Goal: Task Accomplishment & Management: Manage account settings

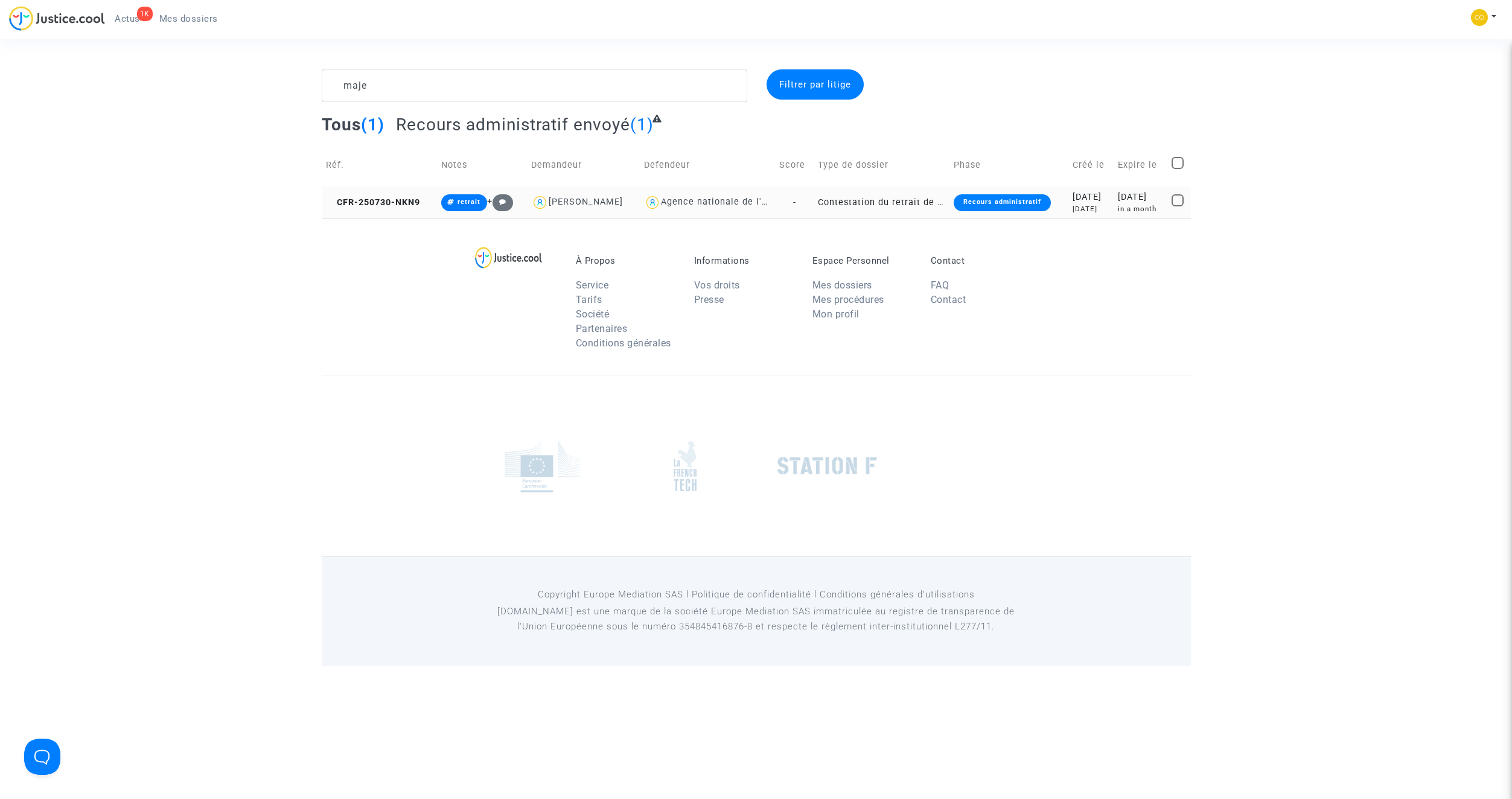
type textarea "maje"
click at [868, 201] on td "Contestation du retrait de [PERSON_NAME] par l'ANAH (mandataire)" at bounding box center [881, 202] width 135 height 32
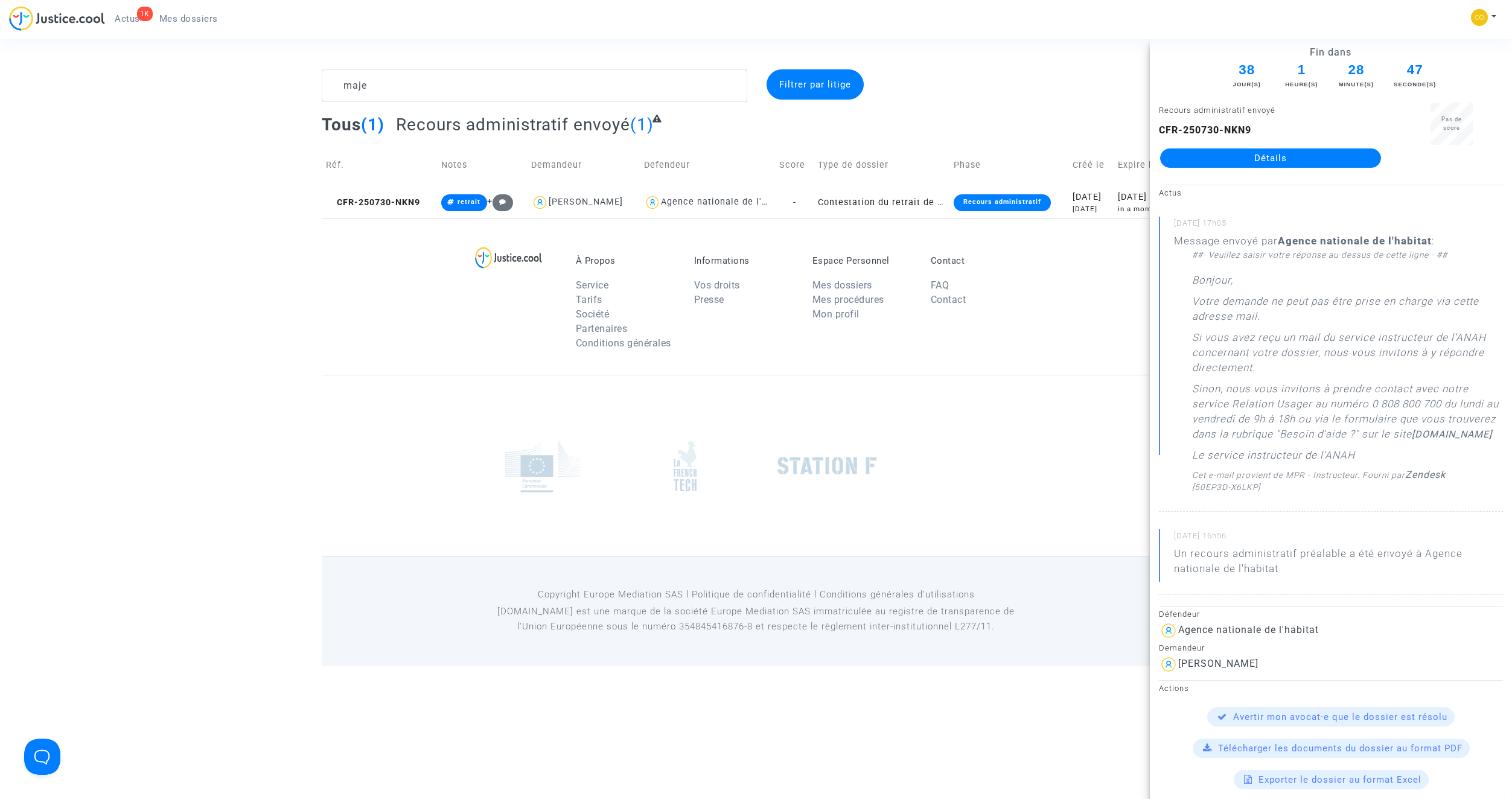
click at [1235, 161] on link "Détails" at bounding box center [1270, 157] width 220 height 19
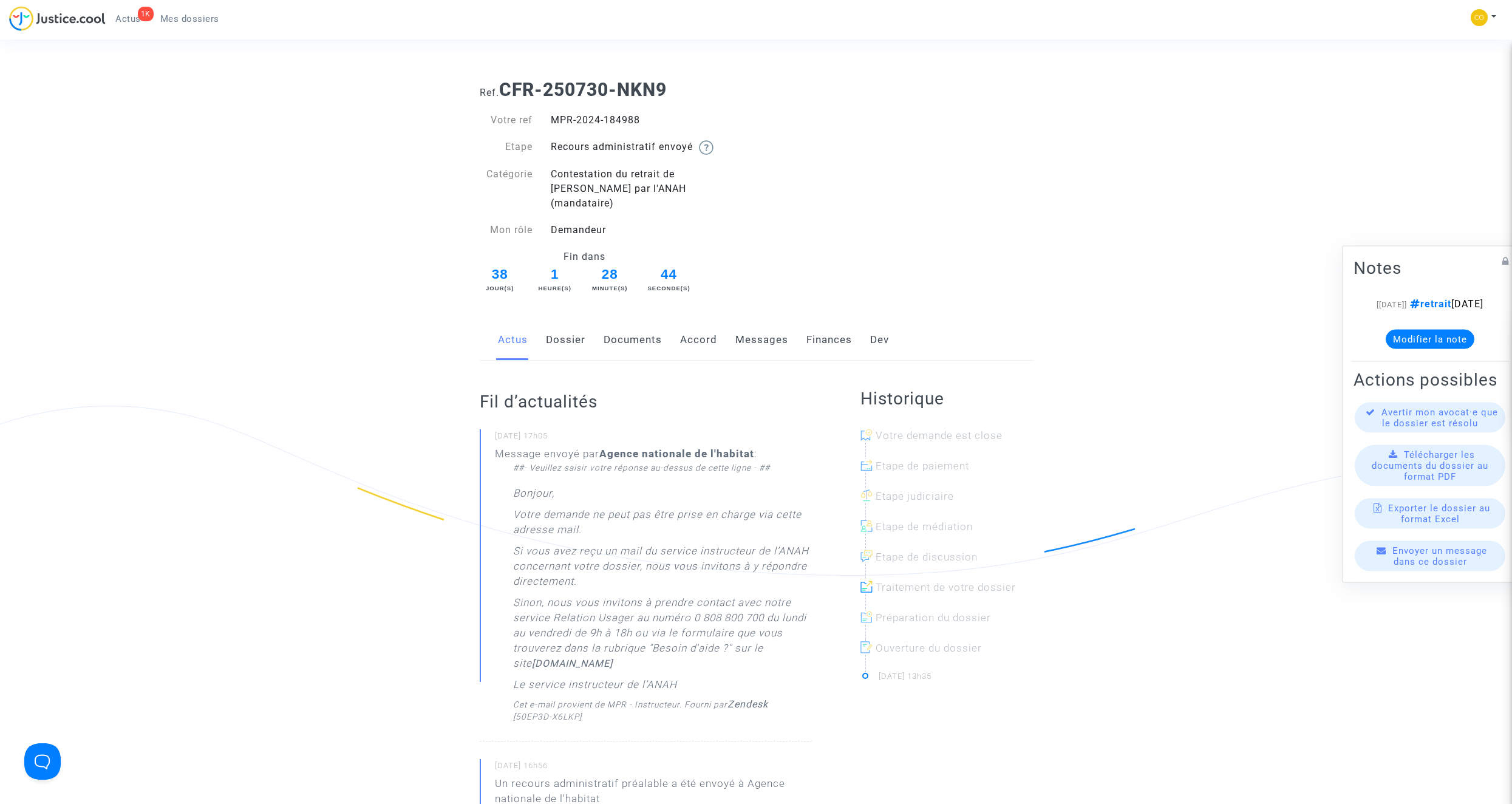
click at [618, 334] on link "Documents" at bounding box center [632, 340] width 58 height 40
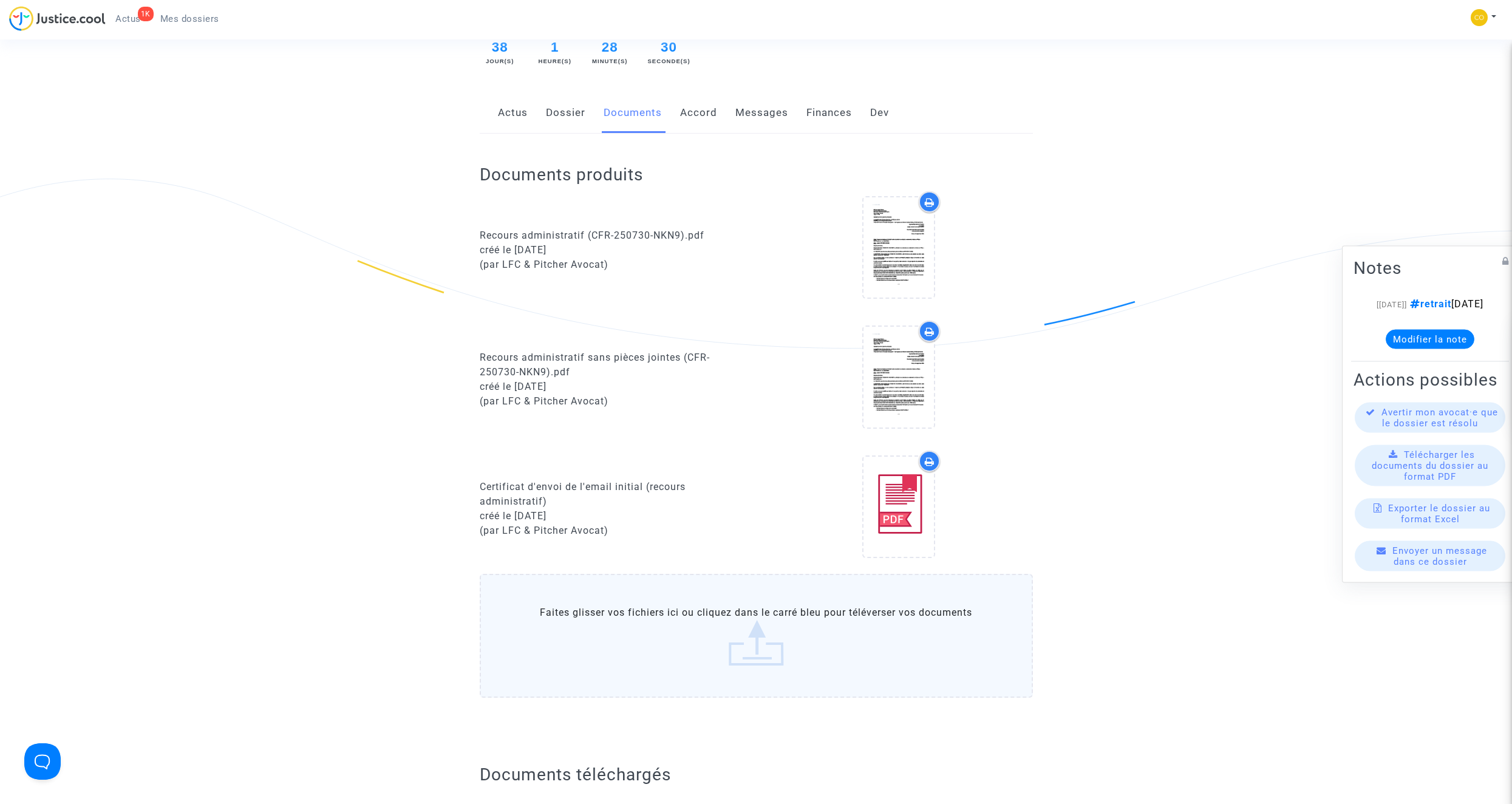
scroll to position [243, 0]
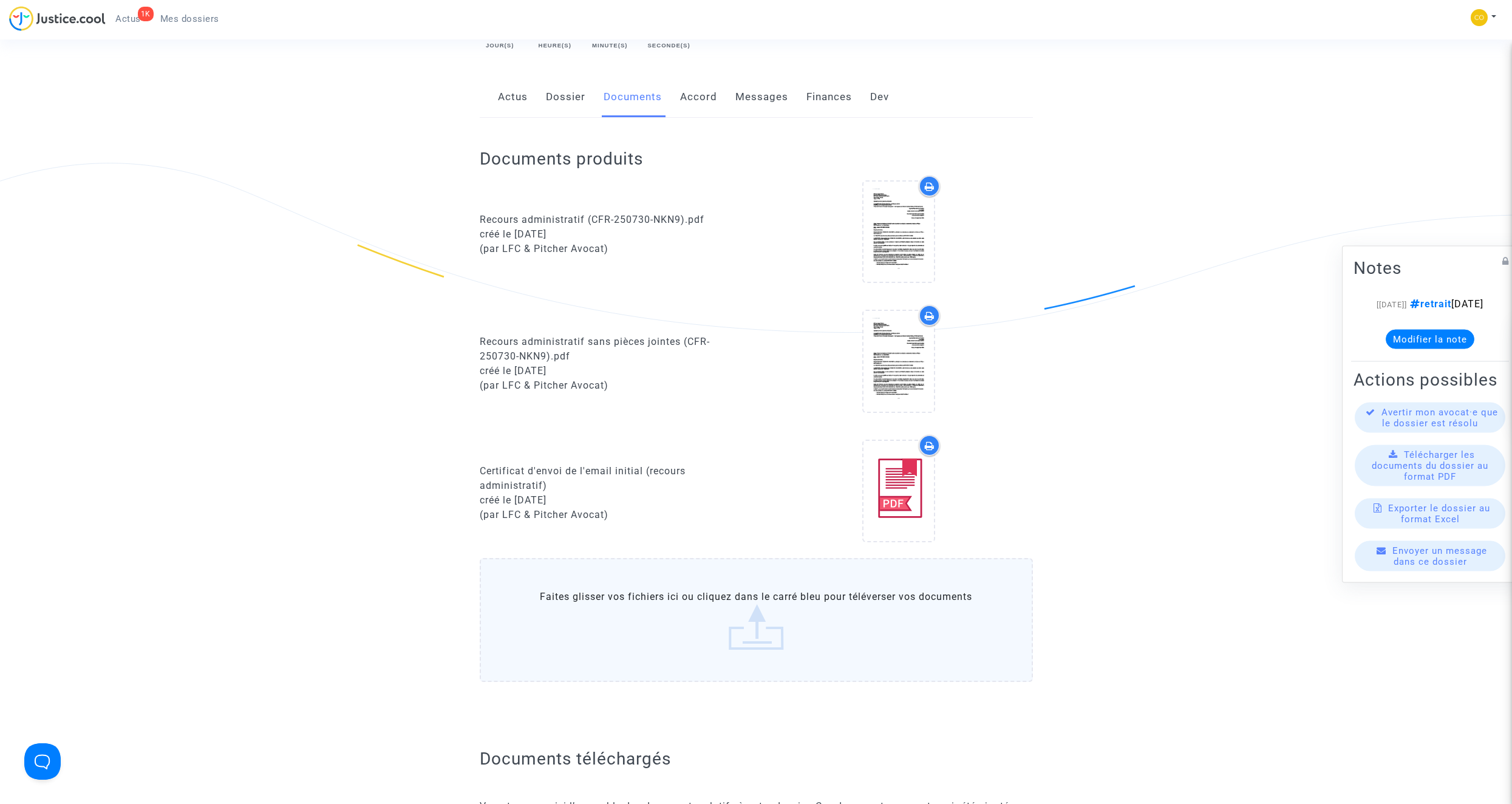
click at [761, 85] on link "Messages" at bounding box center [761, 98] width 52 height 40
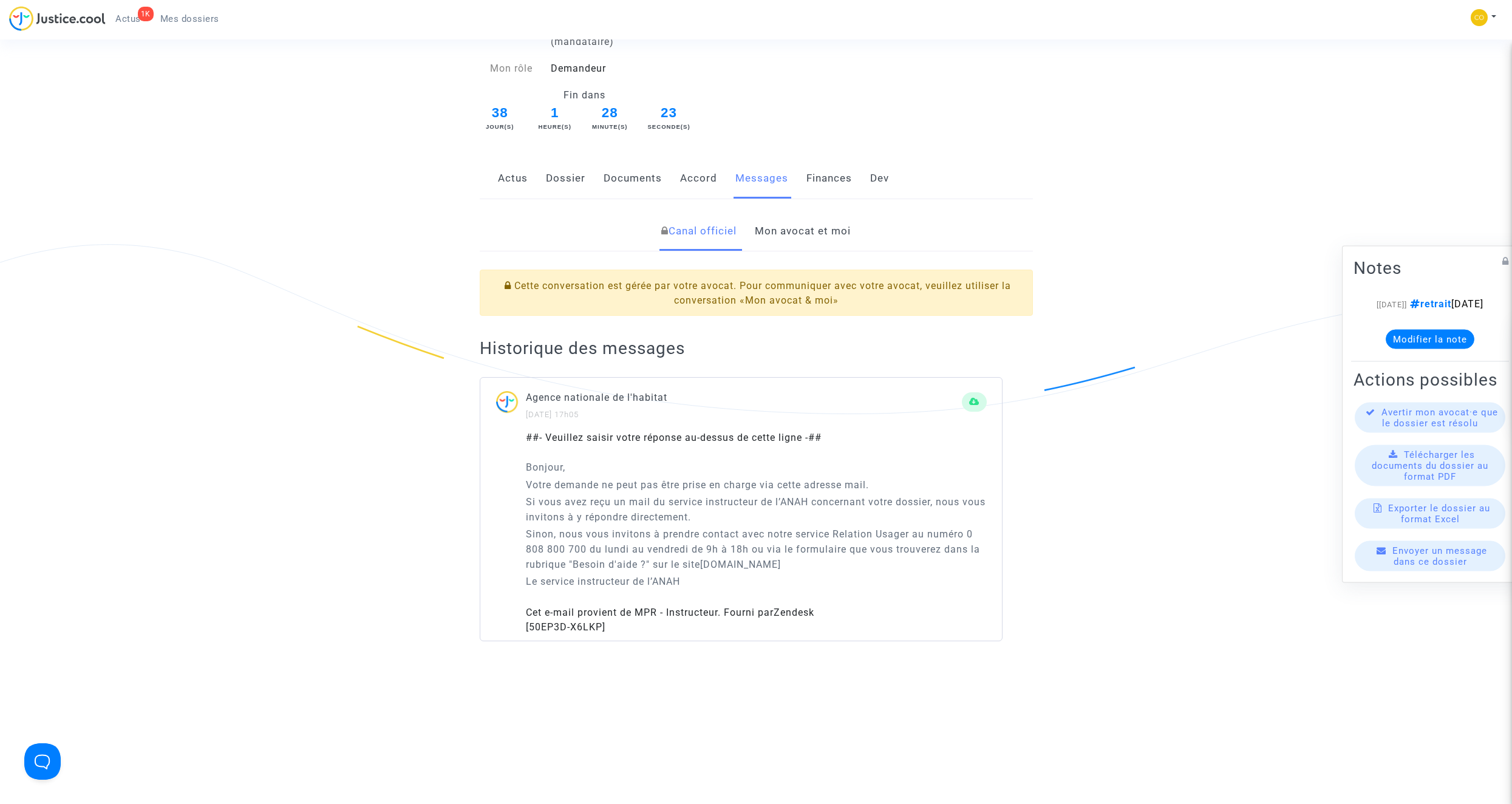
scroll to position [182, 0]
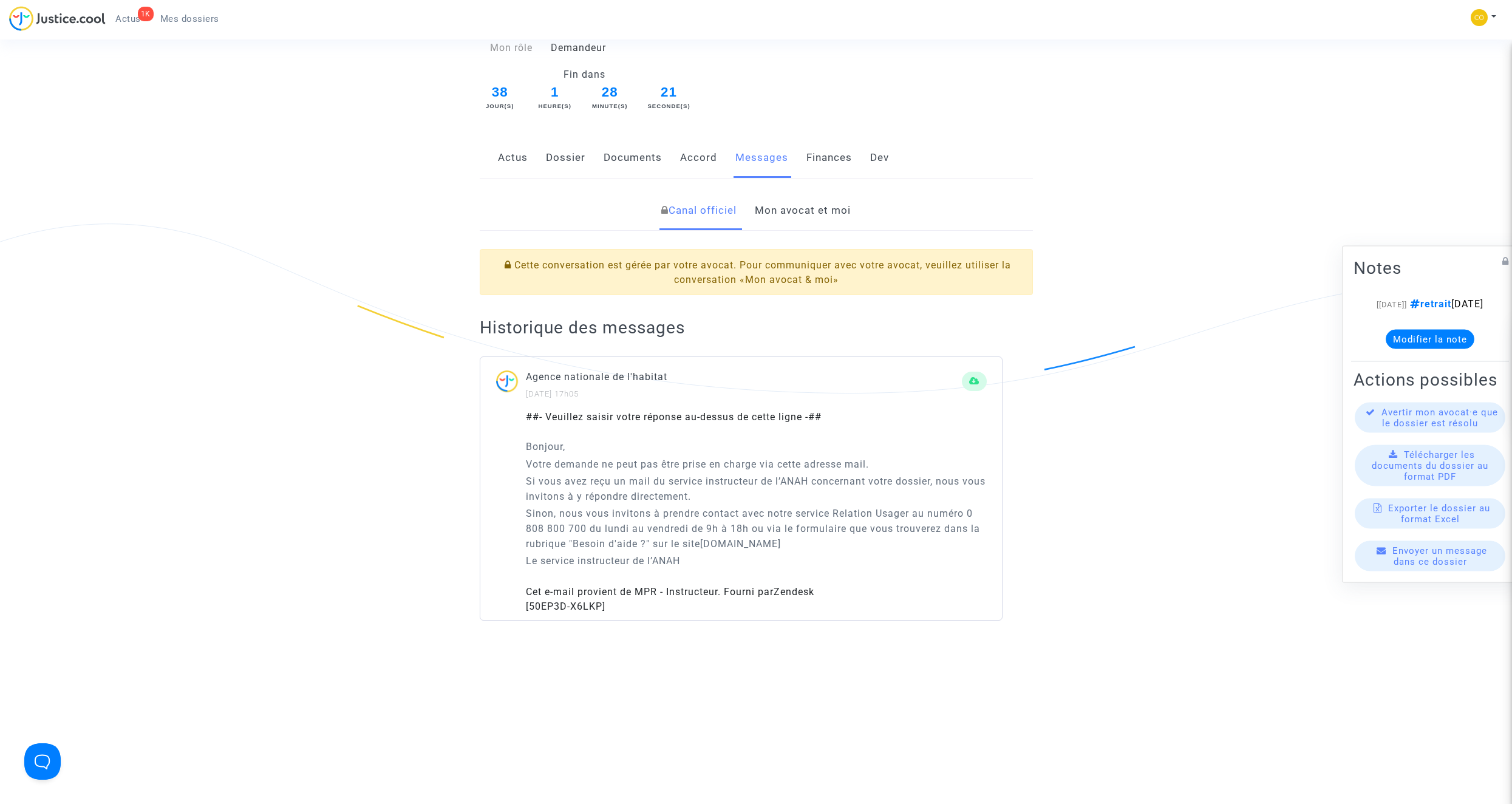
click at [800, 192] on link "Mon avocat et moi" at bounding box center [802, 211] width 96 height 40
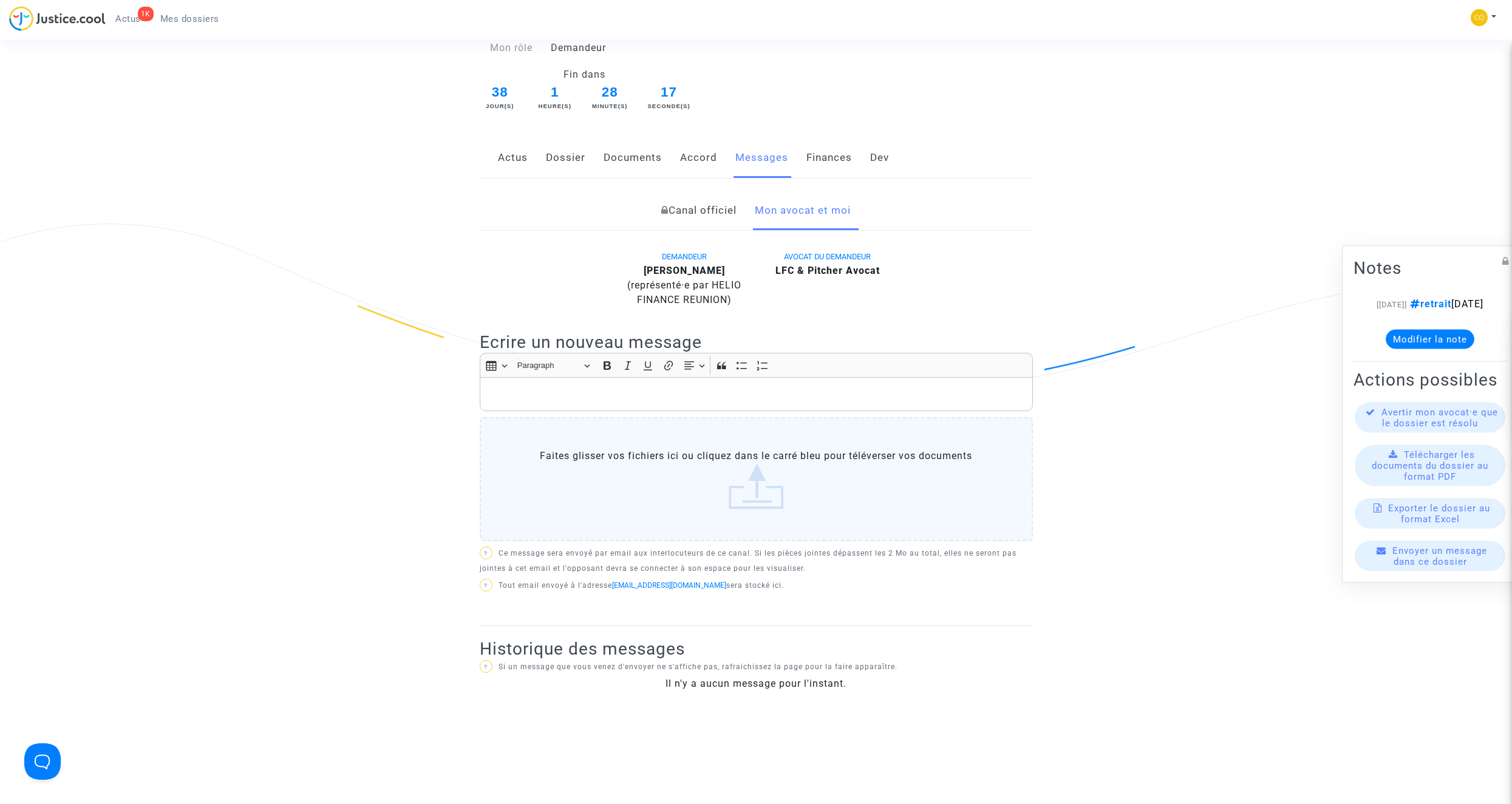
click at [617, 386] on p "Rich Text Editor, main" at bounding box center [756, 394] width 540 height 15
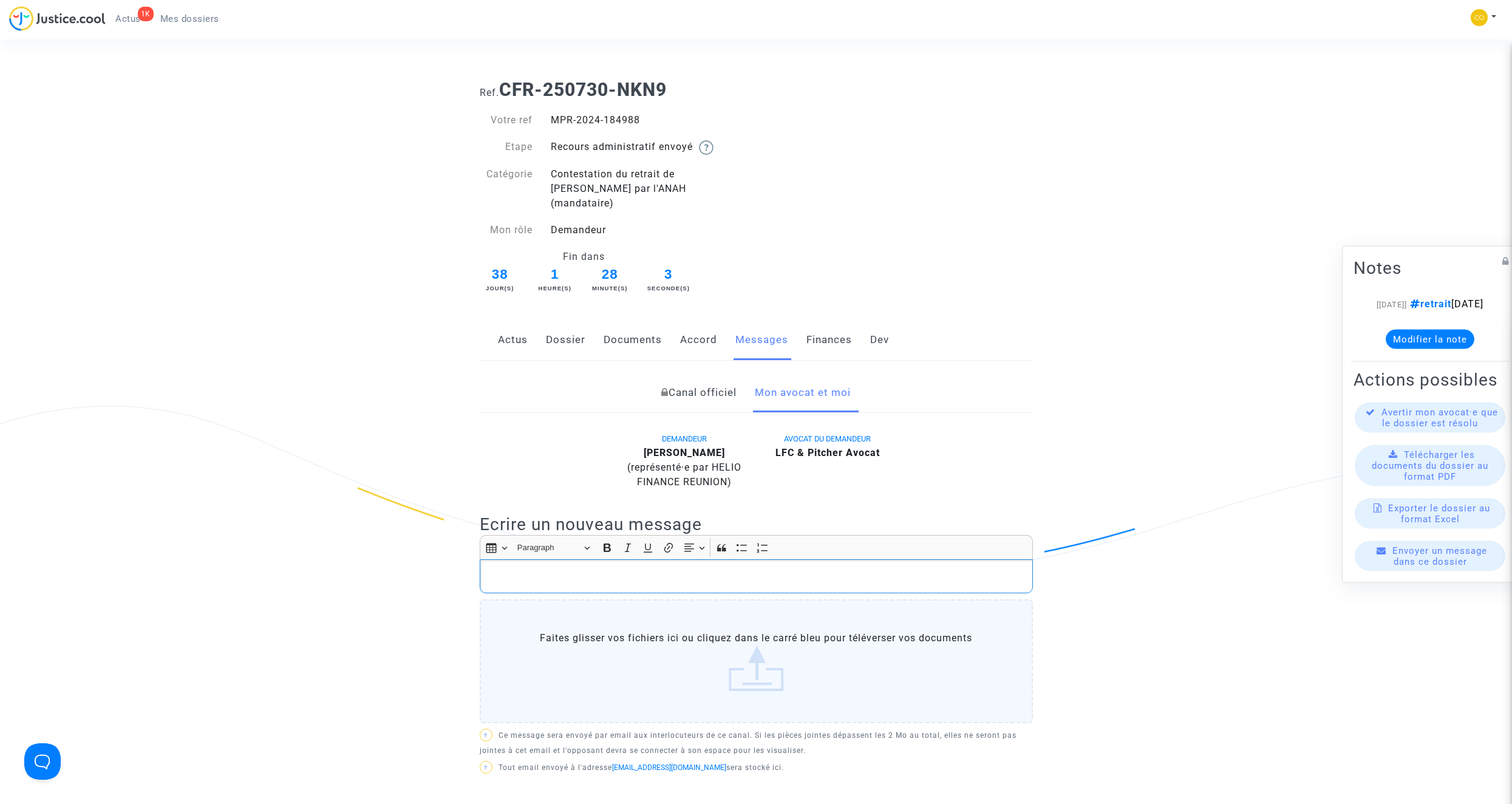
click at [560, 325] on link "Dossier" at bounding box center [565, 340] width 40 height 40
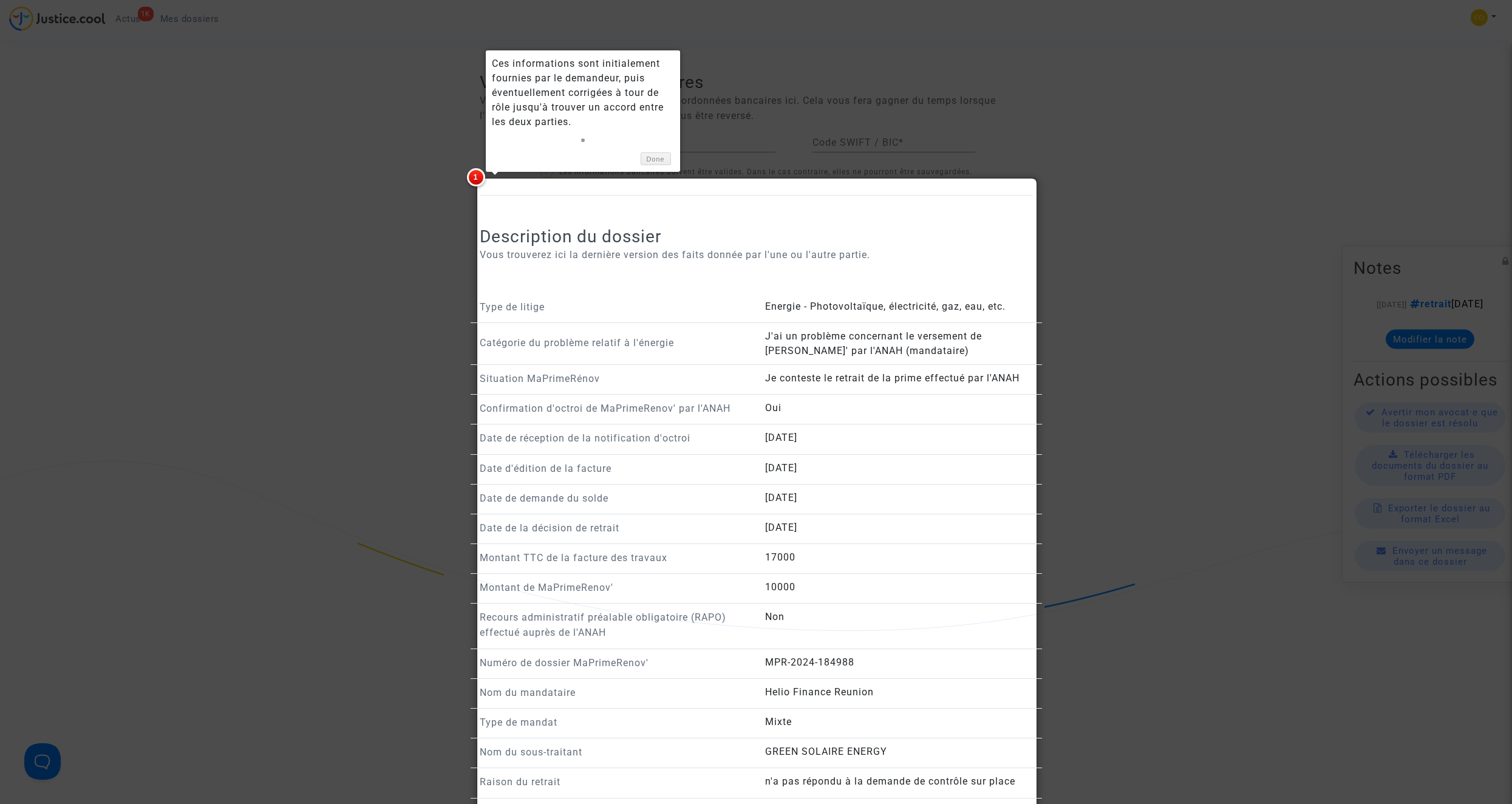
scroll to position [789, 0]
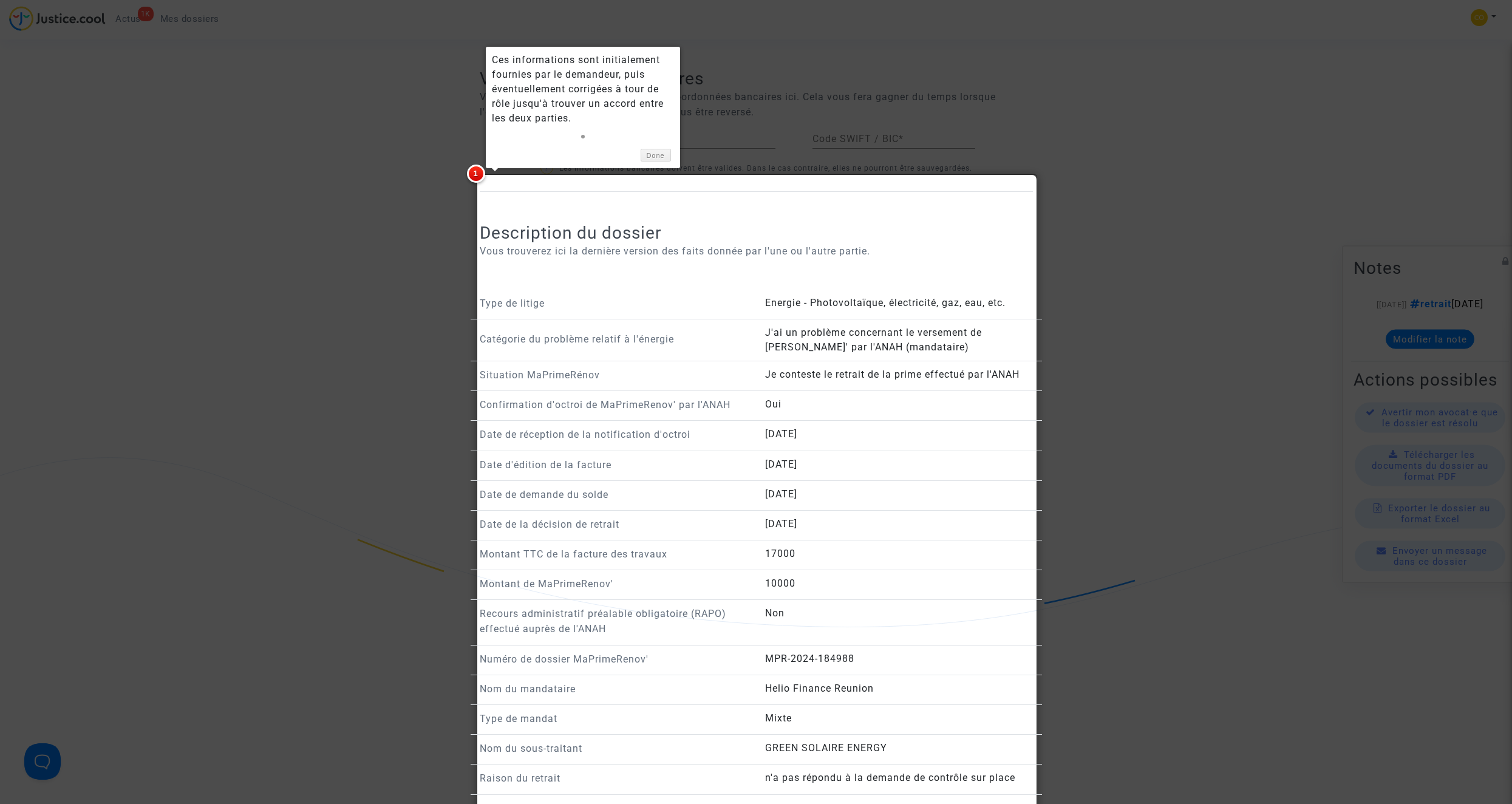
click at [1204, 316] on div at bounding box center [756, 402] width 1512 height 804
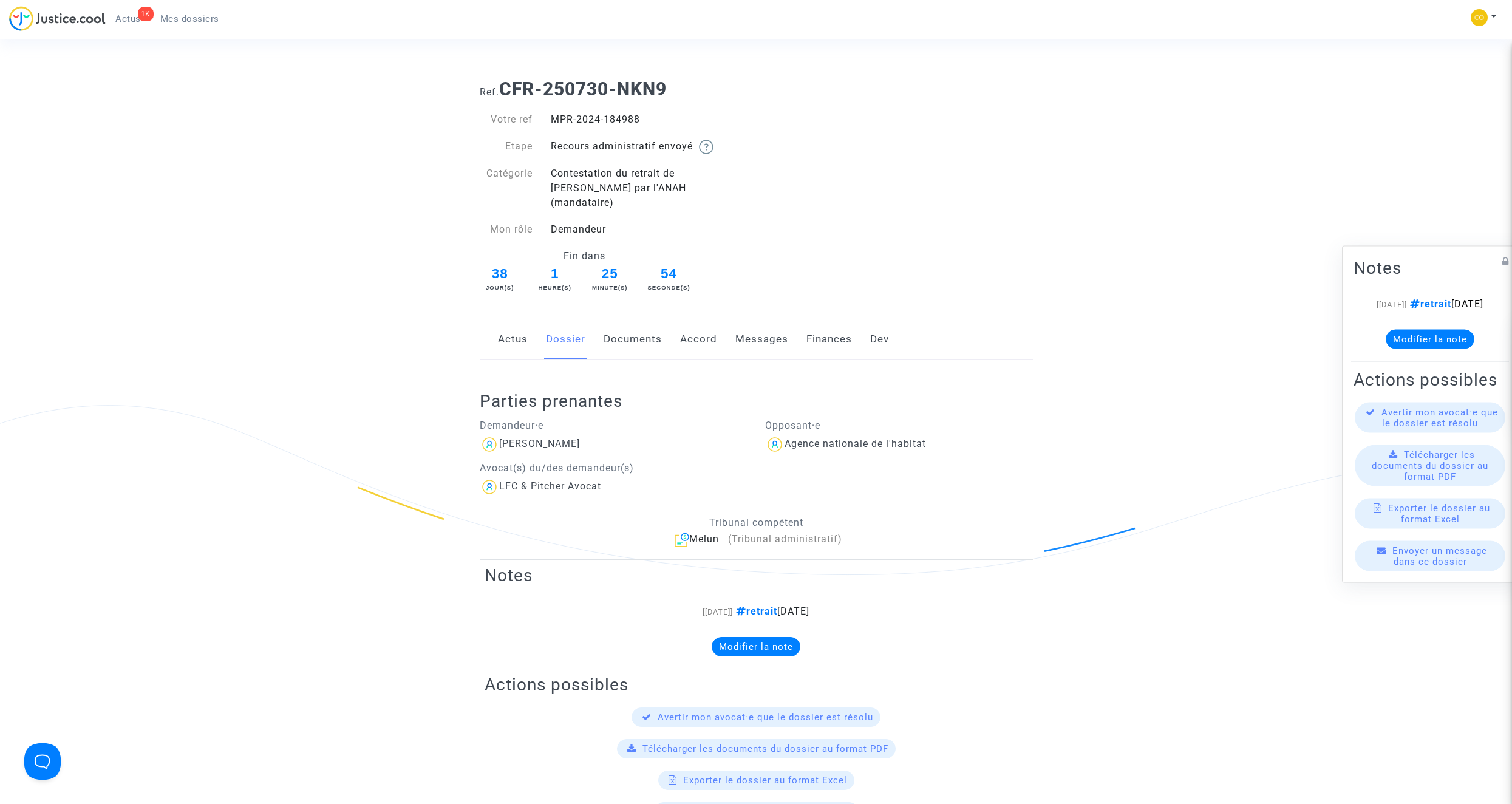
scroll to position [0, 0]
click at [622, 332] on link "Documents" at bounding box center [632, 340] width 58 height 40
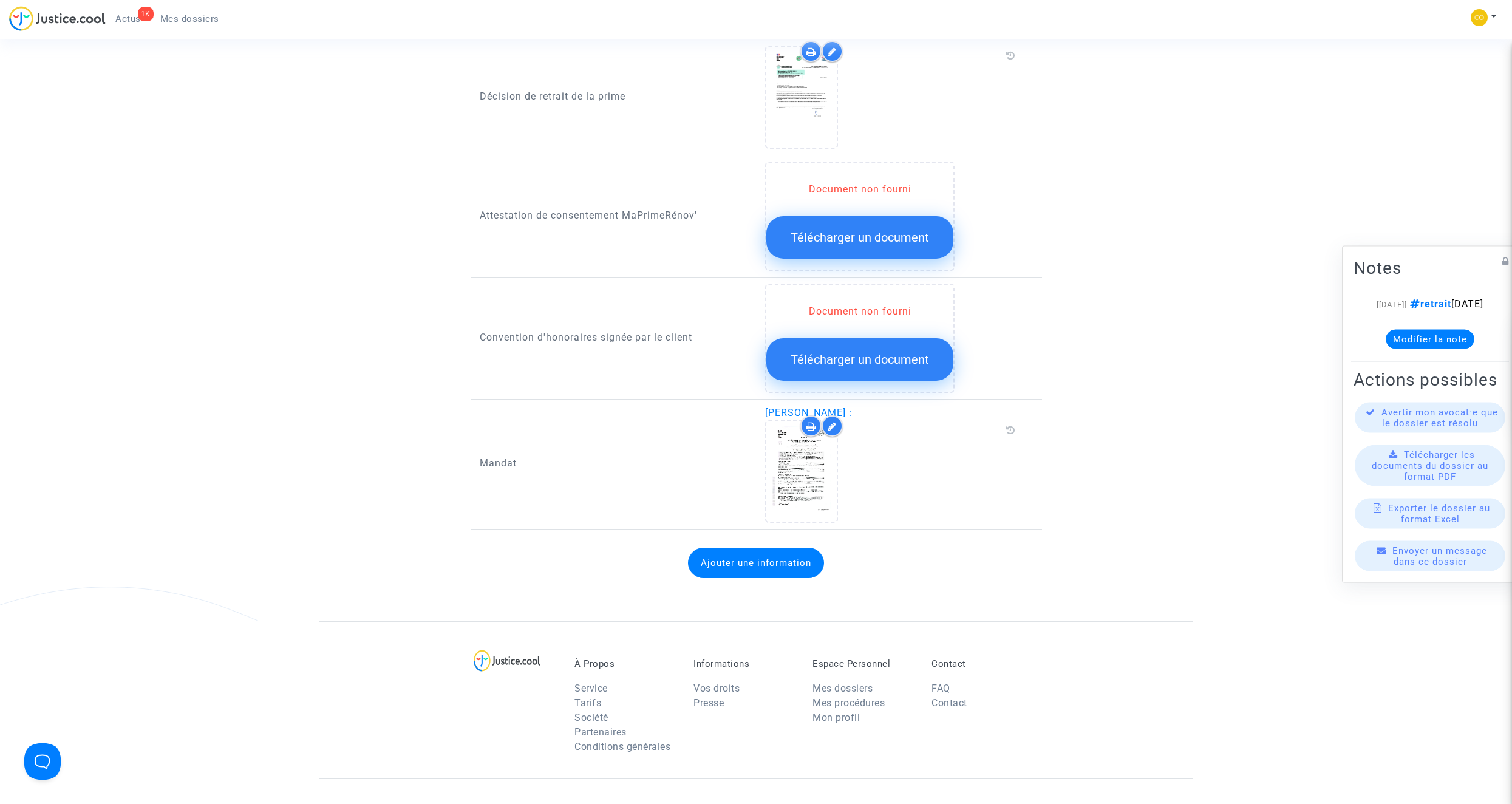
scroll to position [1518, 0]
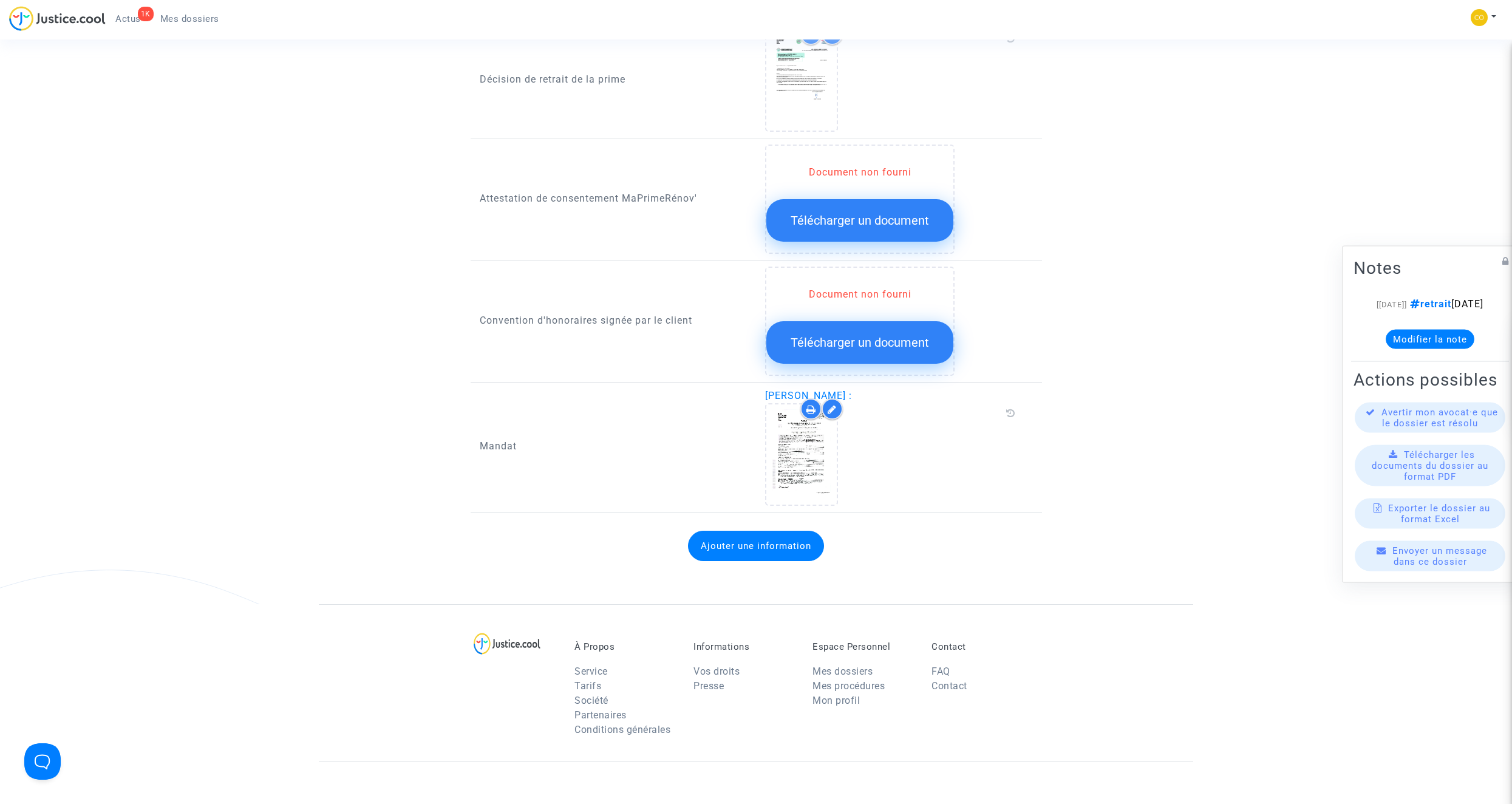
click at [784, 532] on button "Ajouter une information" at bounding box center [756, 546] width 136 height 30
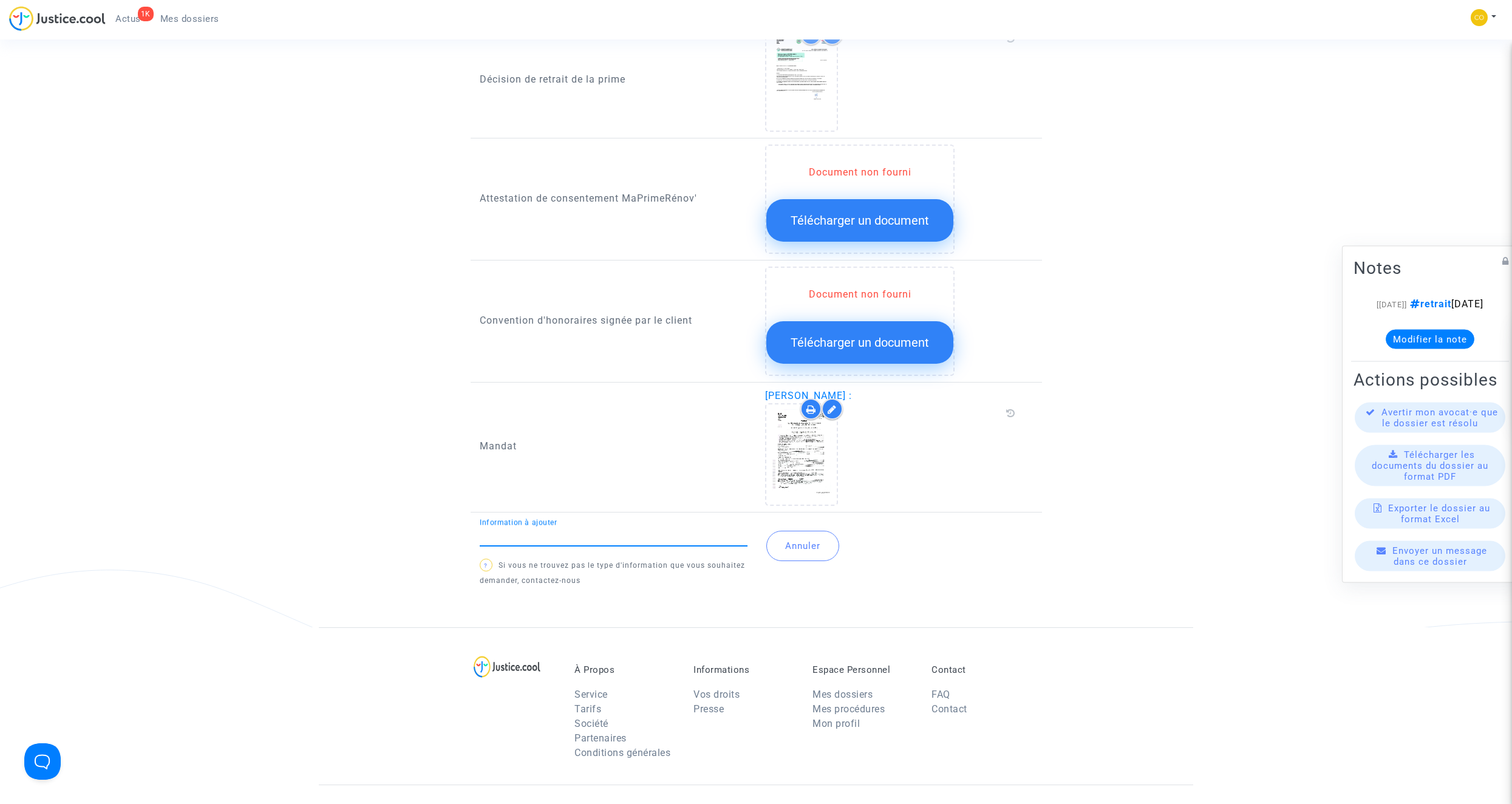
click at [600, 530] on div "Information à ajouter" at bounding box center [613, 532] width 268 height 28
click at [595, 531] on input "Information à ajouter" at bounding box center [613, 536] width 268 height 11
click at [487, 562] on span "?" at bounding box center [486, 565] width 4 height 6
drag, startPoint x: 487, startPoint y: 551, endPoint x: 524, endPoint y: 559, distance: 37.9
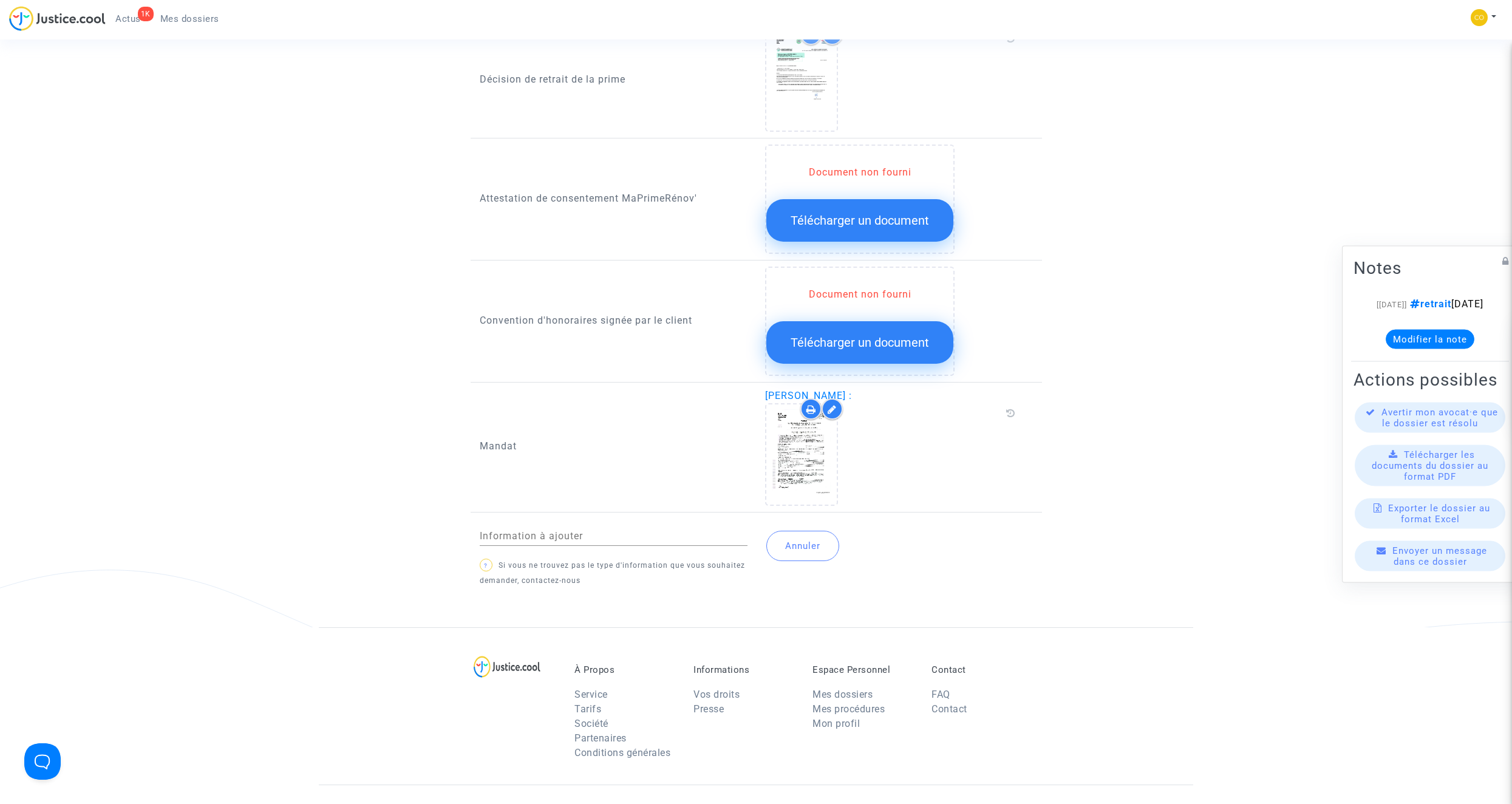
click at [524, 559] on p "? Si vous ne trouvez pas le type d'information que vous souhaitez demander, con…" at bounding box center [613, 572] width 268 height 30
click at [548, 531] on input "Information à ajouter" at bounding box center [613, 536] width 268 height 11
click at [655, 531] on input "Information à ajouter" at bounding box center [613, 536] width 268 height 11
click at [805, 544] on button "Annuler" at bounding box center [802, 546] width 73 height 30
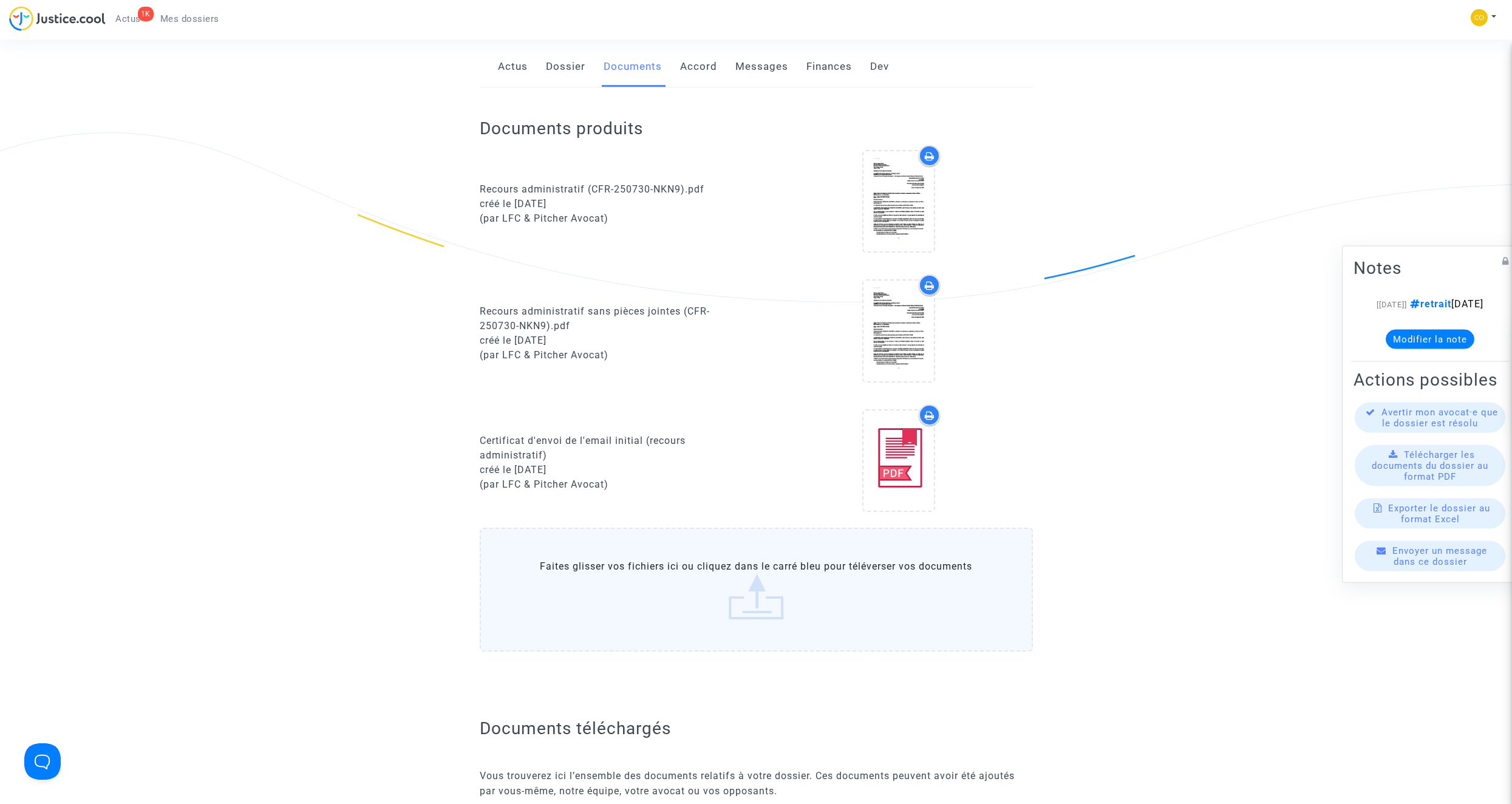
scroll to position [0, 0]
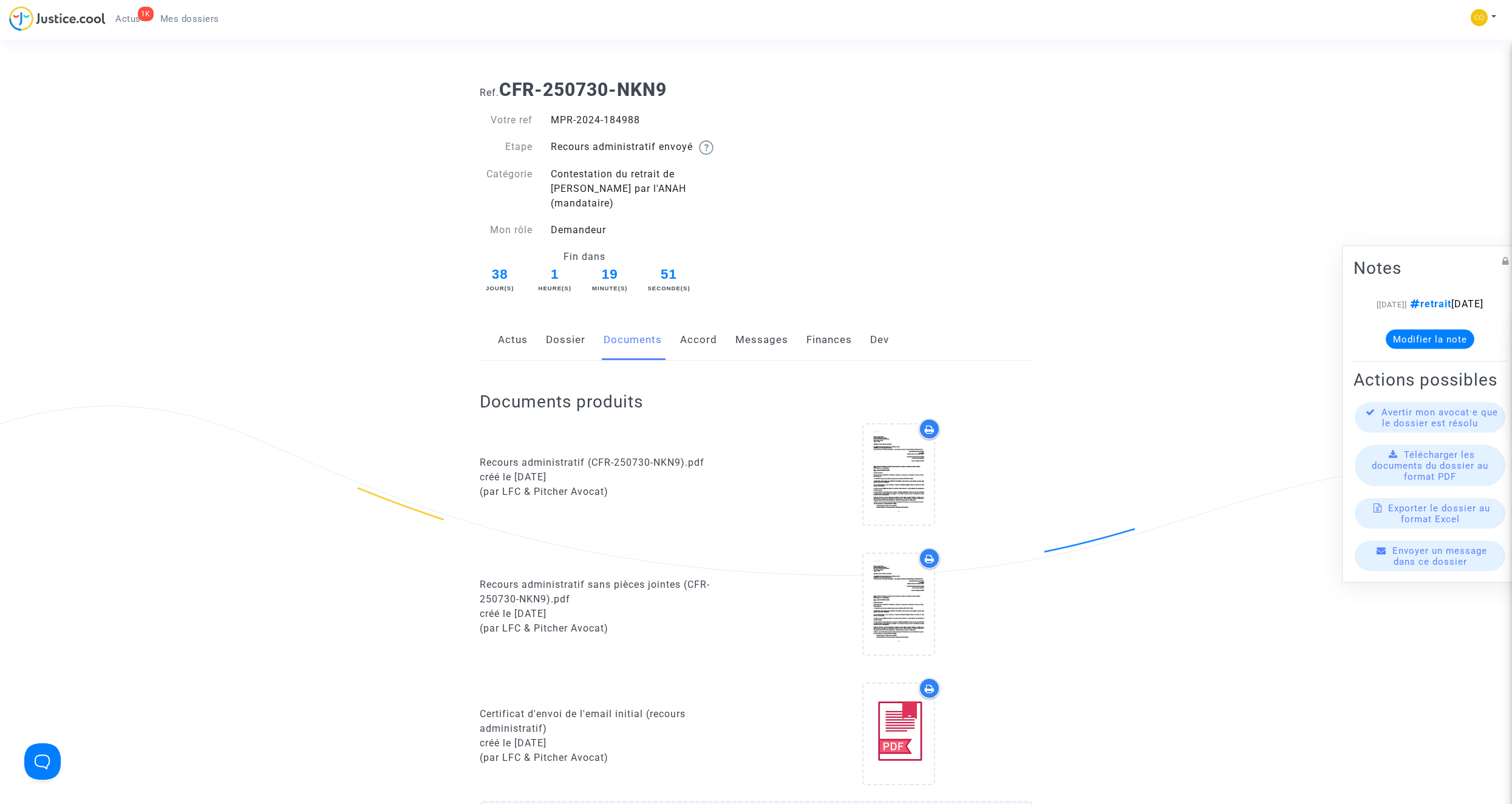
click at [190, 20] on span "Mes dossiers" at bounding box center [190, 19] width 59 height 11
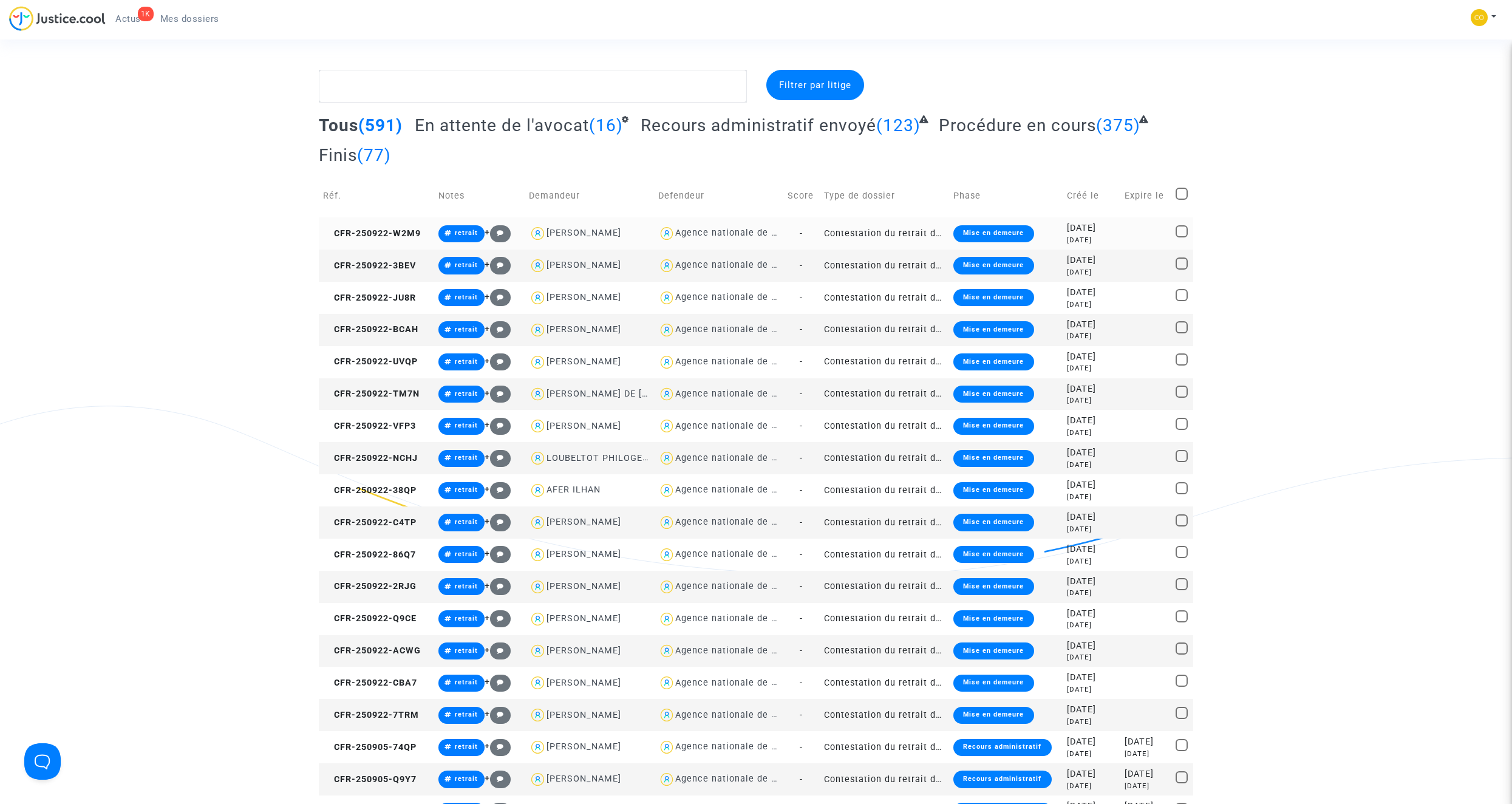
click at [899, 238] on td "Contestation du retrait de [PERSON_NAME] par l'ANAH (mandataire)" at bounding box center [884, 233] width 130 height 32
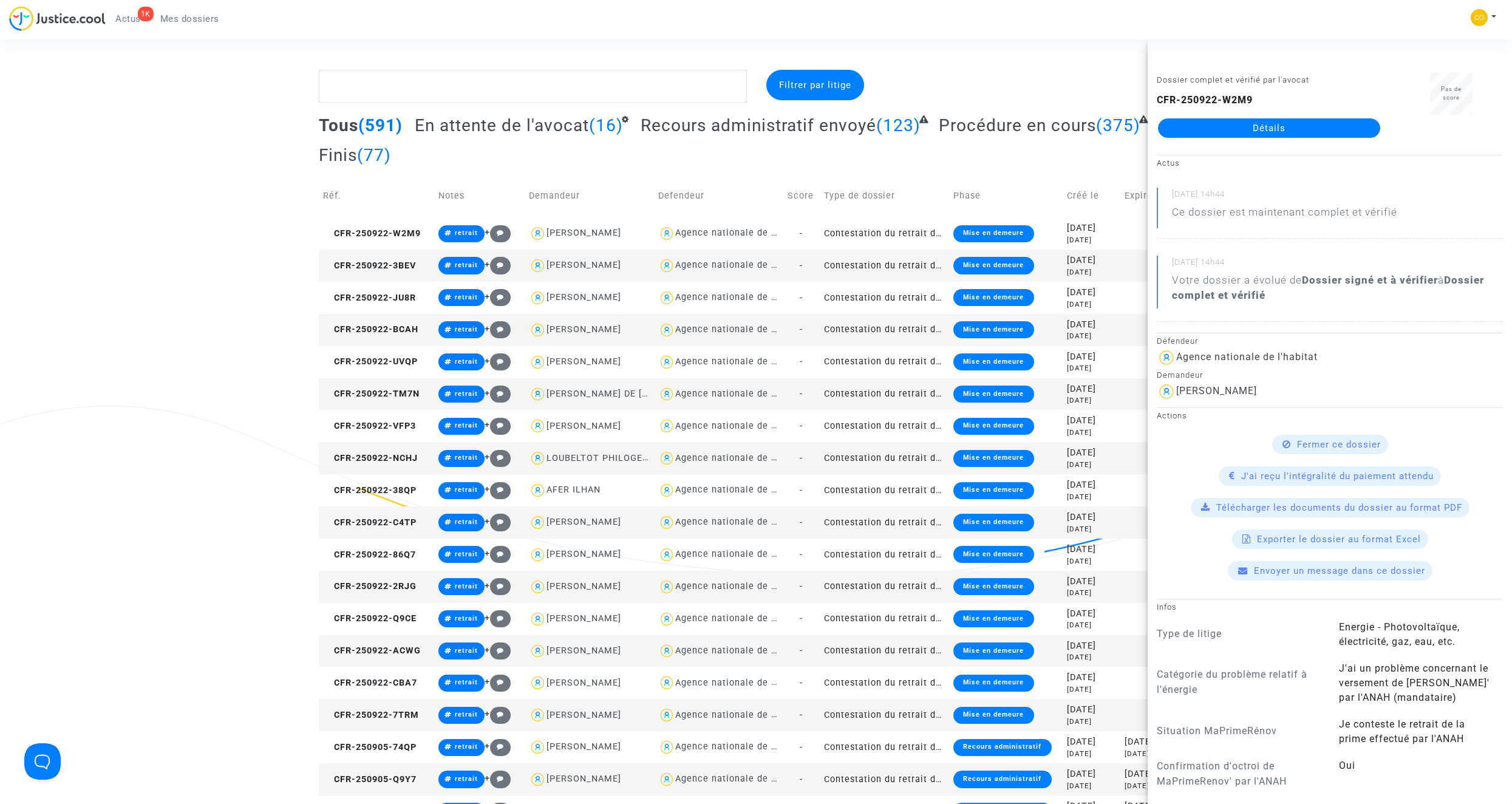
click at [1250, 130] on link "Détails" at bounding box center [1268, 128] width 222 height 19
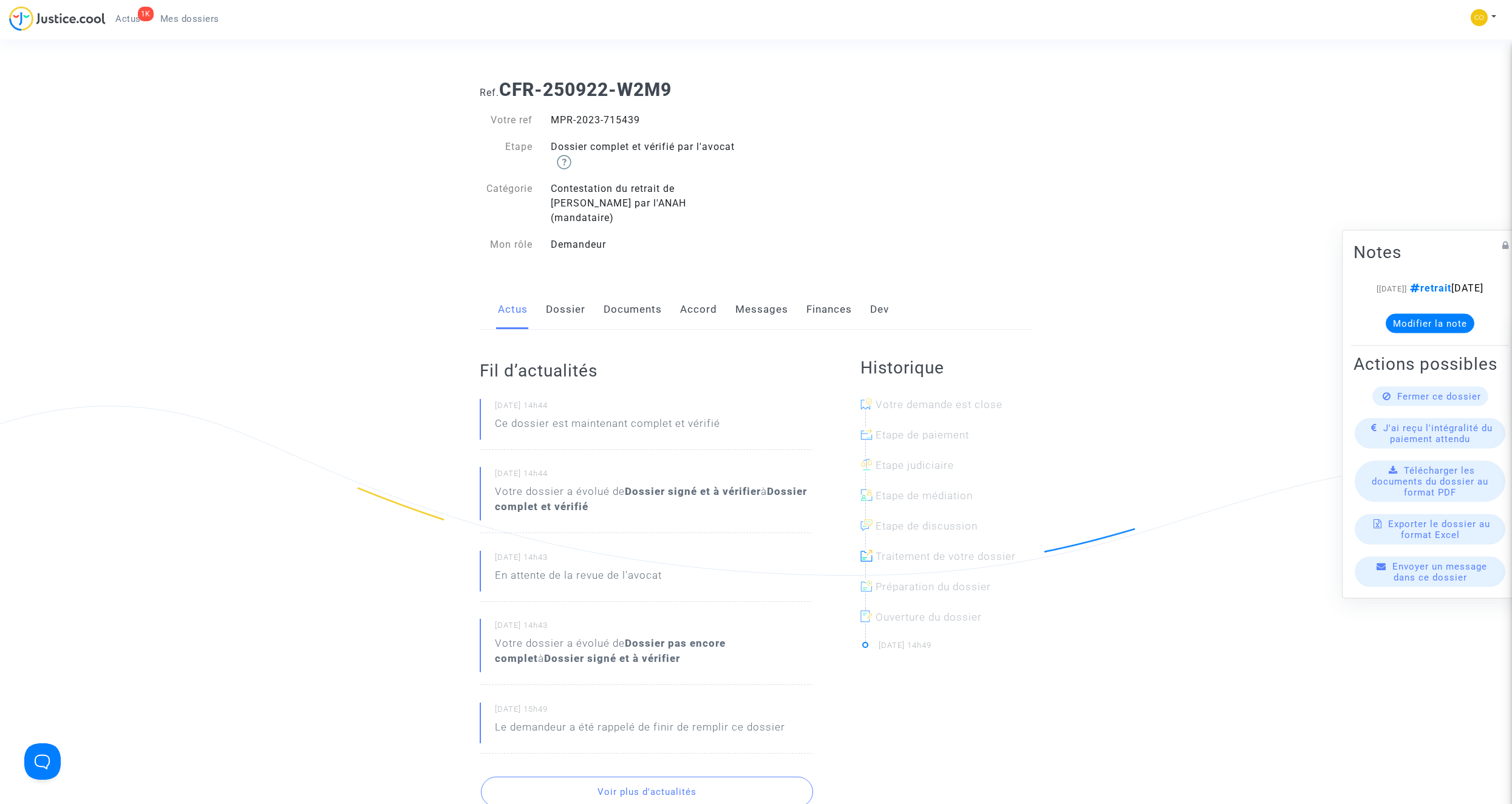
click at [629, 297] on link "Documents" at bounding box center [632, 310] width 58 height 40
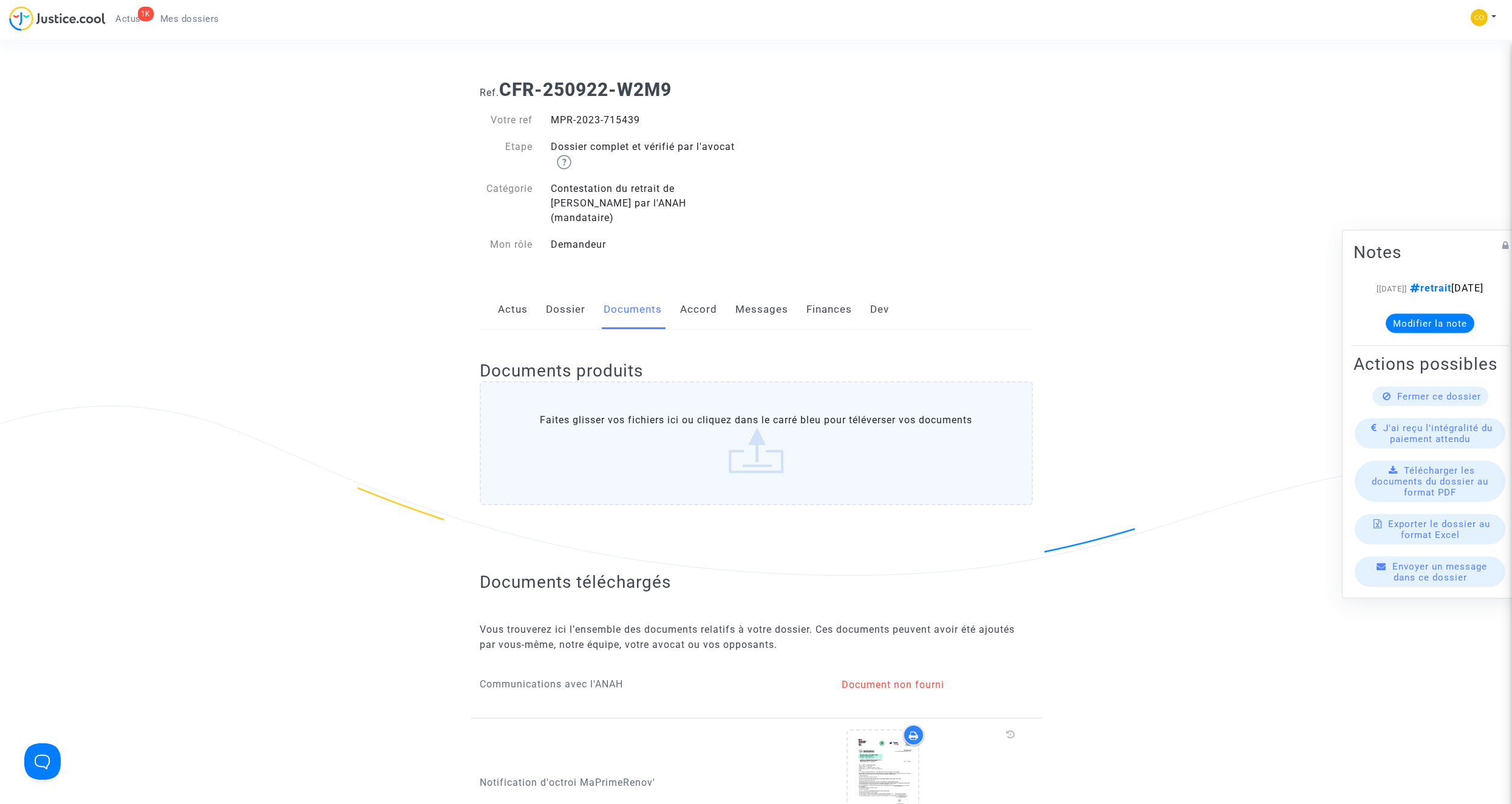
click at [185, 15] on span "Mes dossiers" at bounding box center [190, 19] width 59 height 11
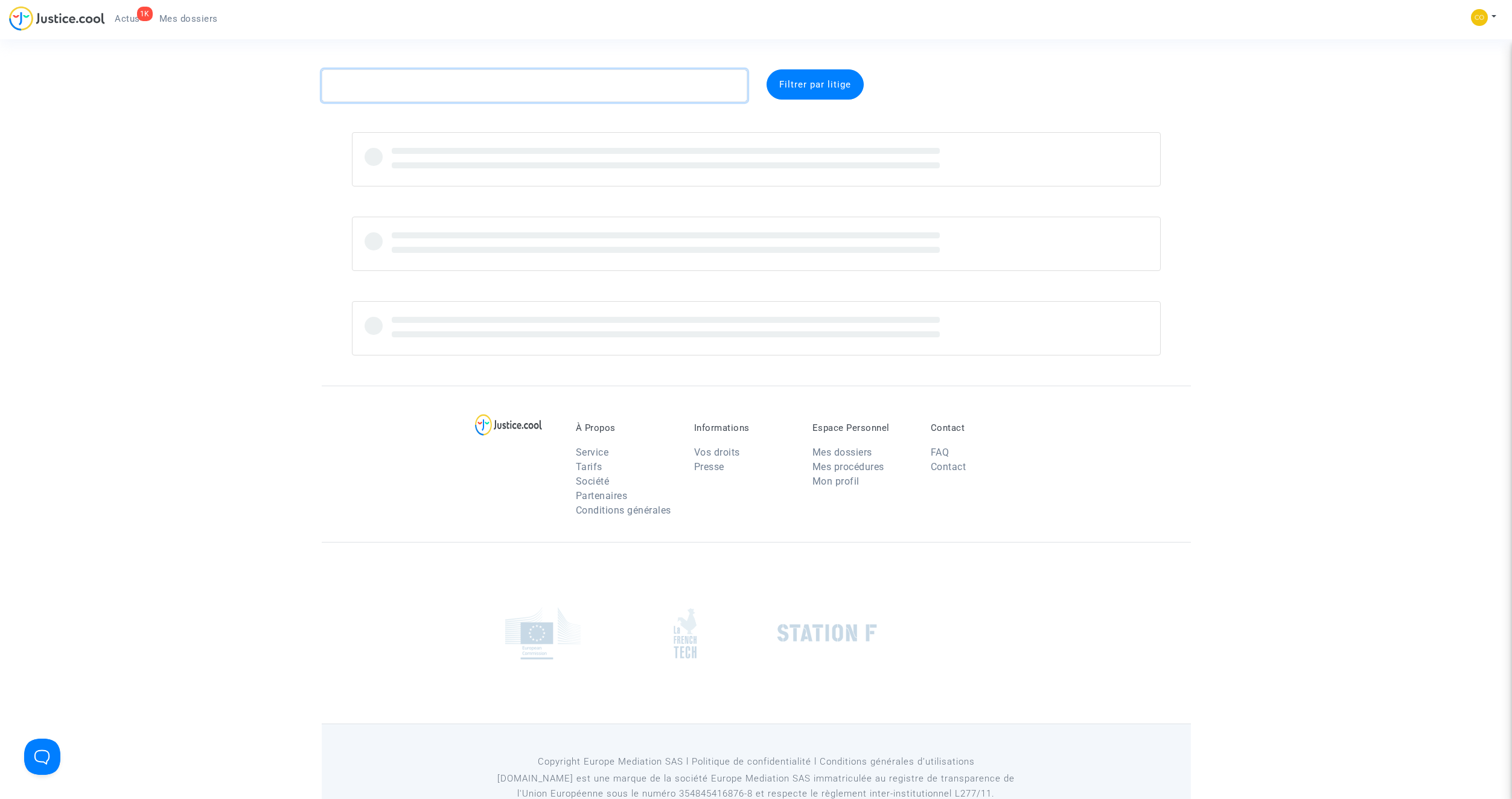
click at [437, 88] on textarea at bounding box center [534, 86] width 425 height 33
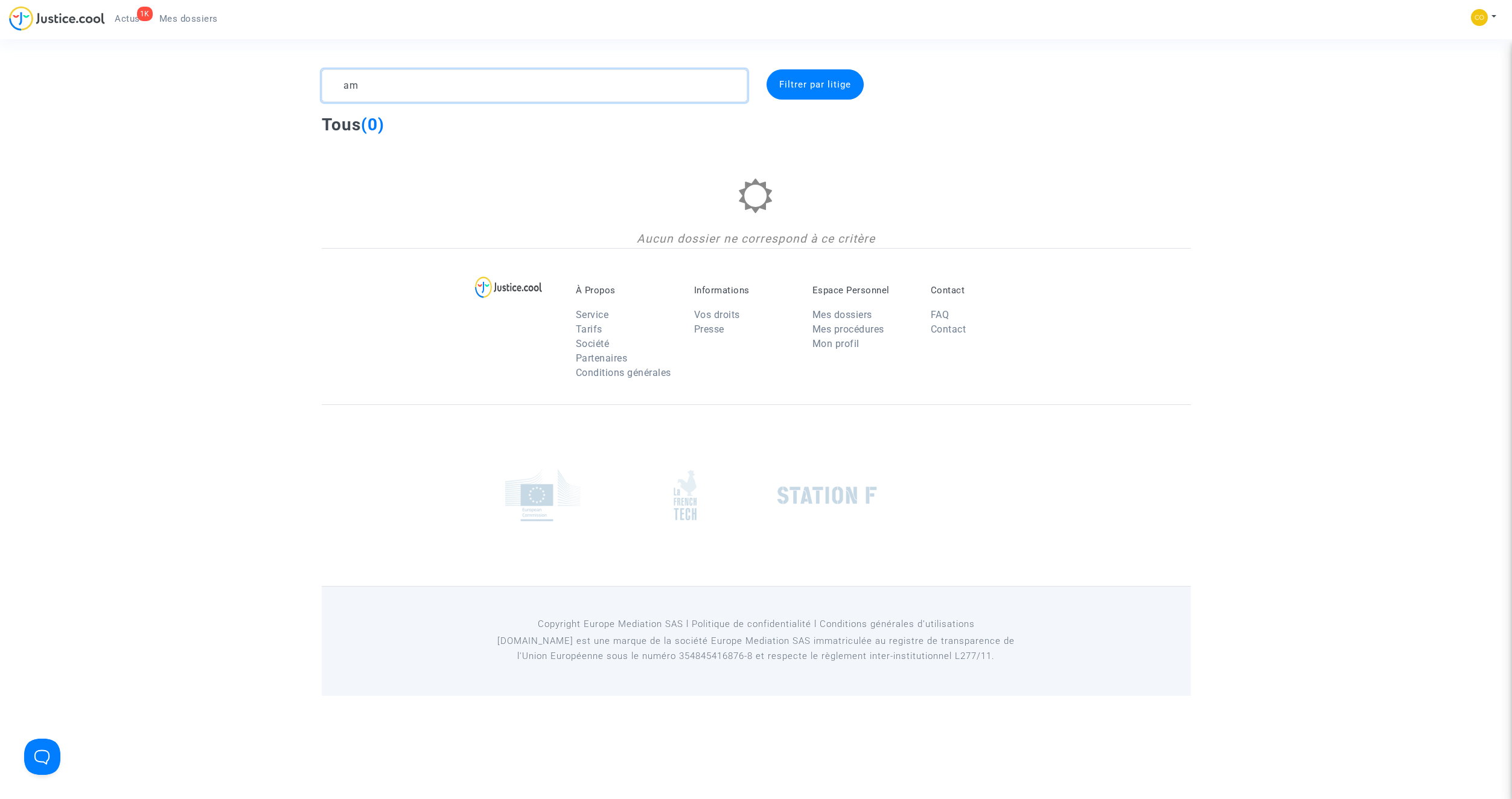
type textarea "a"
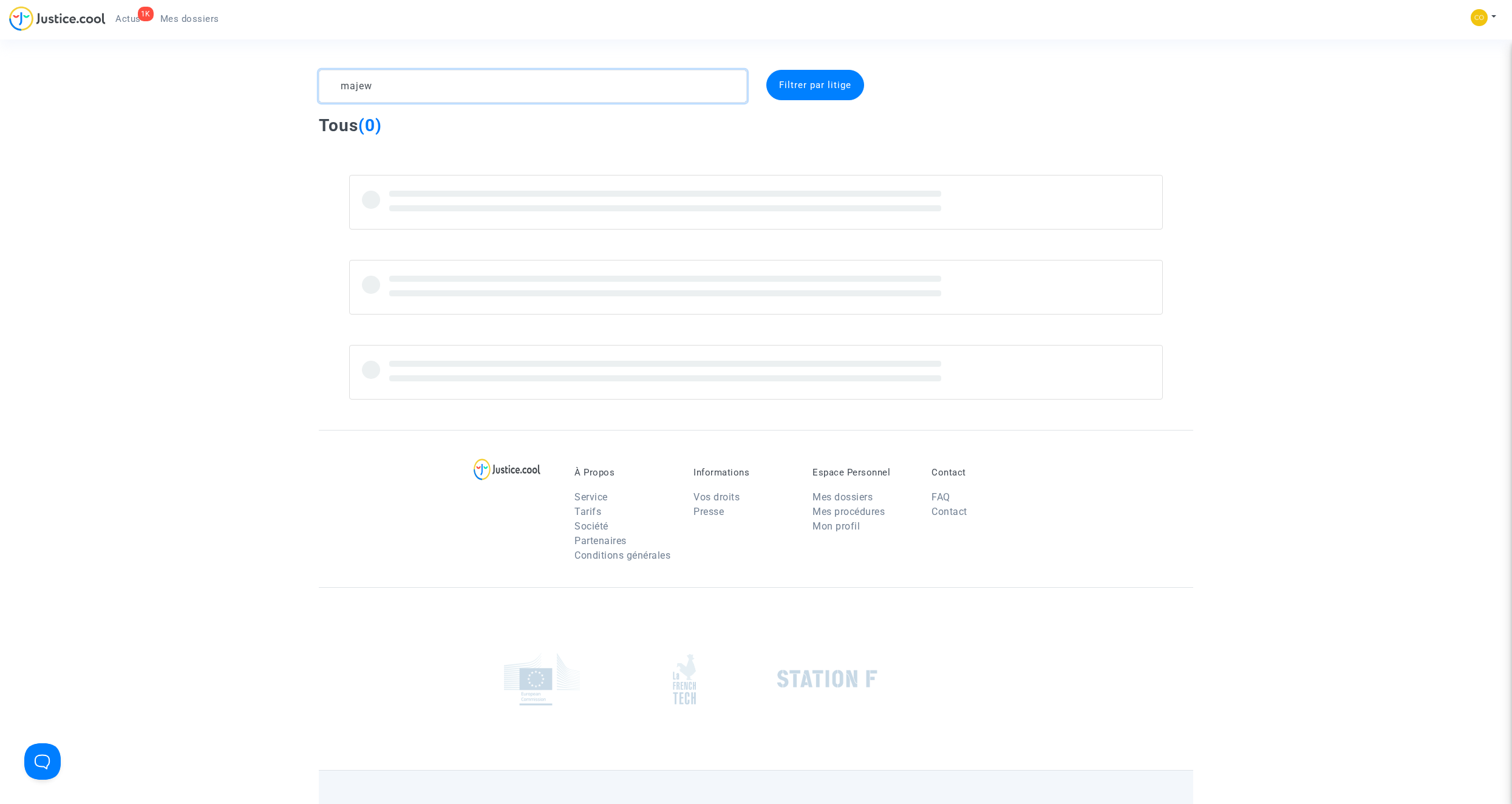
click at [434, 79] on textarea at bounding box center [532, 86] width 428 height 33
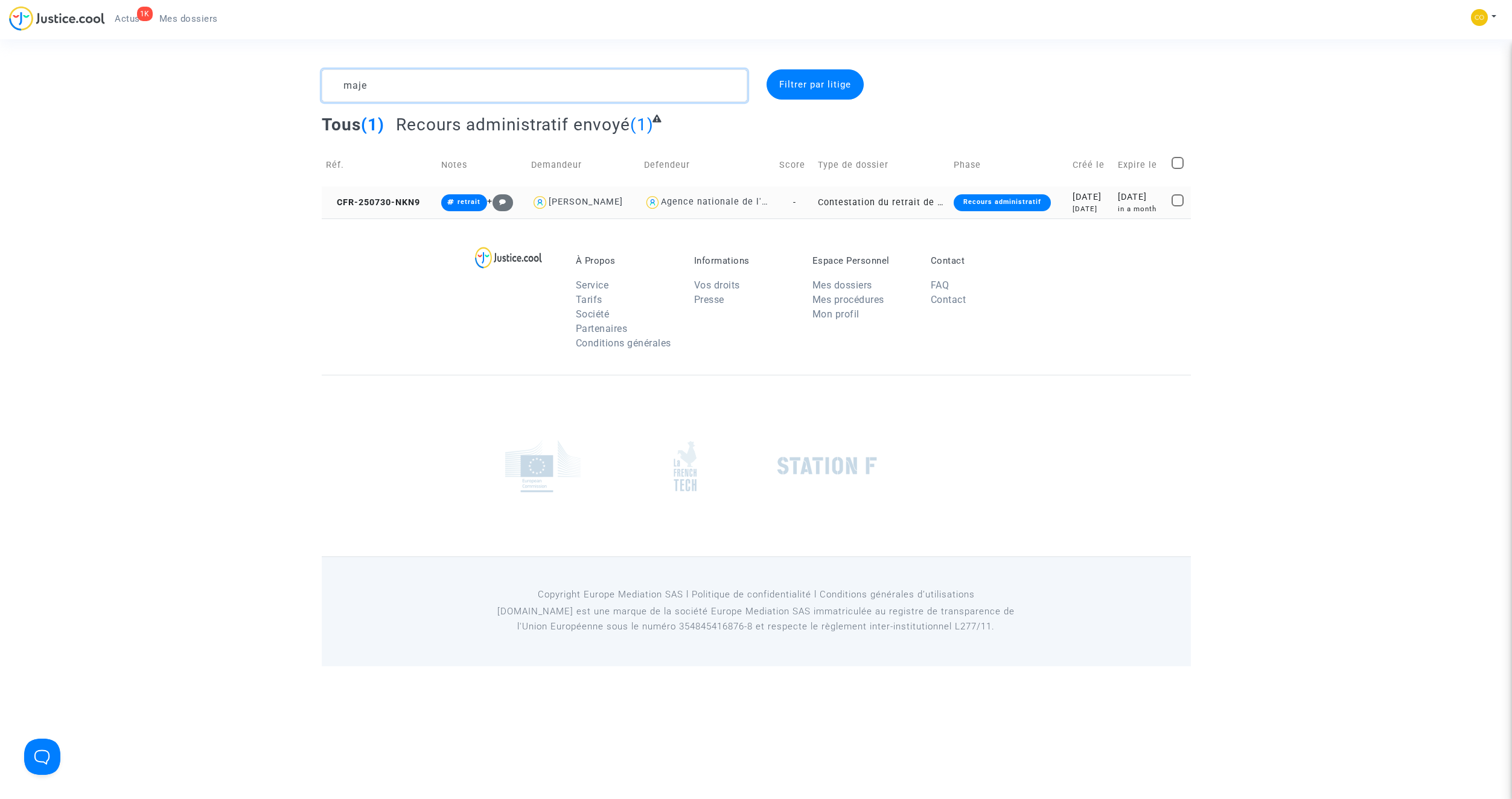
type textarea "maje"
click at [831, 202] on td "Contestation du retrait de [PERSON_NAME] par l'ANAH (mandataire)" at bounding box center [881, 202] width 135 height 32
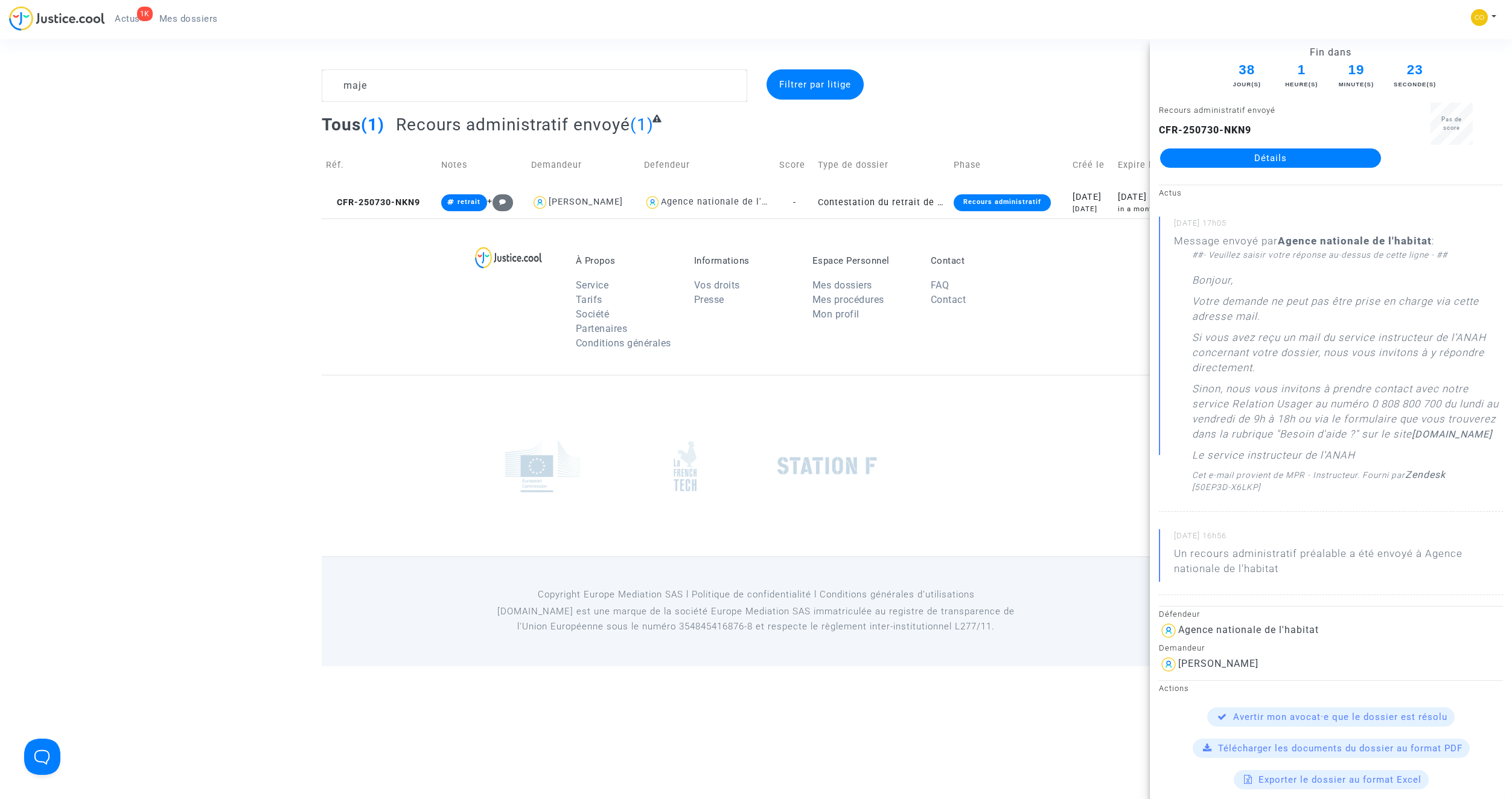
click at [1249, 157] on link "Détails" at bounding box center [1270, 157] width 220 height 19
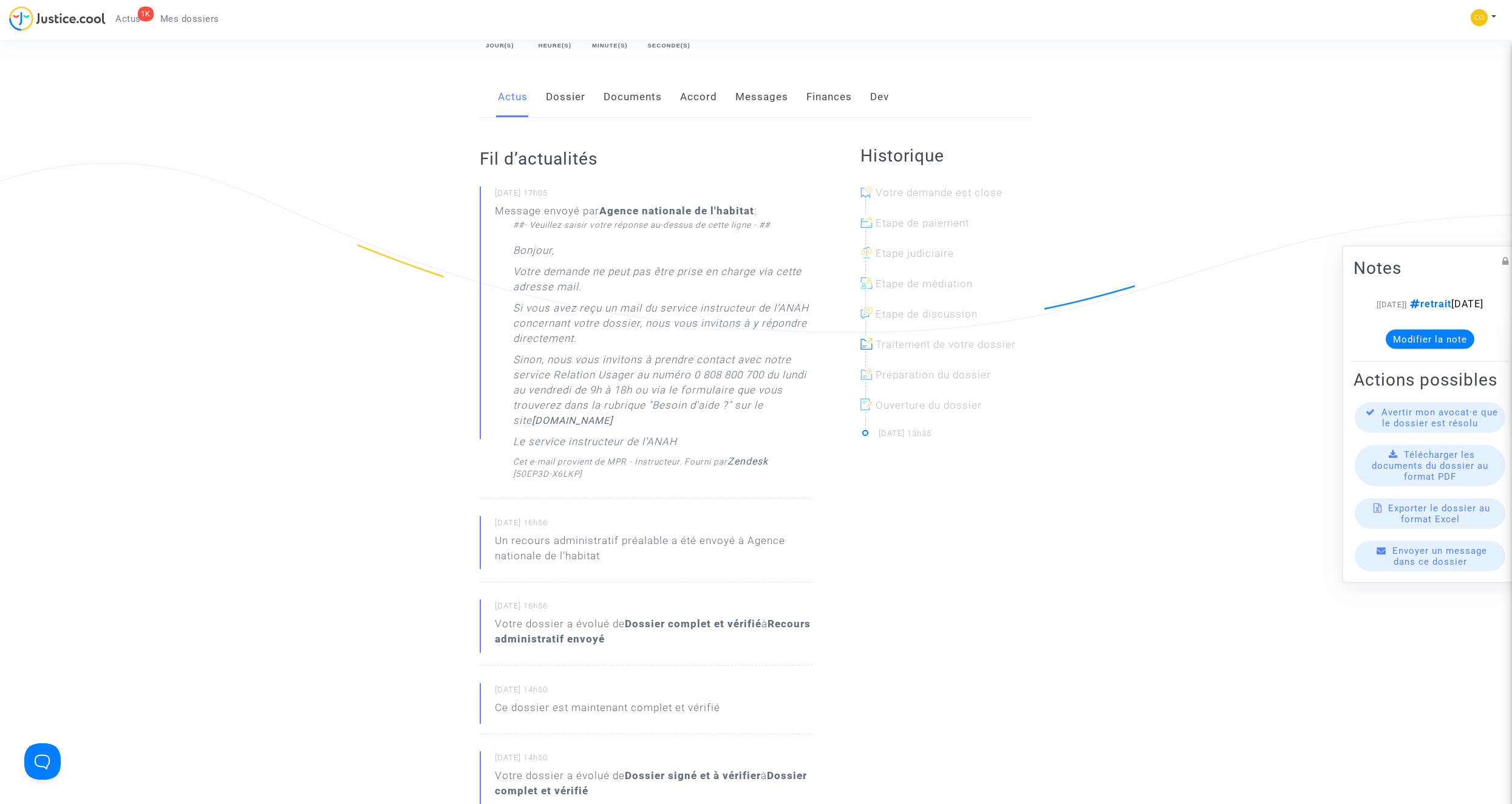
scroll to position [182, 0]
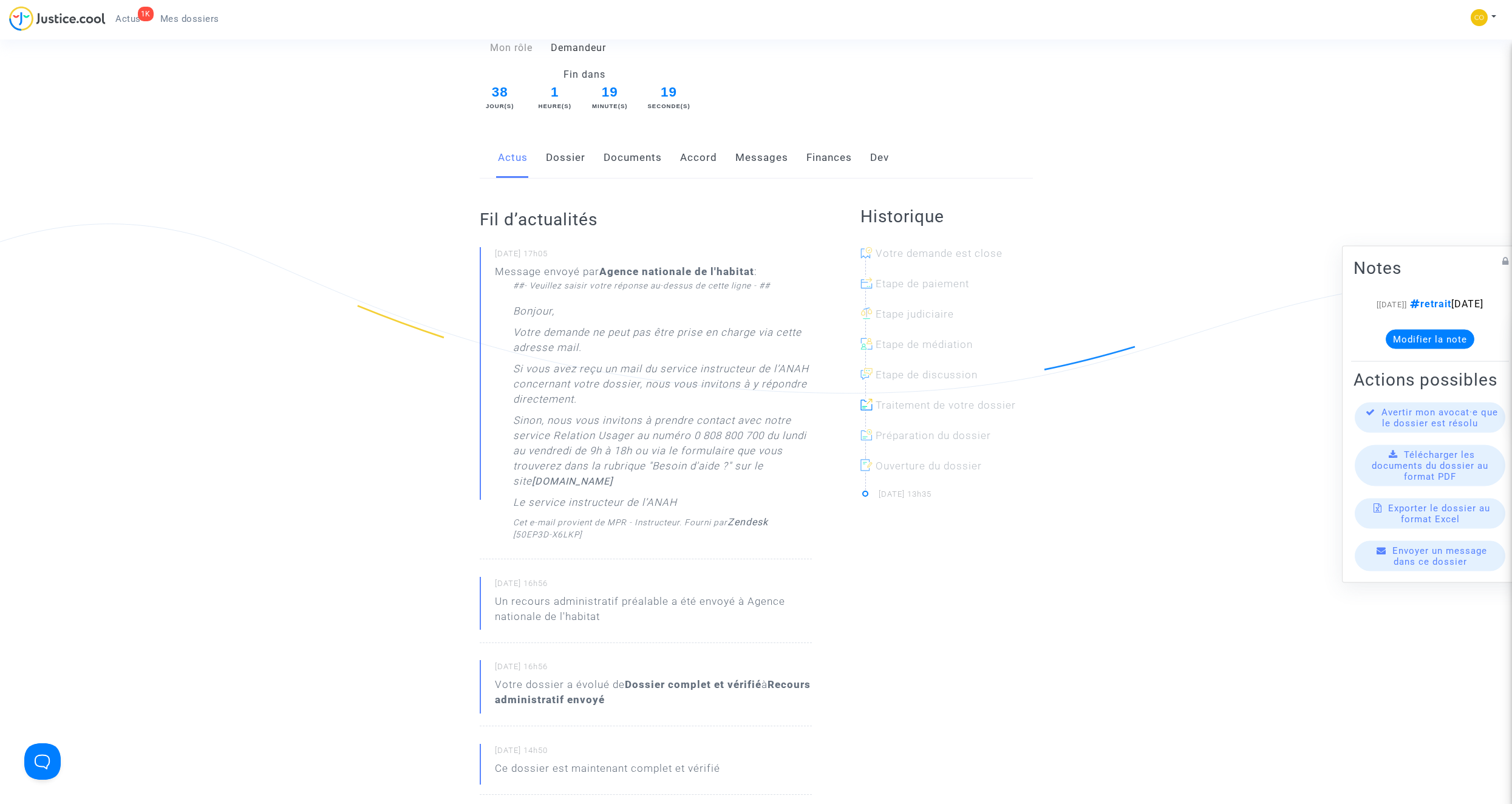
click at [641, 145] on link "Documents" at bounding box center [632, 158] width 58 height 40
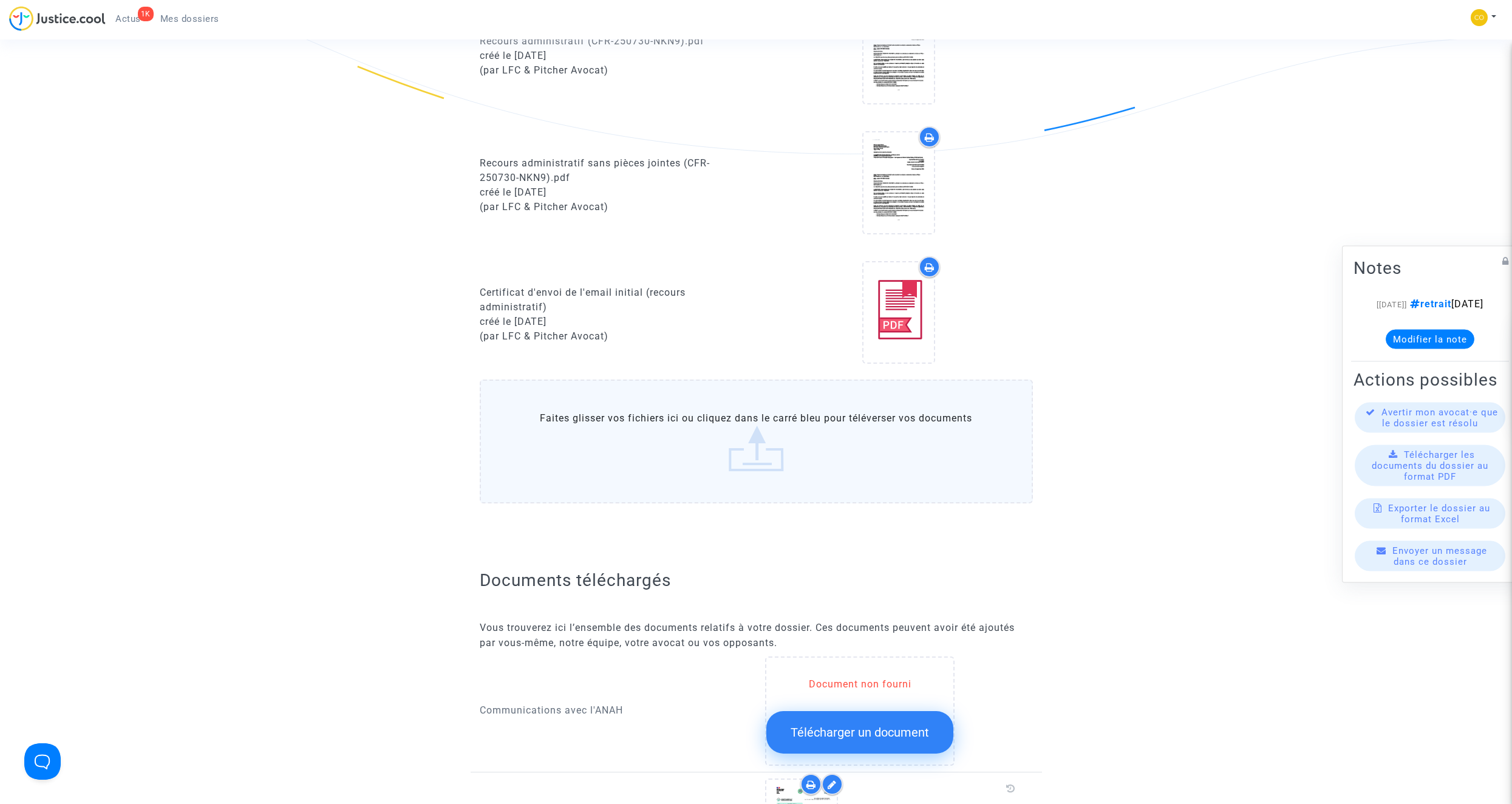
scroll to position [425, 0]
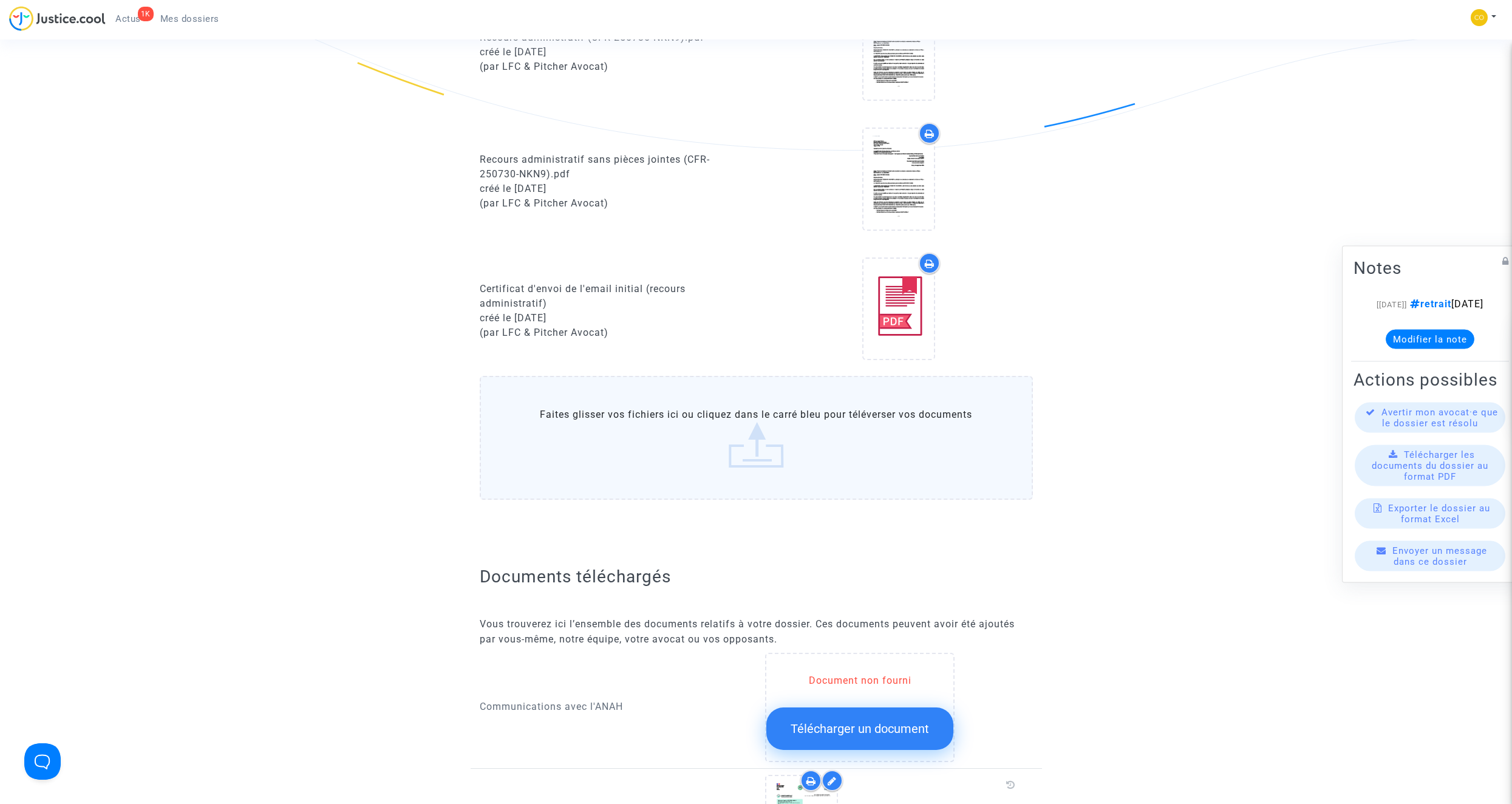
click at [730, 463] on label "Faites glisser vos fichiers ici ou cliquez dans le carré bleu pour téléverser v…" at bounding box center [756, 437] width 553 height 124
click at [0, 0] on input "Faites glisser vos fichiers ici ou cliquez dans le carré bleu pour téléverser v…" at bounding box center [0, 0] width 0 height 0
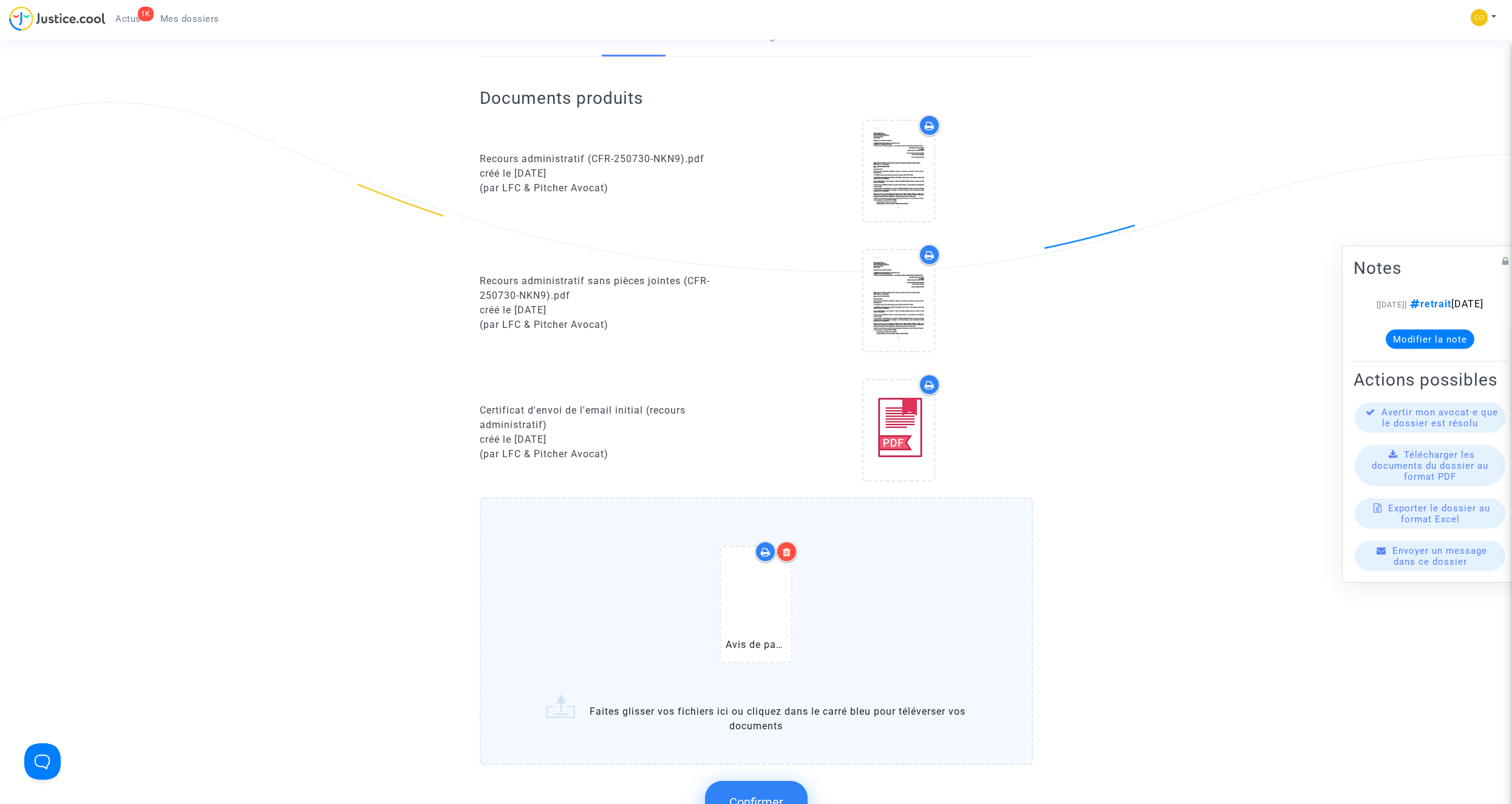
scroll to position [364, 0]
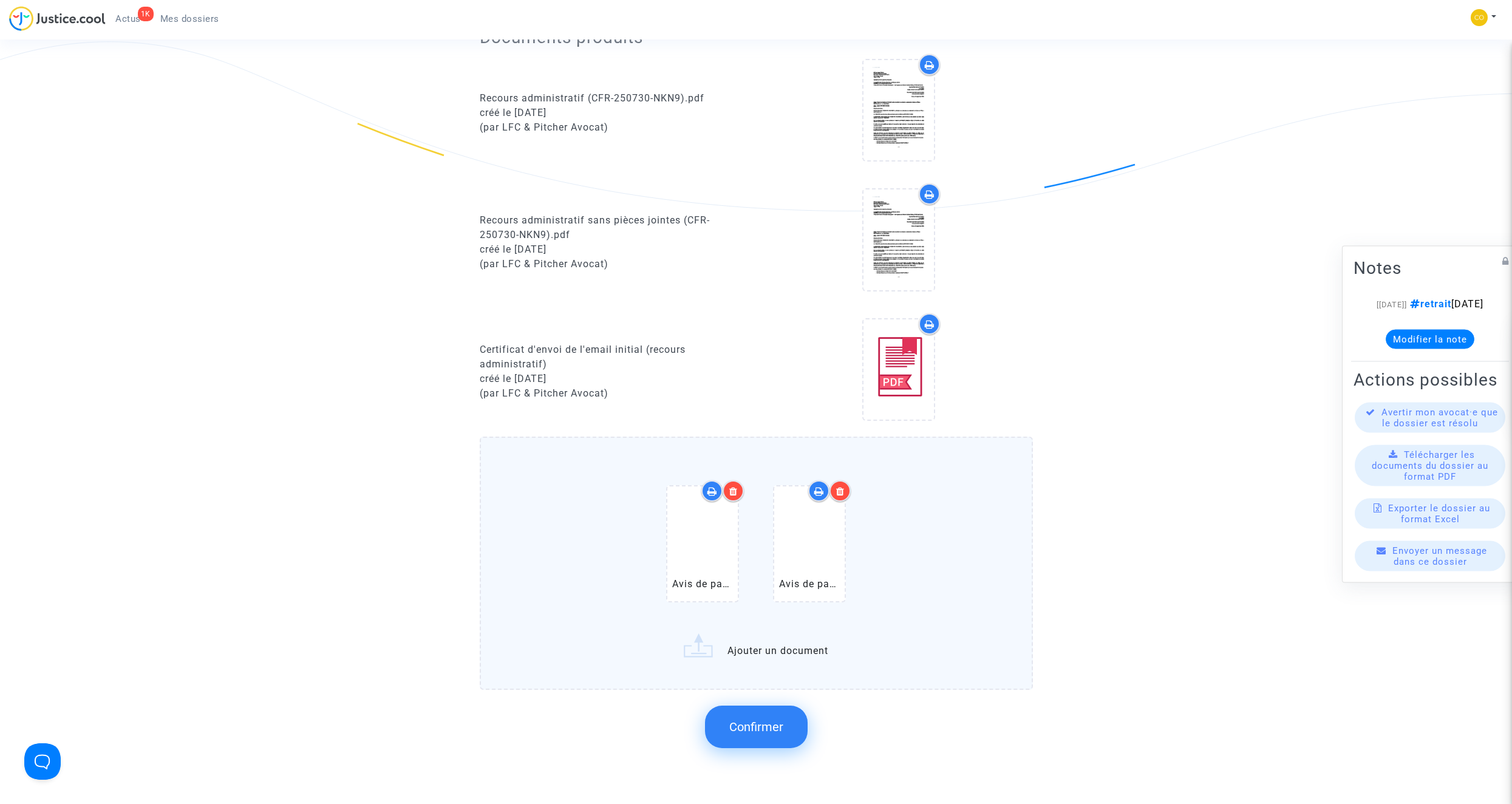
click at [769, 719] on span "Confirmer" at bounding box center [756, 727] width 54 height 15
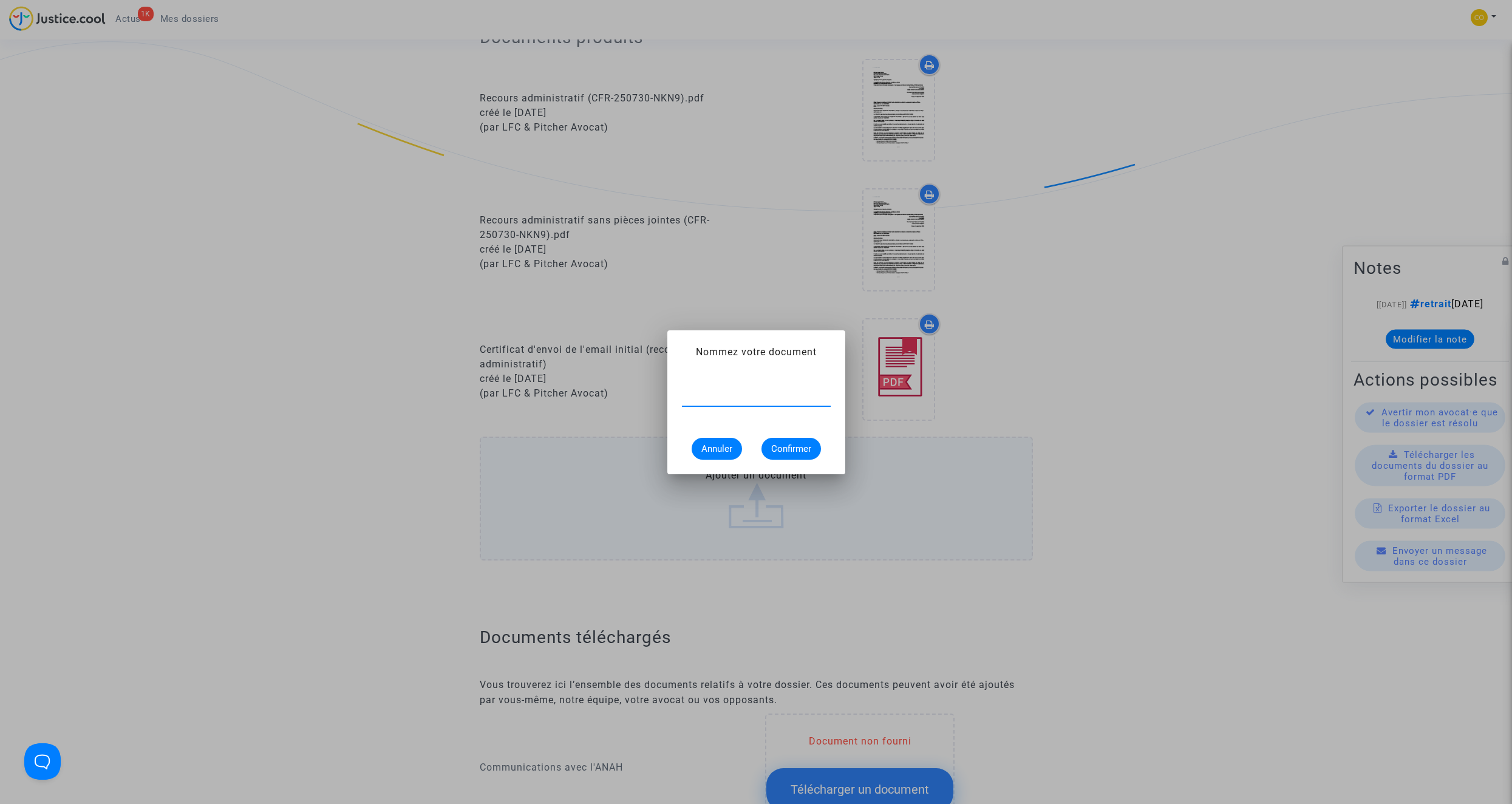
click at [731, 400] on input "text" at bounding box center [756, 396] width 149 height 11
type input "Avis de passage Bureau Veritas"
click at [791, 453] on span "Confirmer" at bounding box center [791, 449] width 40 height 11
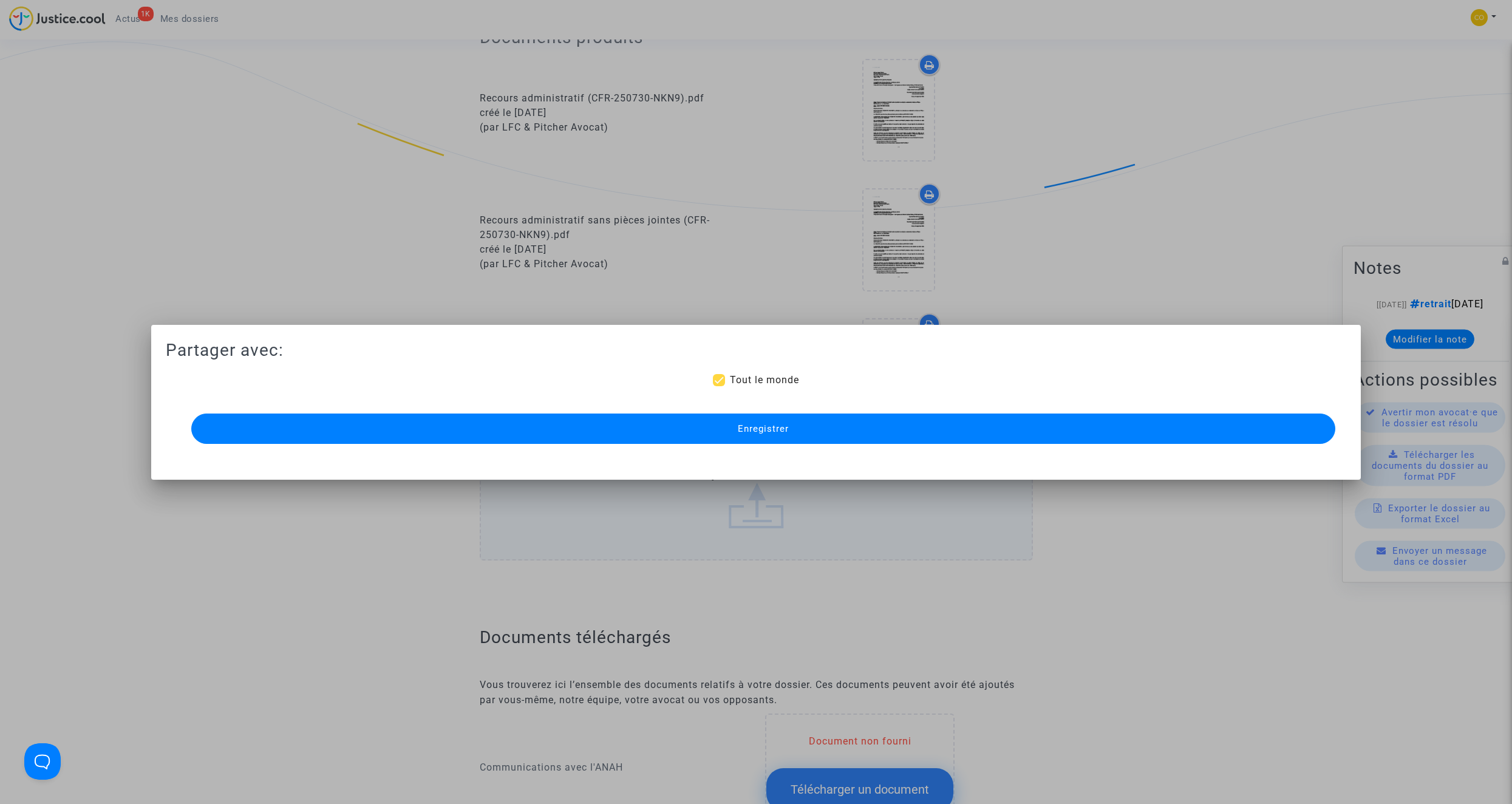
click at [781, 433] on span "Enregistrer" at bounding box center [763, 429] width 51 height 11
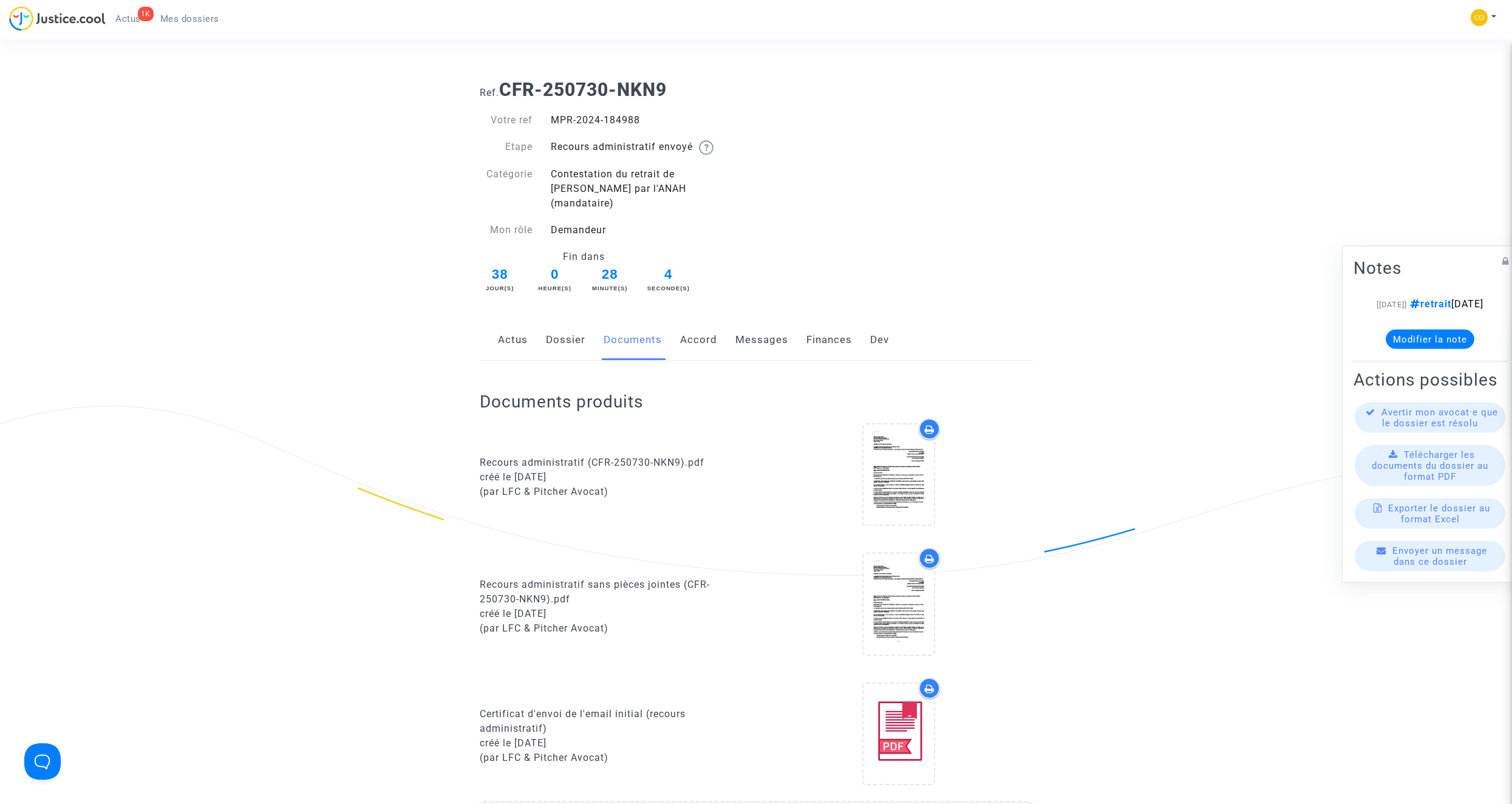
scroll to position [364, 0]
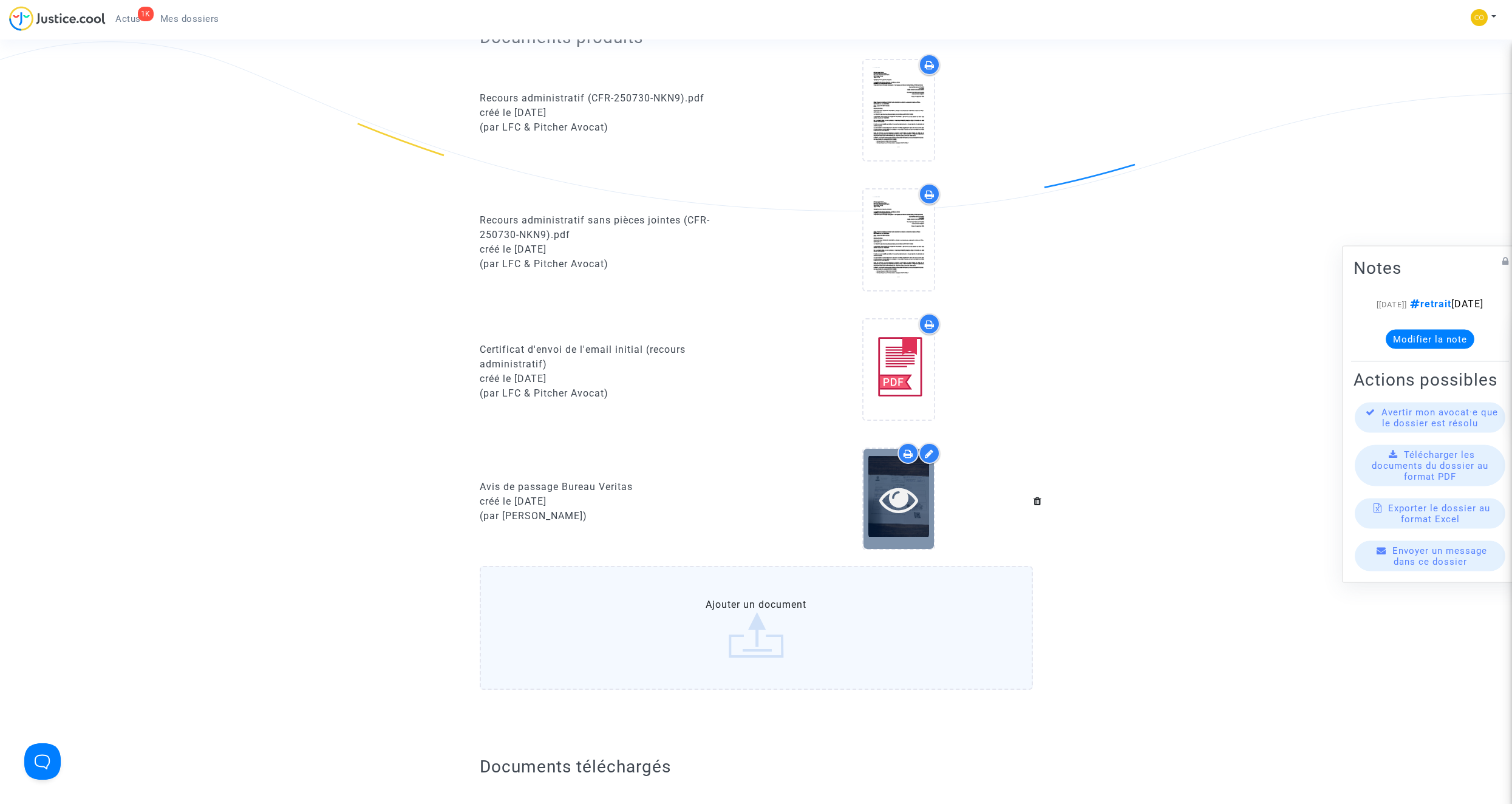
click at [897, 487] on icon at bounding box center [898, 499] width 40 height 39
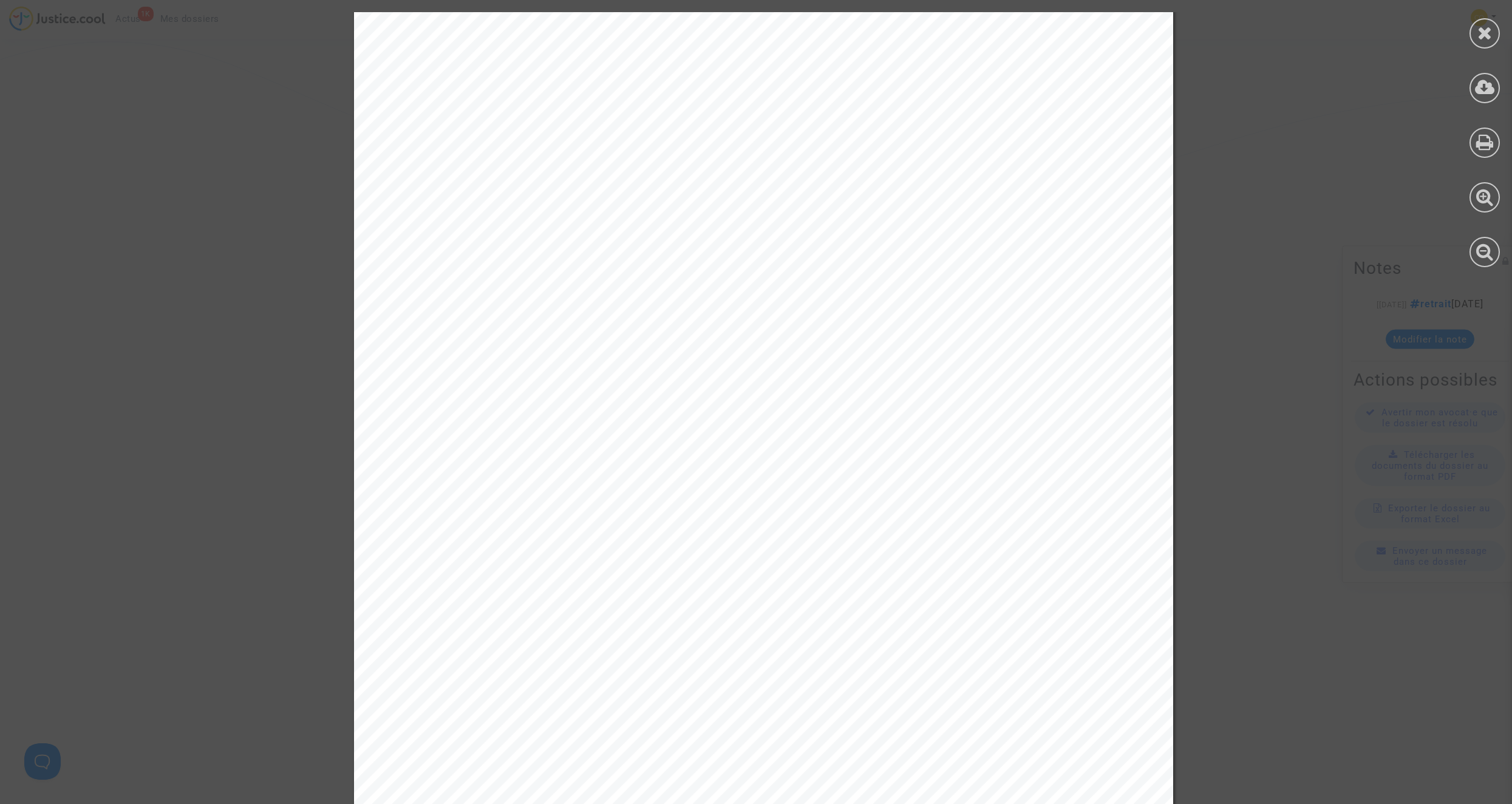
scroll to position [1396, 0]
click at [1489, 36] on icon at bounding box center [1484, 33] width 15 height 18
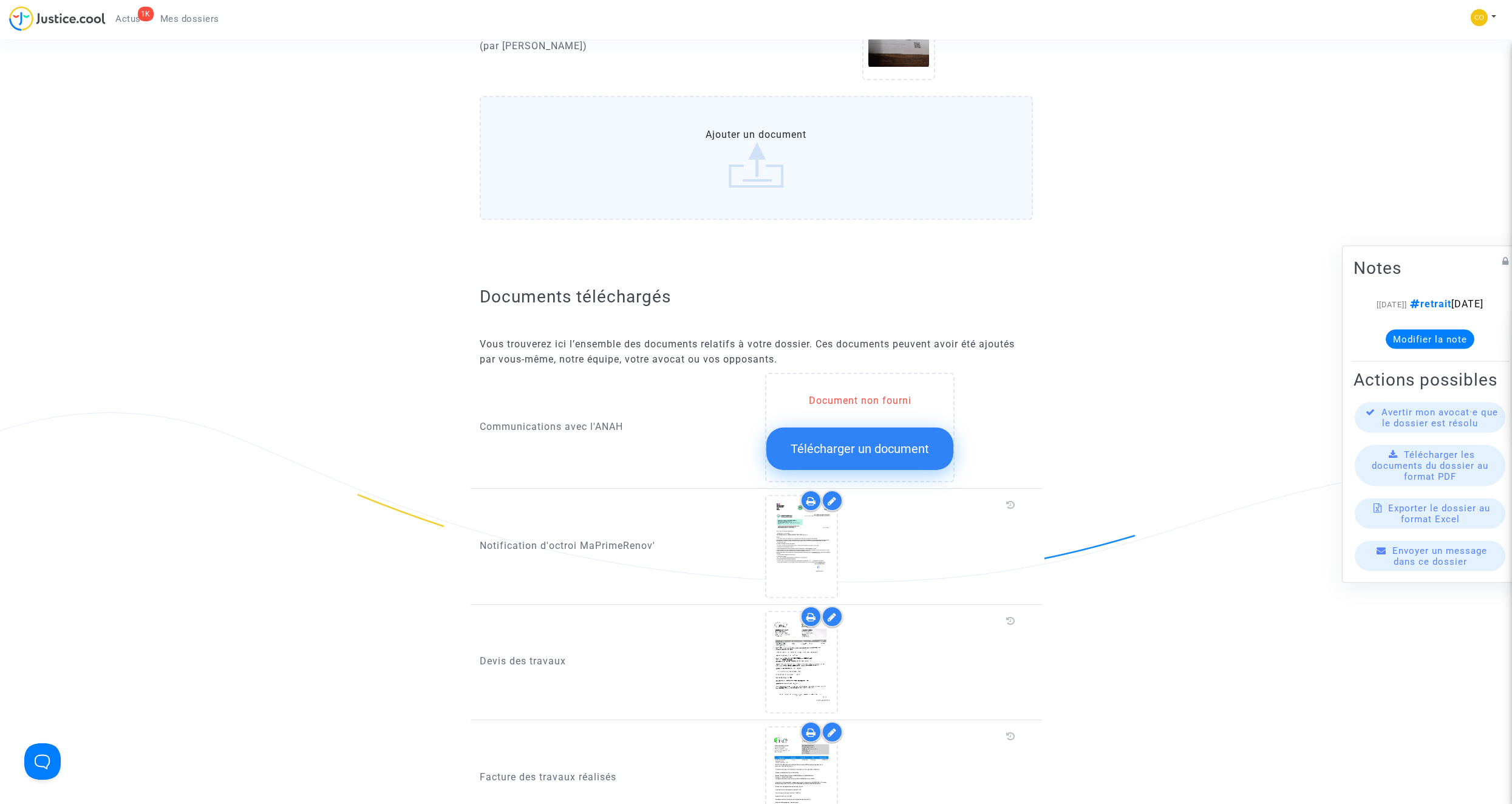
scroll to position [0, 0]
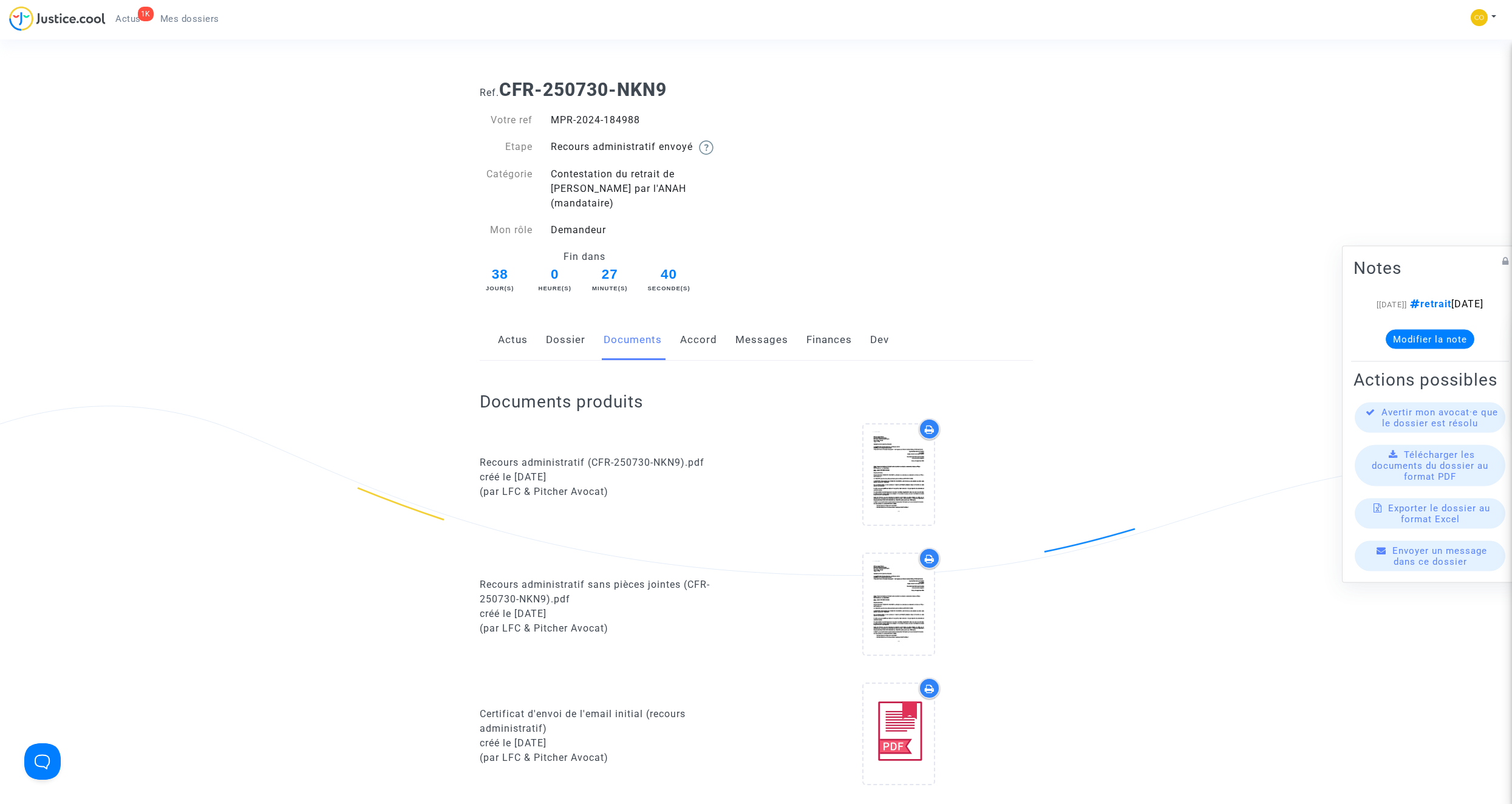
click at [761, 327] on link "Messages" at bounding box center [761, 340] width 52 height 40
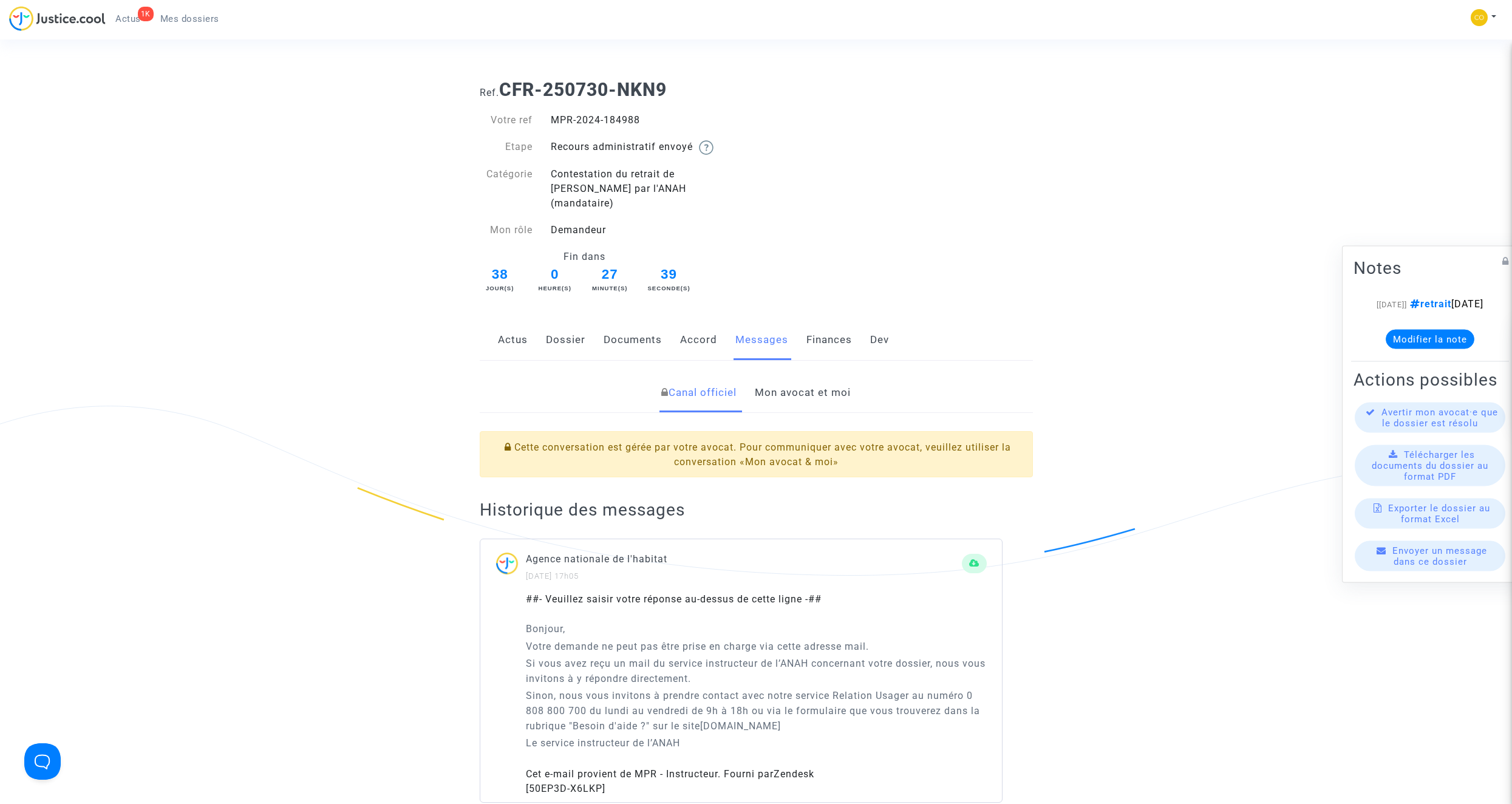
click at [784, 373] on link "Mon avocat et moi" at bounding box center [802, 393] width 96 height 40
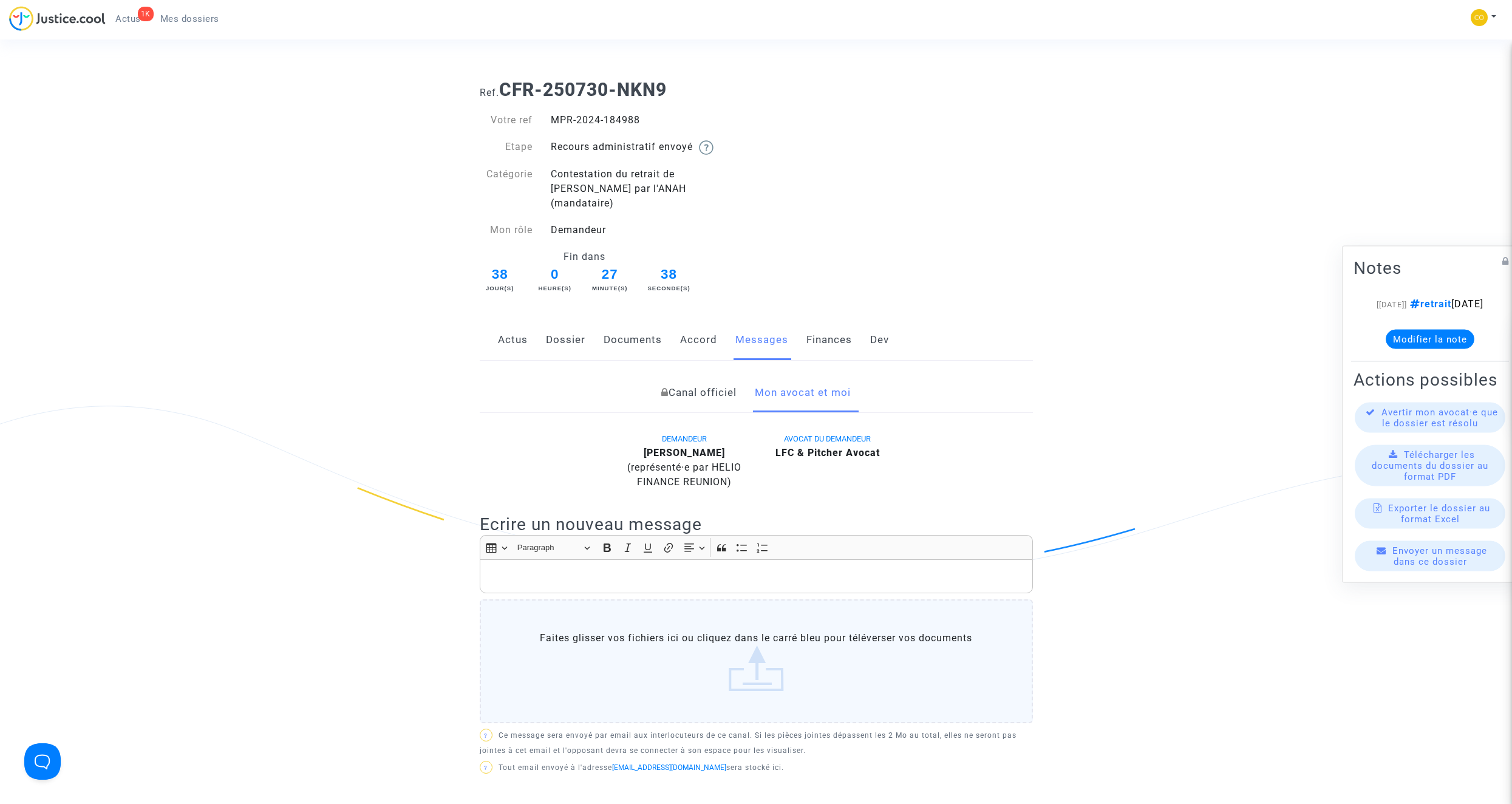
click at [657, 569] on p "Rich Text Editor, main" at bounding box center [756, 576] width 540 height 15
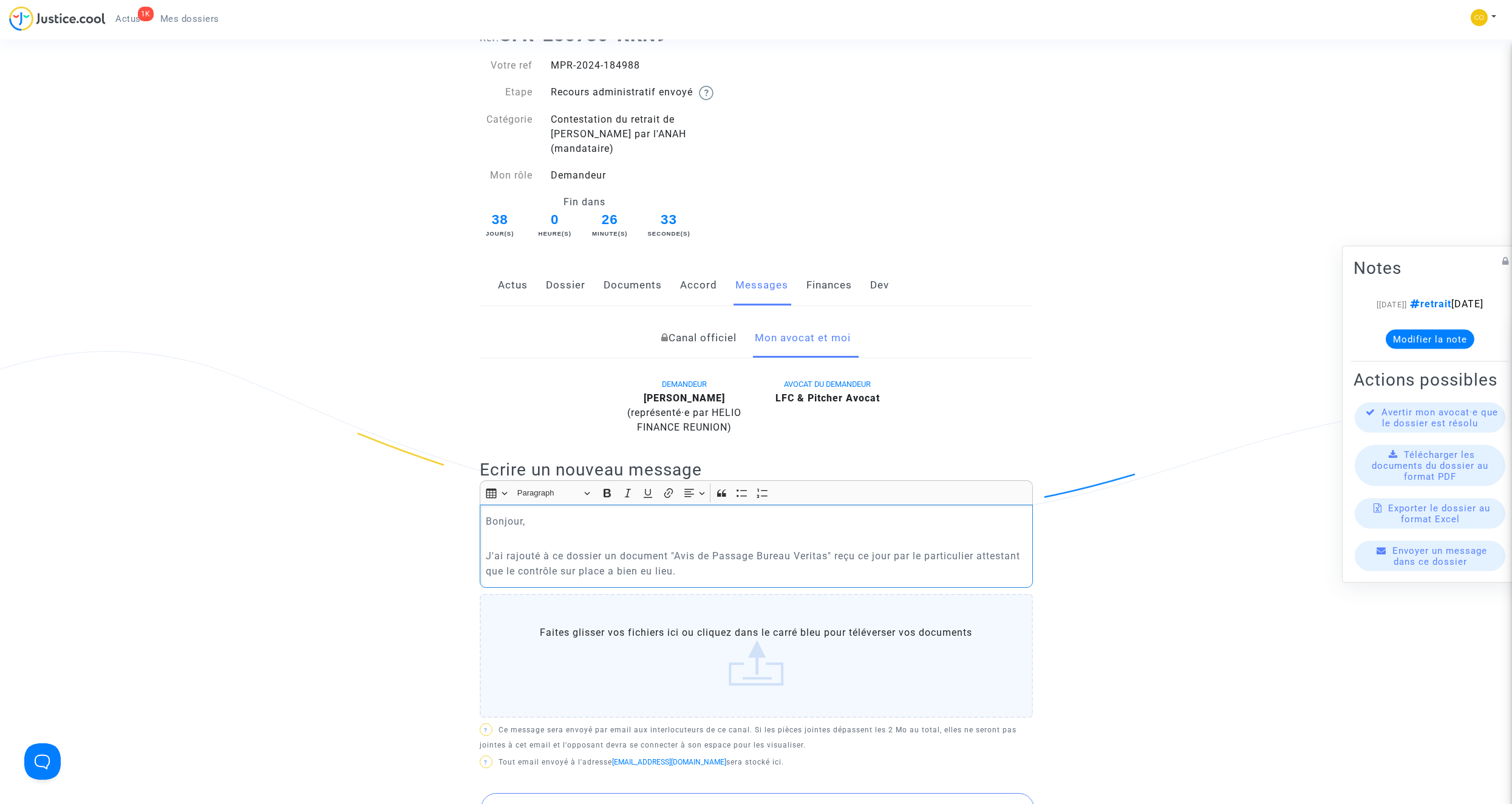
scroll to position [121, 0]
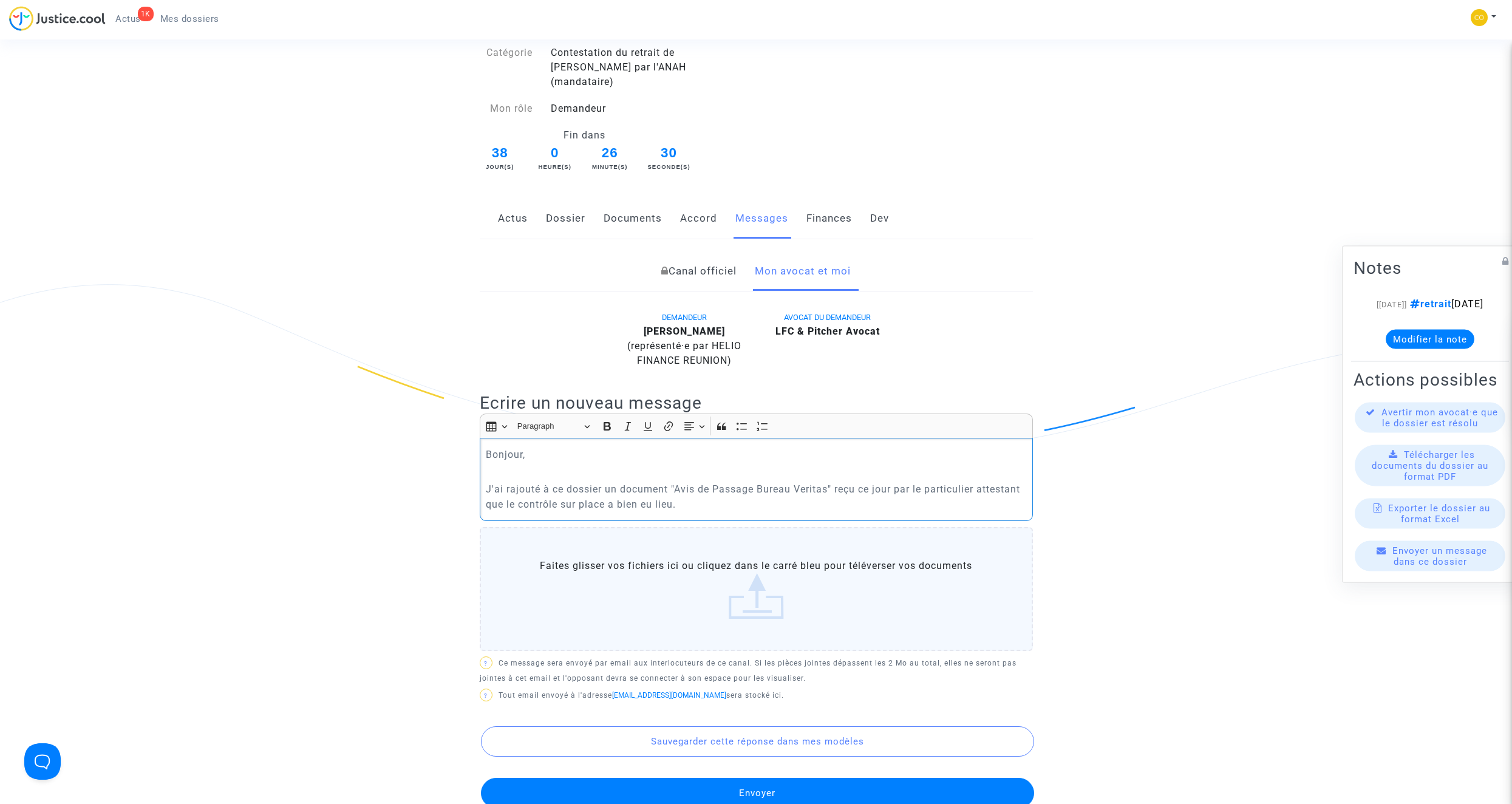
click at [719, 488] on p "J'ai rajouté à ce dossier un document "Avis de Passage Bureau Veritas" reçu ce …" at bounding box center [756, 496] width 540 height 30
click at [894, 481] on p "J'ai rajouté à ce dossier un document "Avis de Passage Bureau Veritas" reçu ce …" at bounding box center [756, 496] width 540 height 30
drag, startPoint x: 897, startPoint y: 472, endPoint x: 837, endPoint y: 472, distance: 60.0
click at [837, 481] on p "J'ai rajouté à ce dossier un document "Avis de Passage Bureau Veritas" reçu ce …" at bounding box center [756, 496] width 540 height 30
drag, startPoint x: 977, startPoint y: 475, endPoint x: 898, endPoint y: 475, distance: 79.0
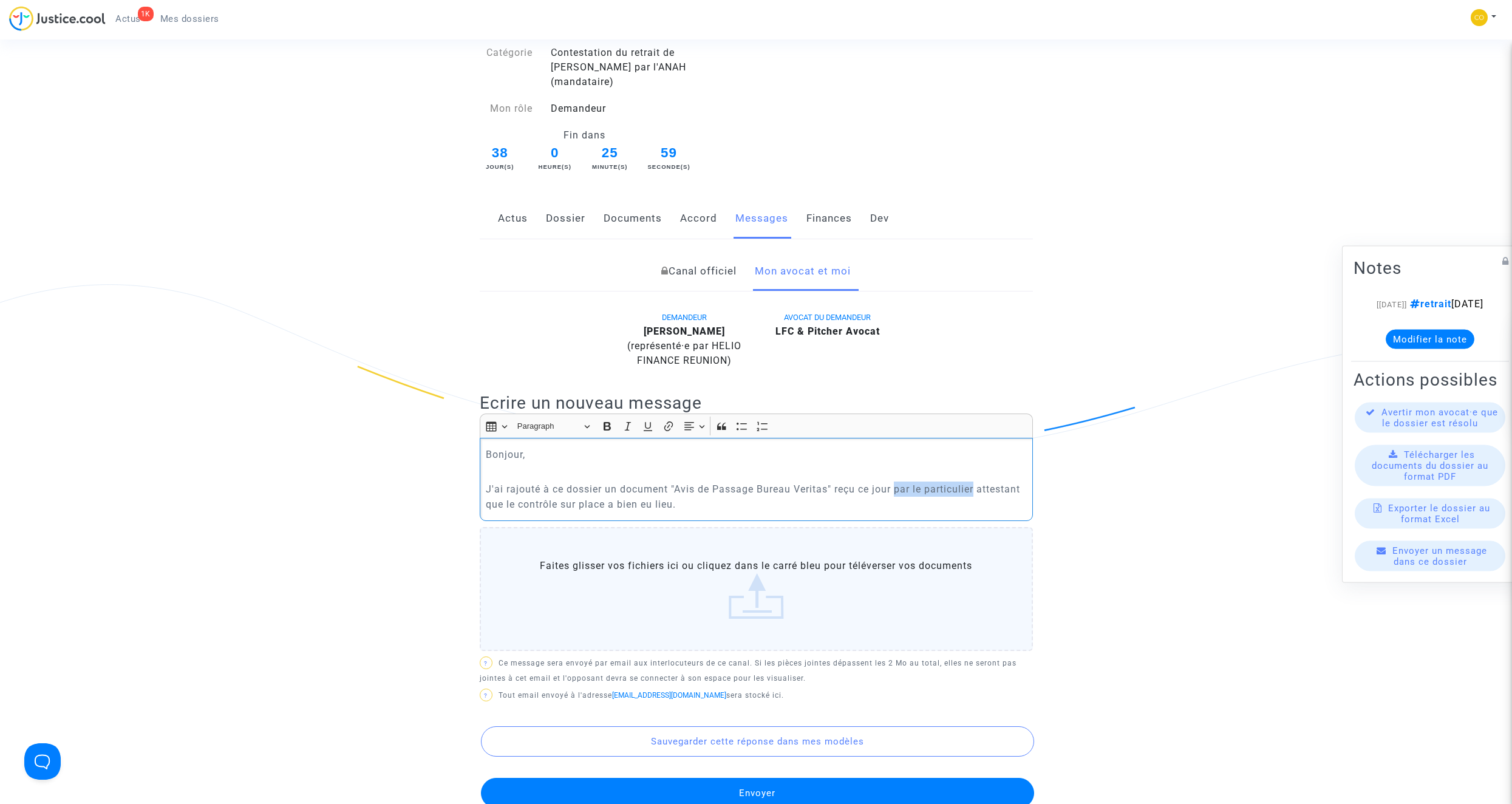
click at [898, 481] on p "J'ai rajouté à ce dossier un document "Avis de Passage Bureau Veritas" reçu ce …" at bounding box center [756, 496] width 540 height 30
click at [909, 490] on p "J'ai rajouté à ce dossier un document "Avis de Passage Bureau Veritas" reçu ce …" at bounding box center [756, 496] width 540 height 30
click at [618, 488] on p "J'ai rajouté à ce dossier un document "Avis de Passage Bureau Veritas" reçu ce …" at bounding box center [756, 496] width 540 height 30
click at [672, 481] on p "J'ai rajouté à ce dossier un document "Avis de Passage Bureau Veritas" reçu ce …" at bounding box center [756, 496] width 540 height 30
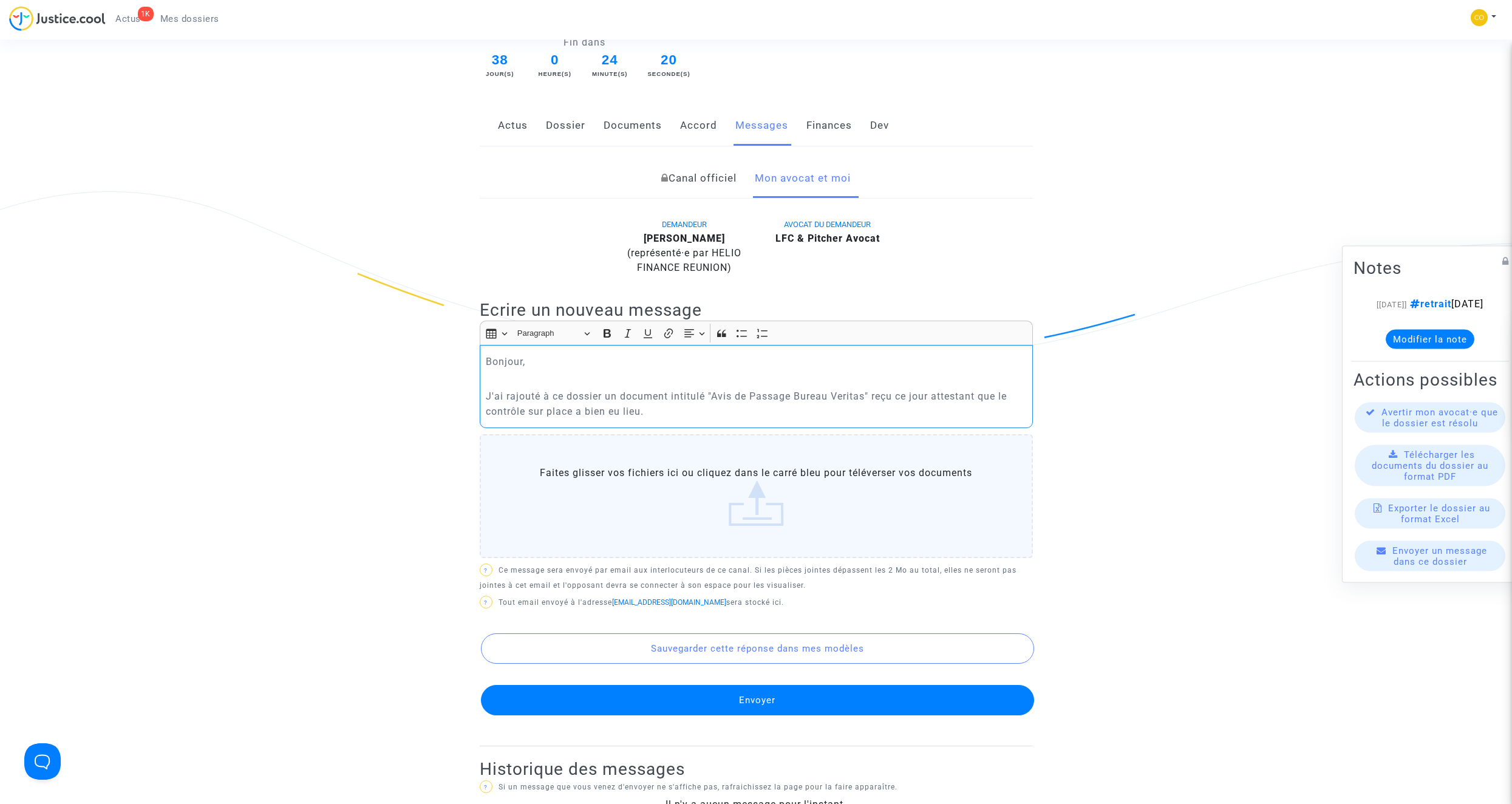
scroll to position [243, 0]
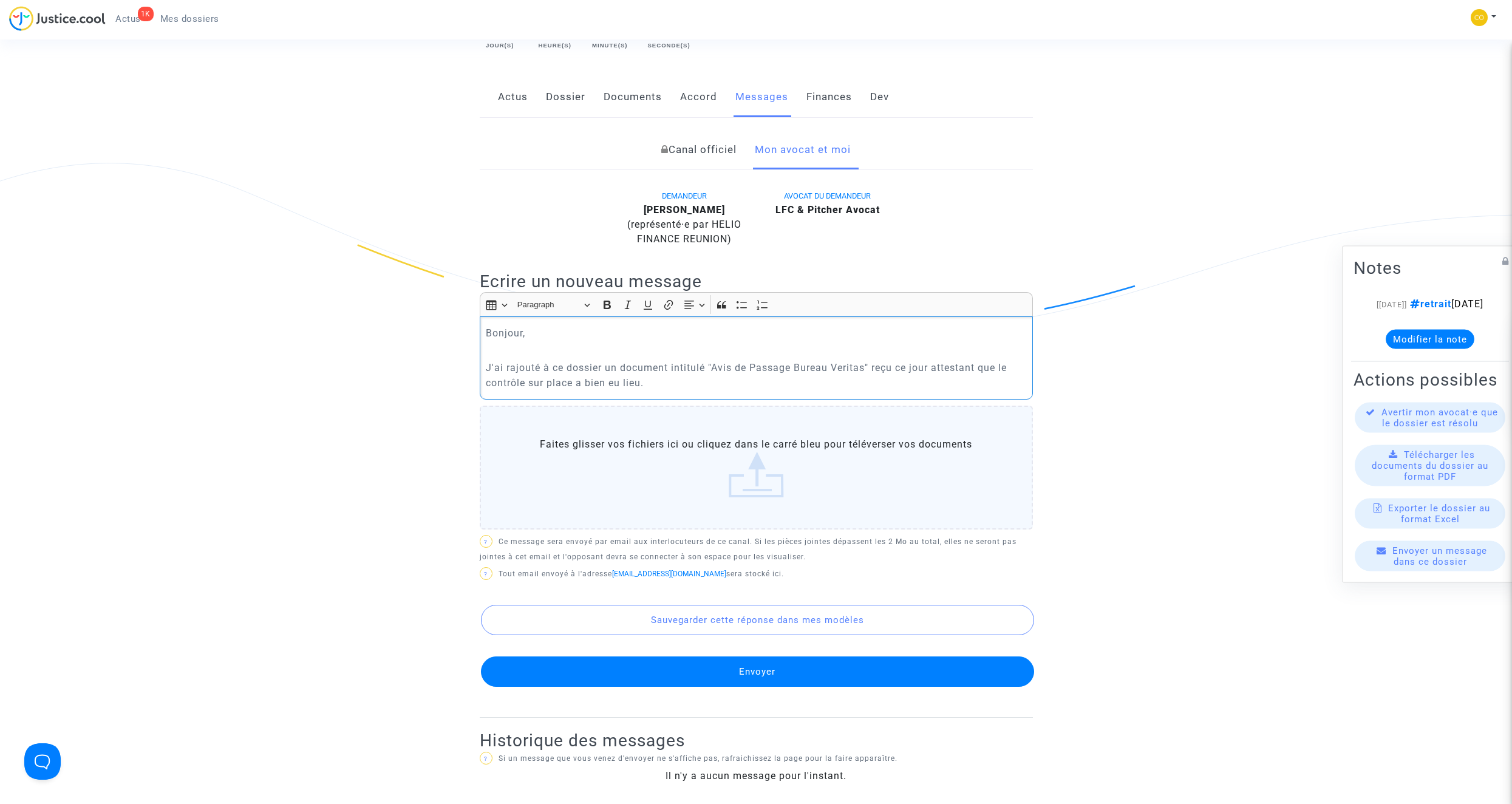
click at [778, 660] on button "Envoyer" at bounding box center [757, 671] width 553 height 30
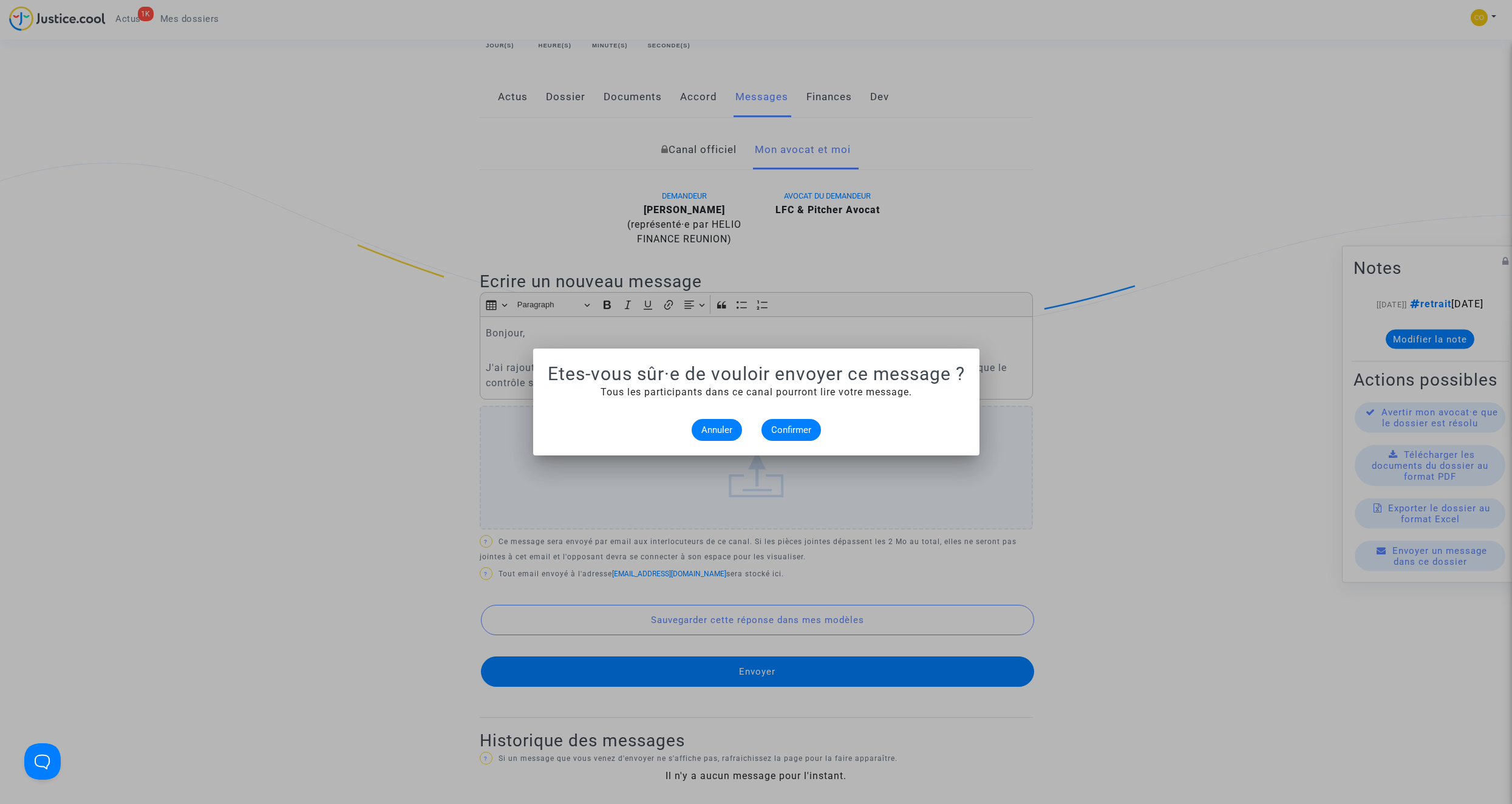
scroll to position [0, 0]
click at [722, 428] on span "Annuler" at bounding box center [717, 430] width 31 height 11
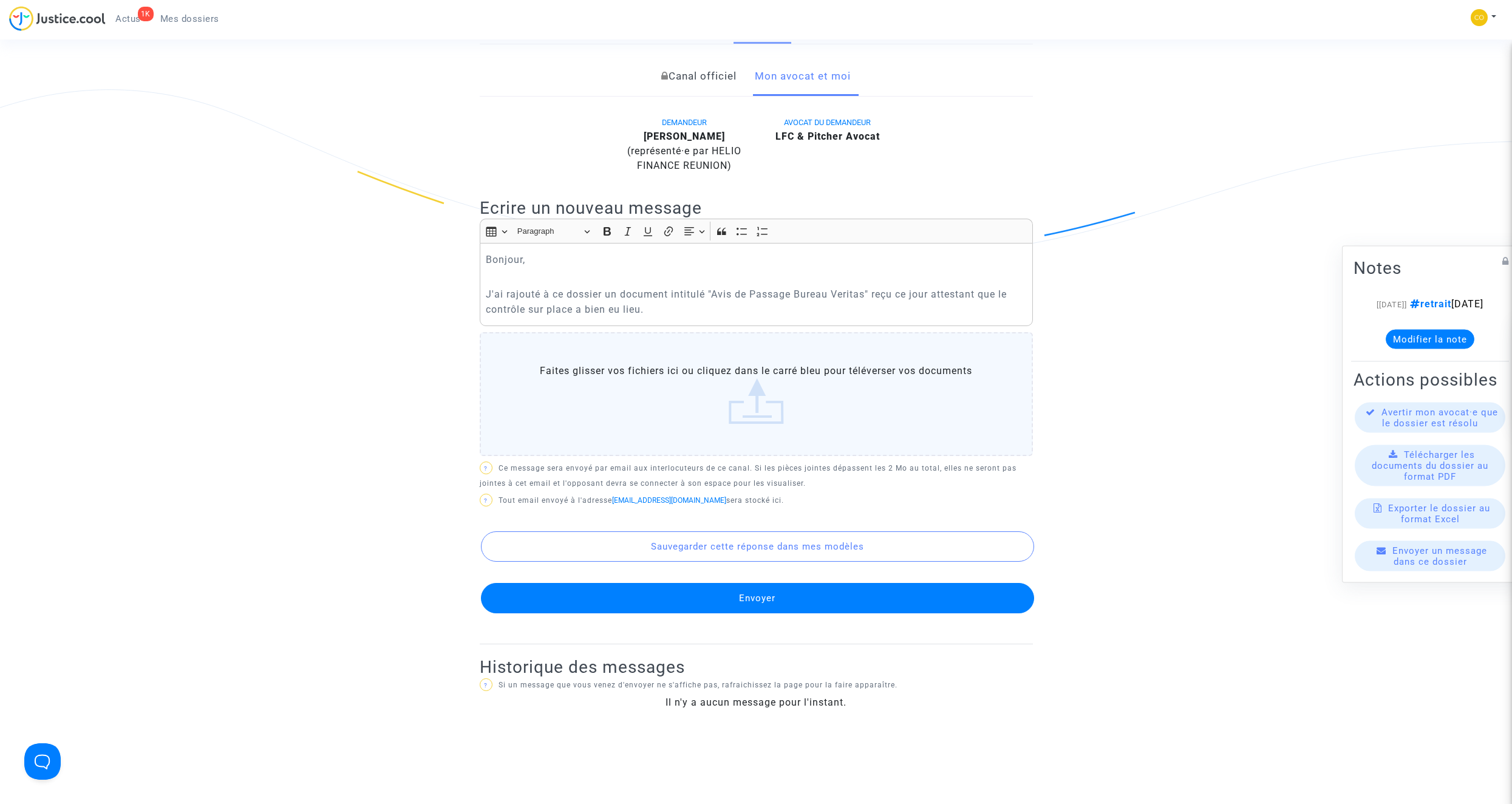
scroll to position [243, 0]
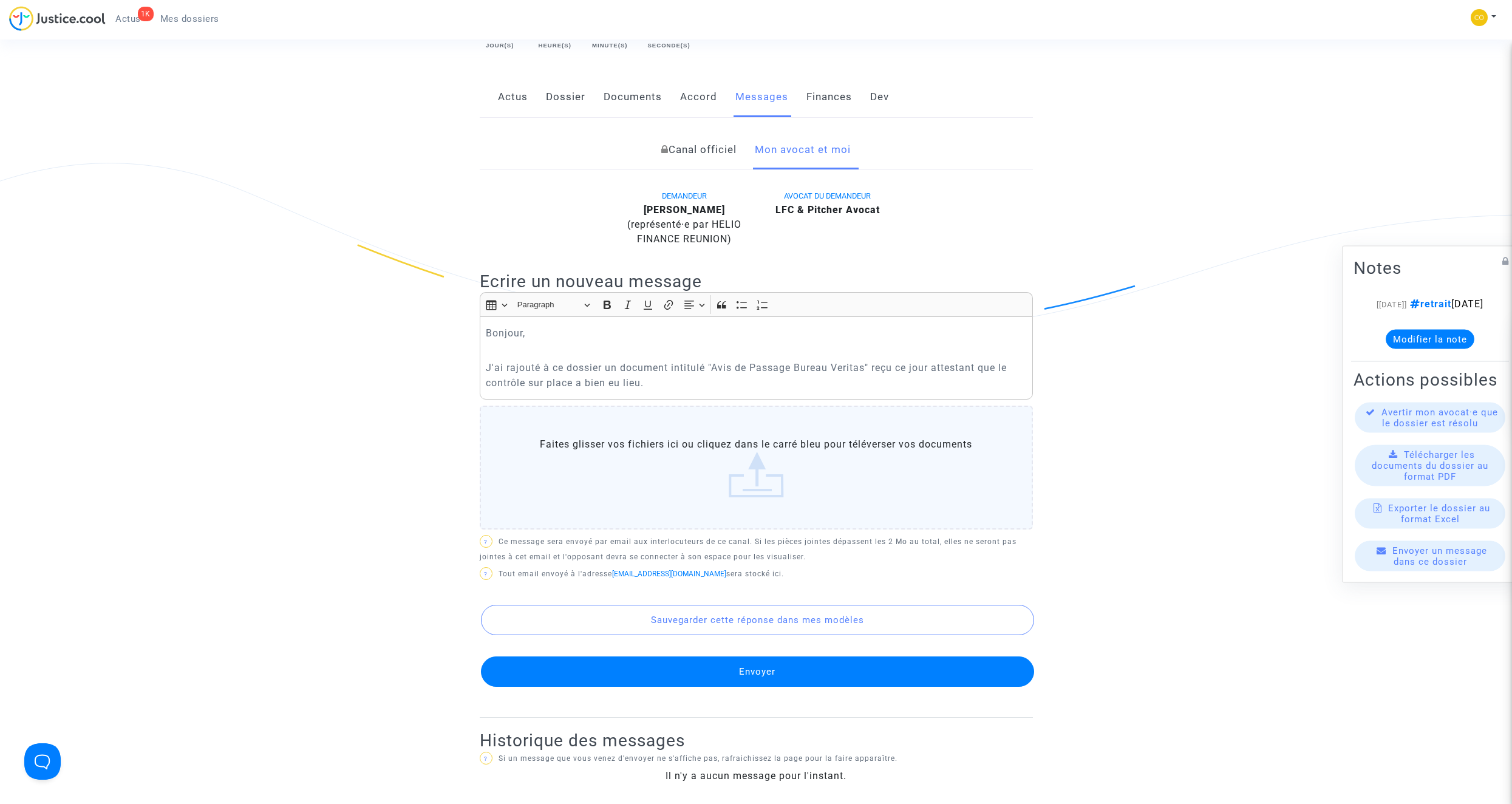
click at [783, 660] on button "Envoyer" at bounding box center [757, 671] width 553 height 30
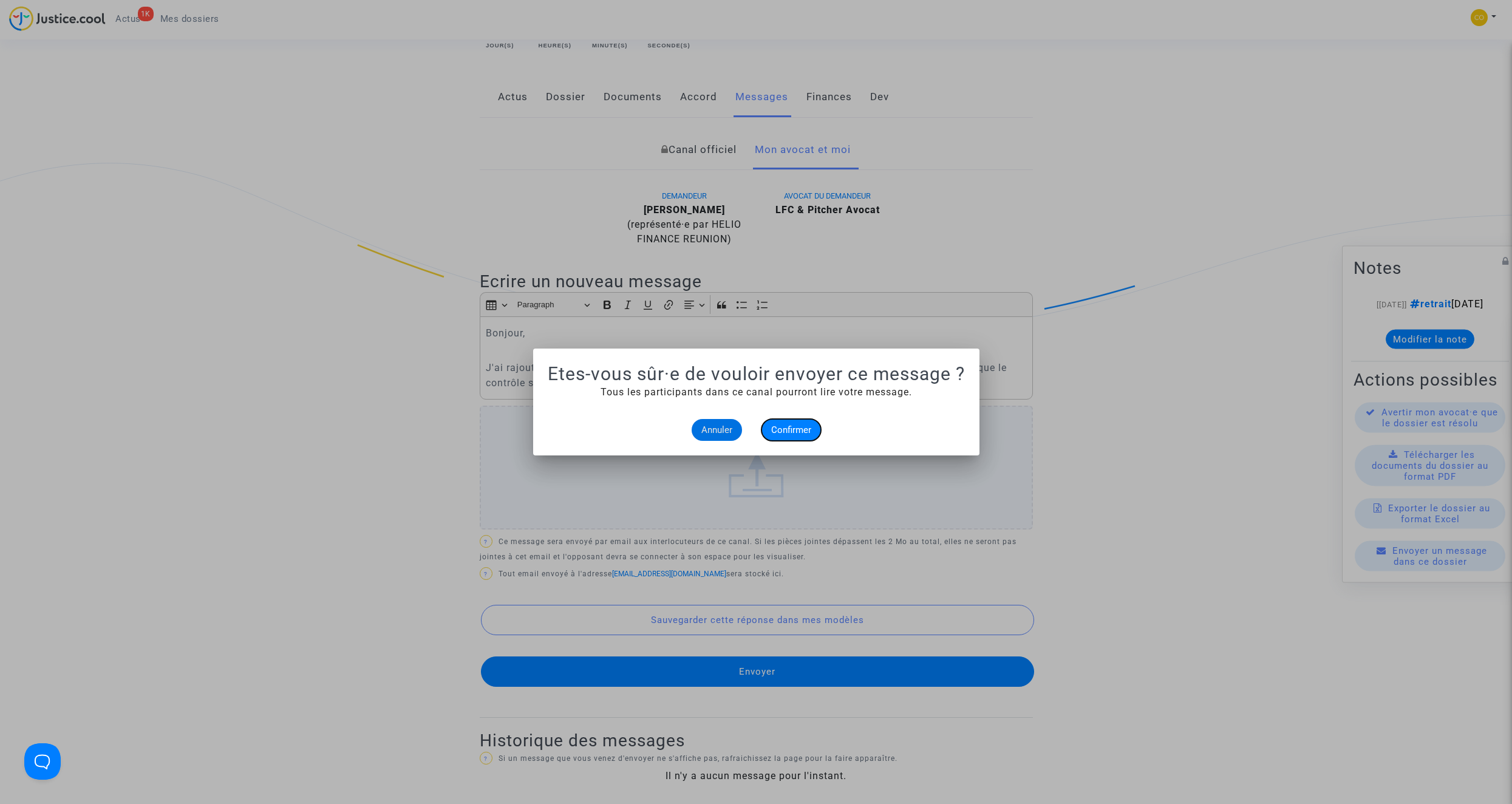
click at [799, 429] on span "Confirmer" at bounding box center [791, 430] width 40 height 11
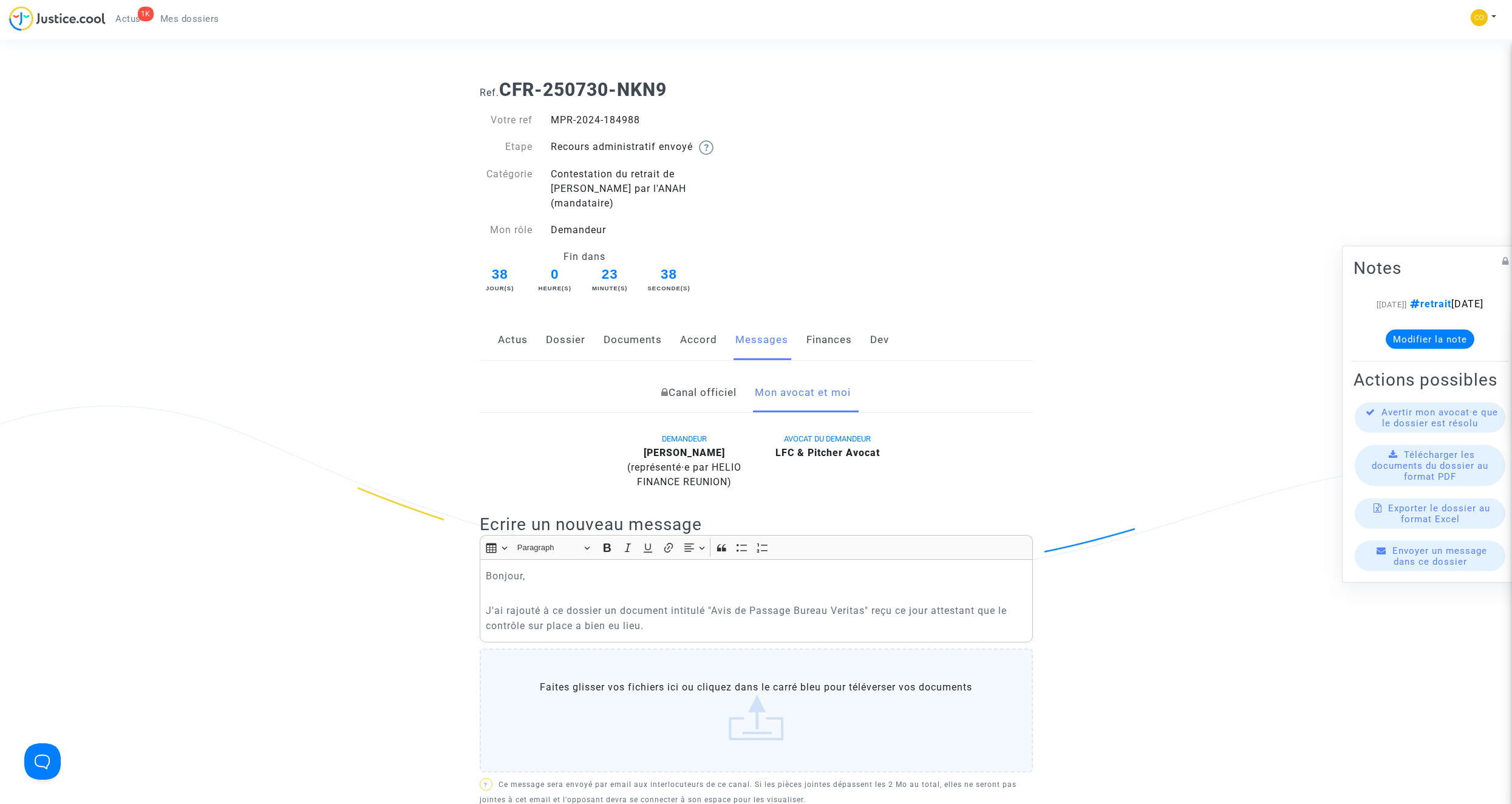
scroll to position [243, 0]
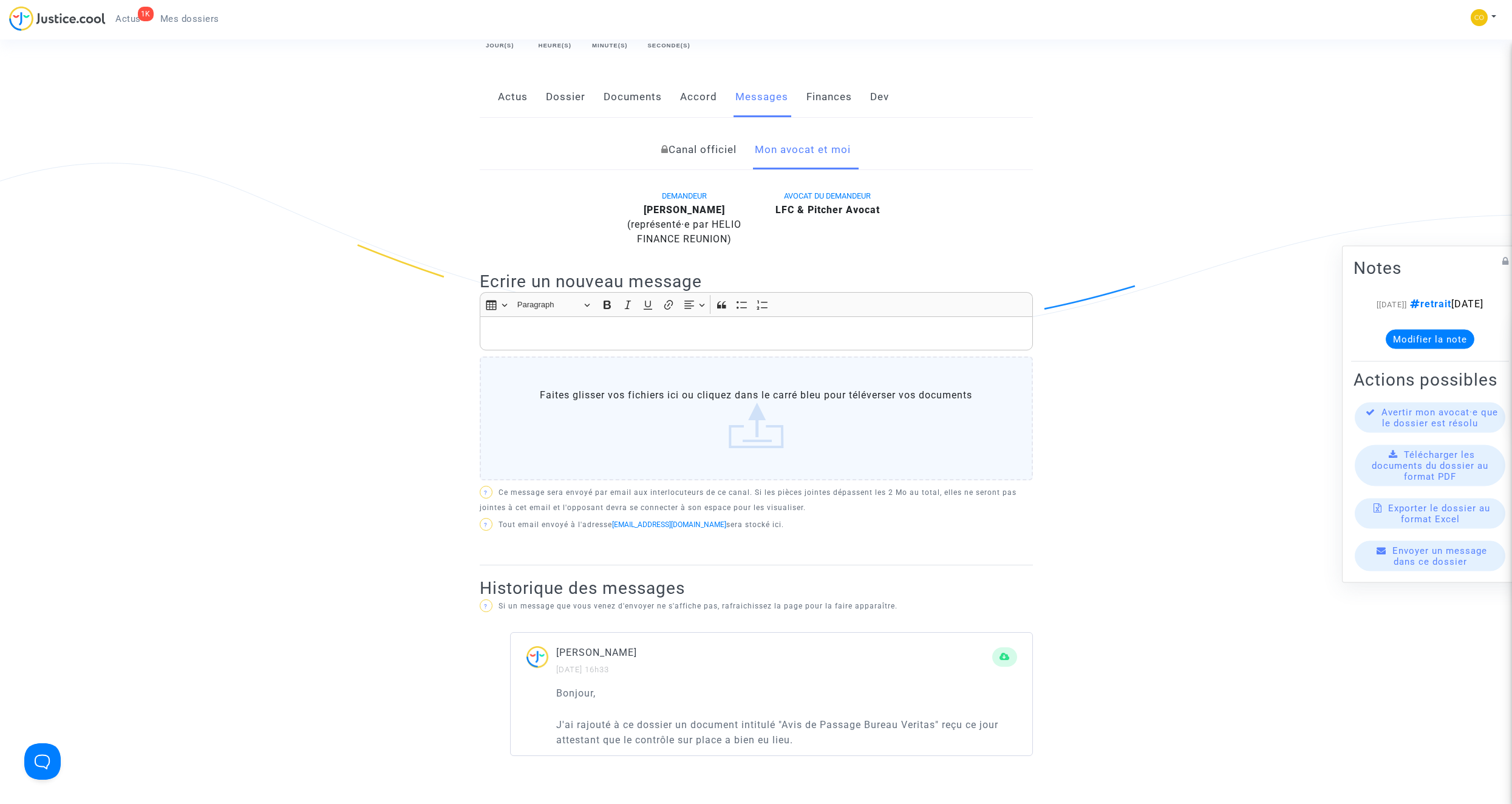
click at [642, 85] on link "Documents" at bounding box center [632, 98] width 58 height 40
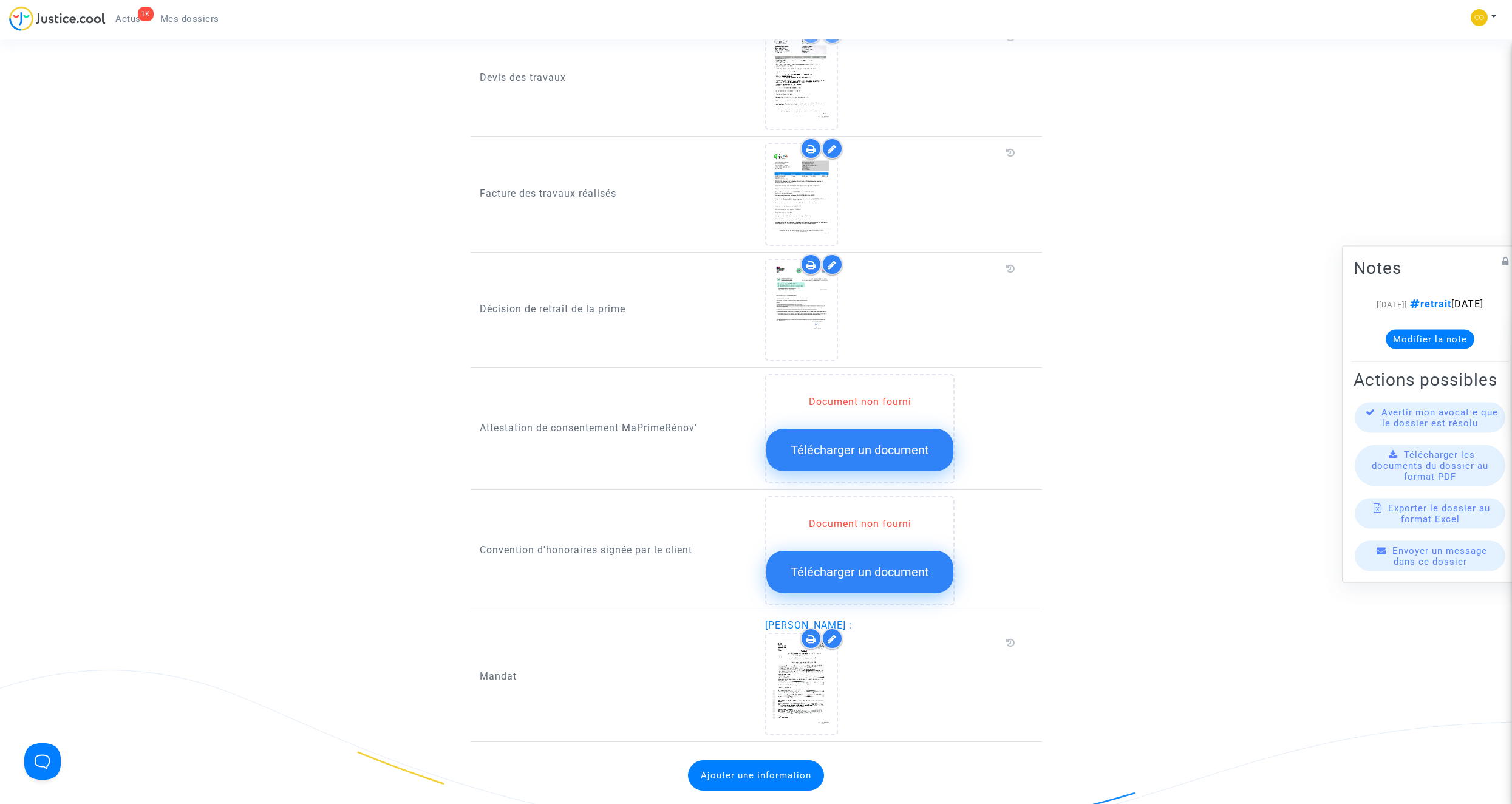
scroll to position [1396, 0]
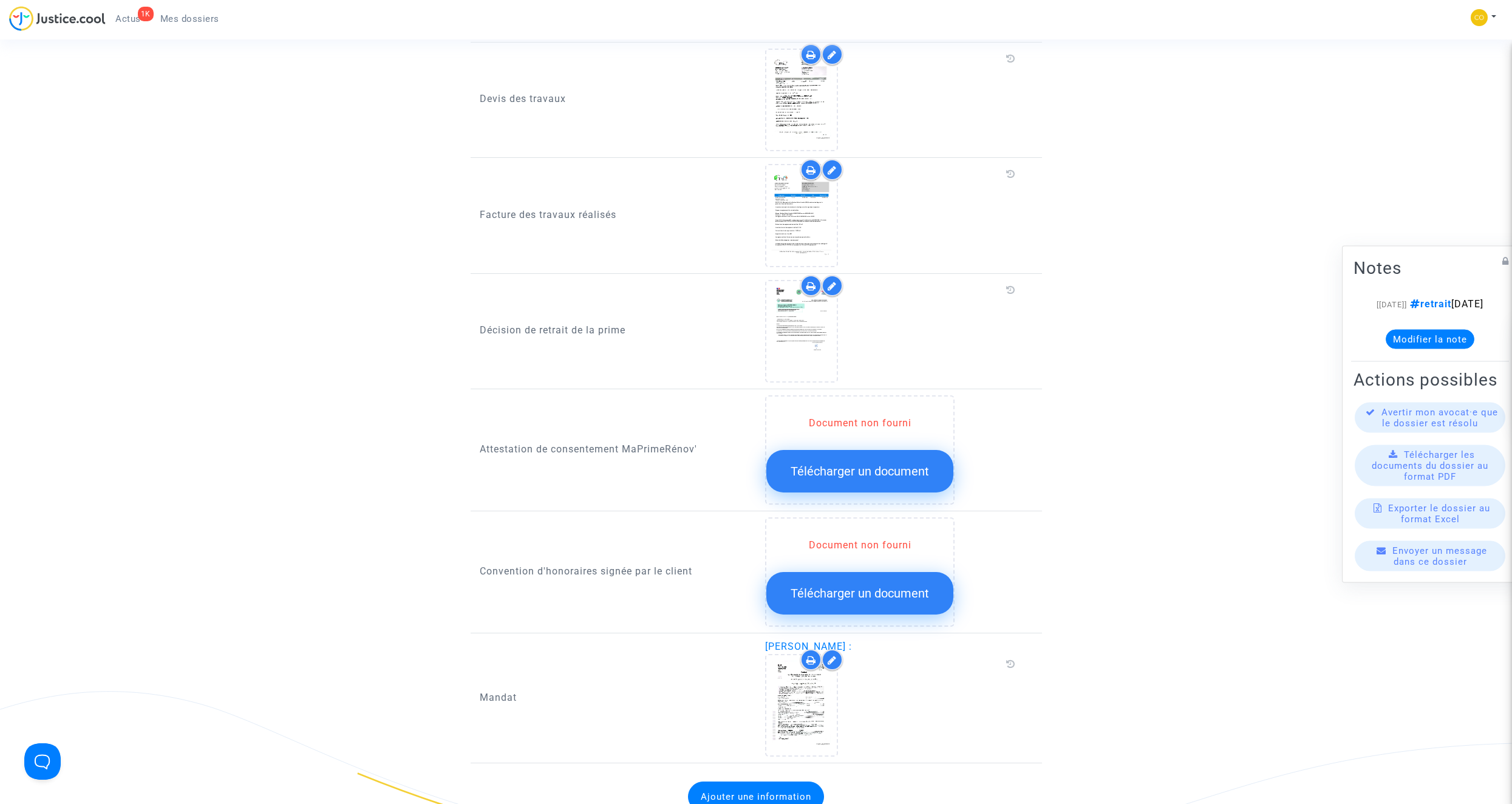
click at [190, 20] on span "Mes dossiers" at bounding box center [190, 19] width 59 height 11
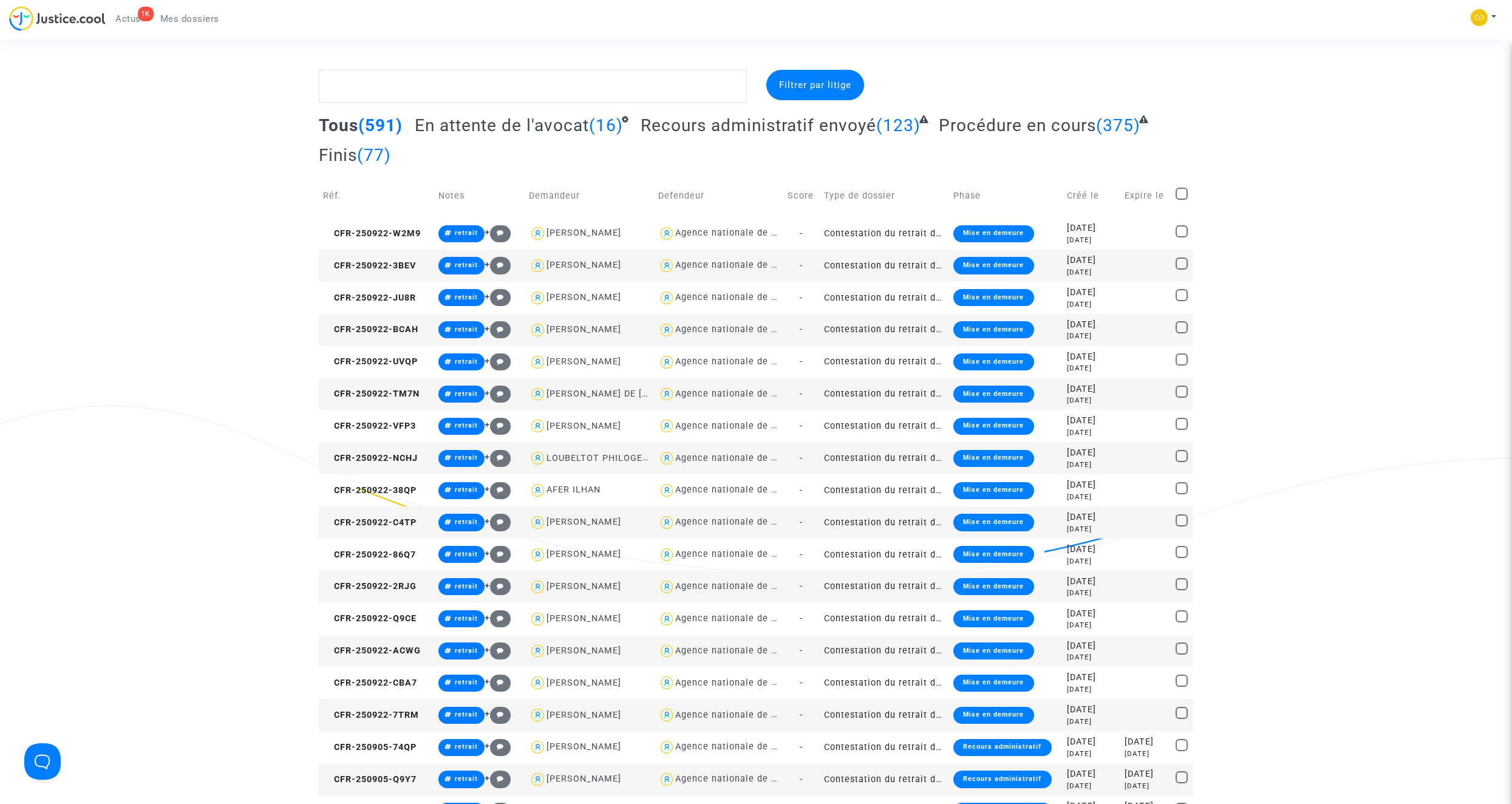
click at [140, 20] on div "1K" at bounding box center [145, 14] width 16 height 15
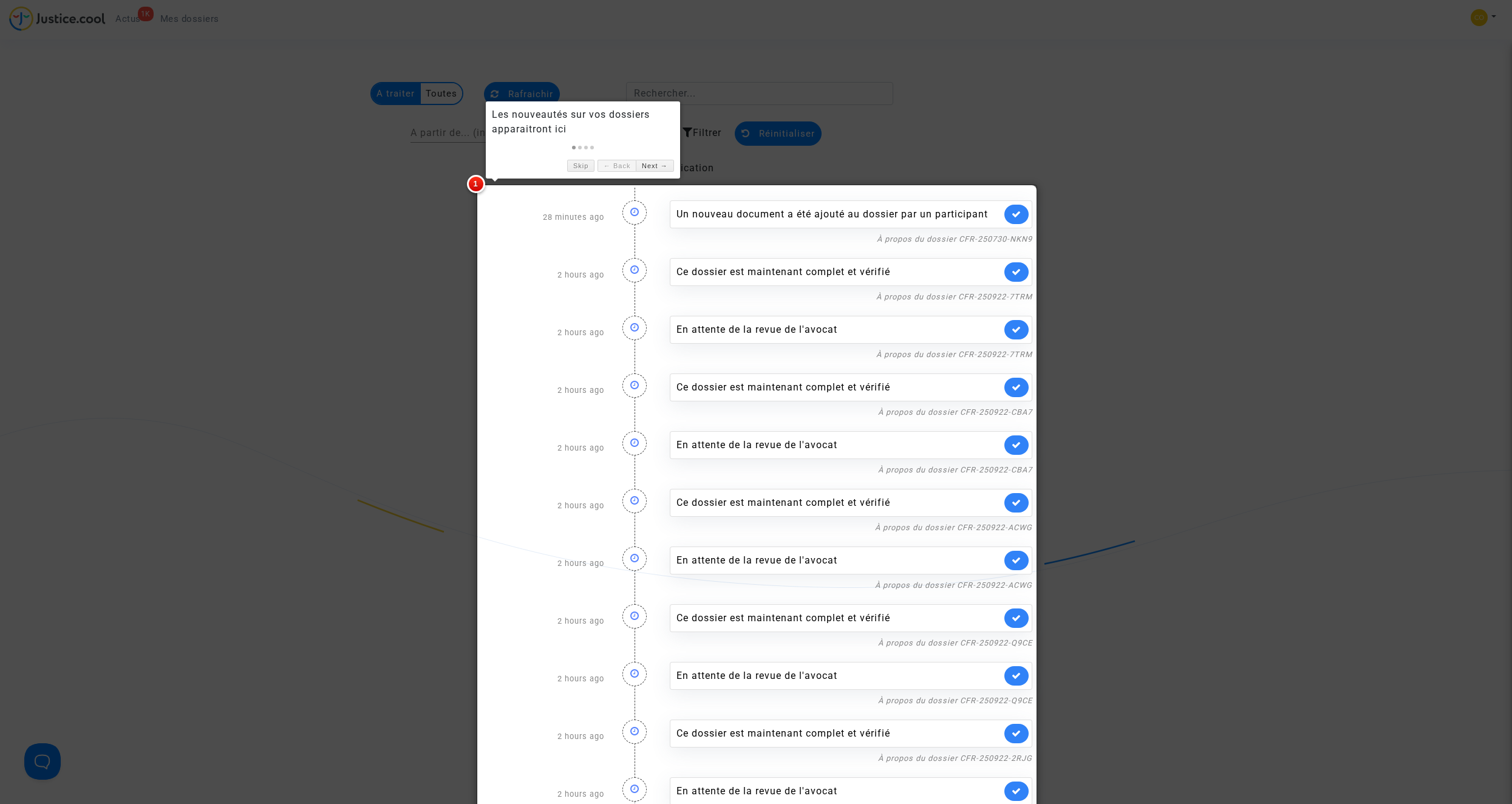
click at [975, 125] on div at bounding box center [756, 402] width 1512 height 804
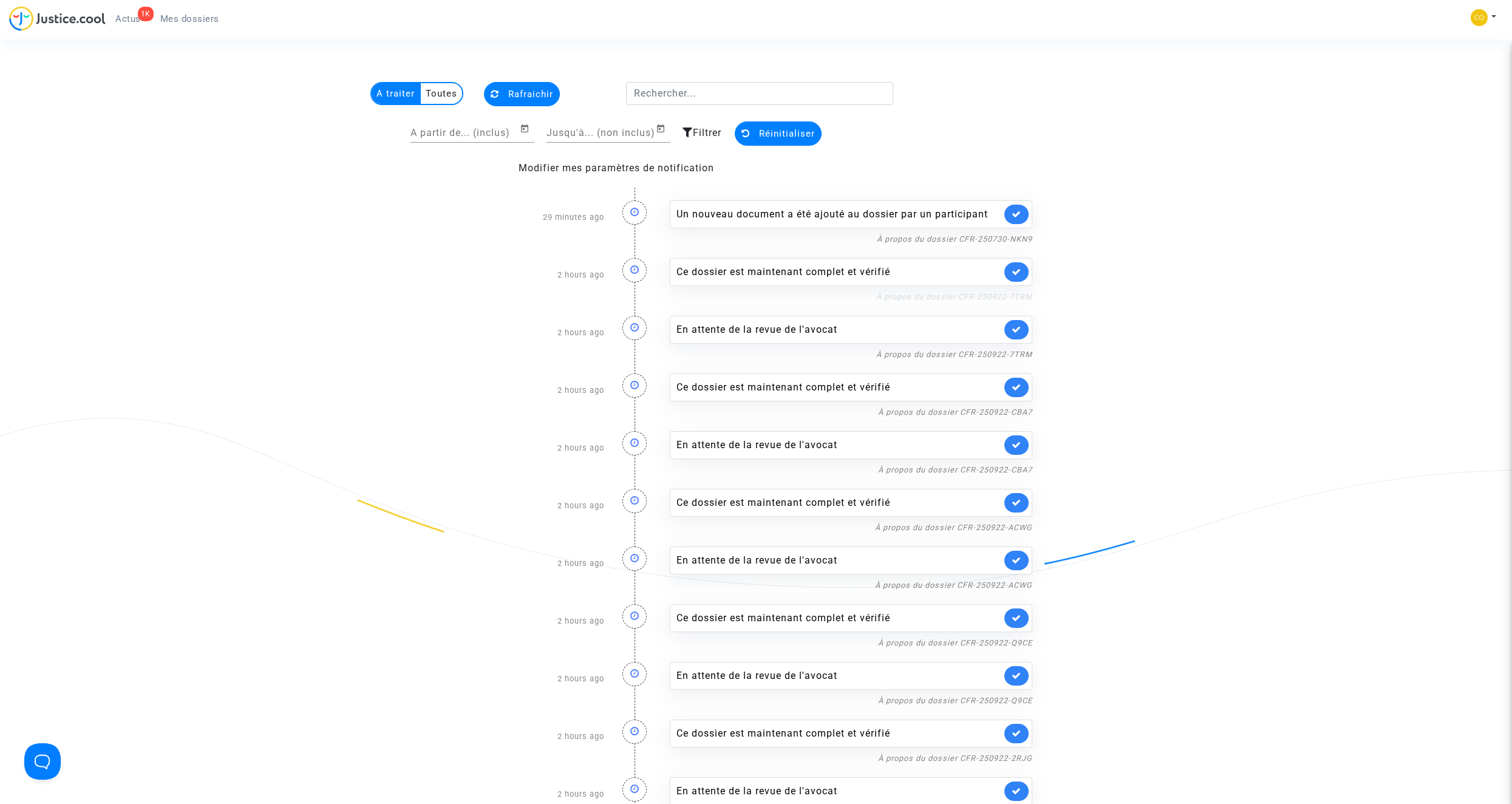
click at [1004, 296] on link "À propos du dossier CFR-250922-7TRM" at bounding box center [954, 296] width 156 height 9
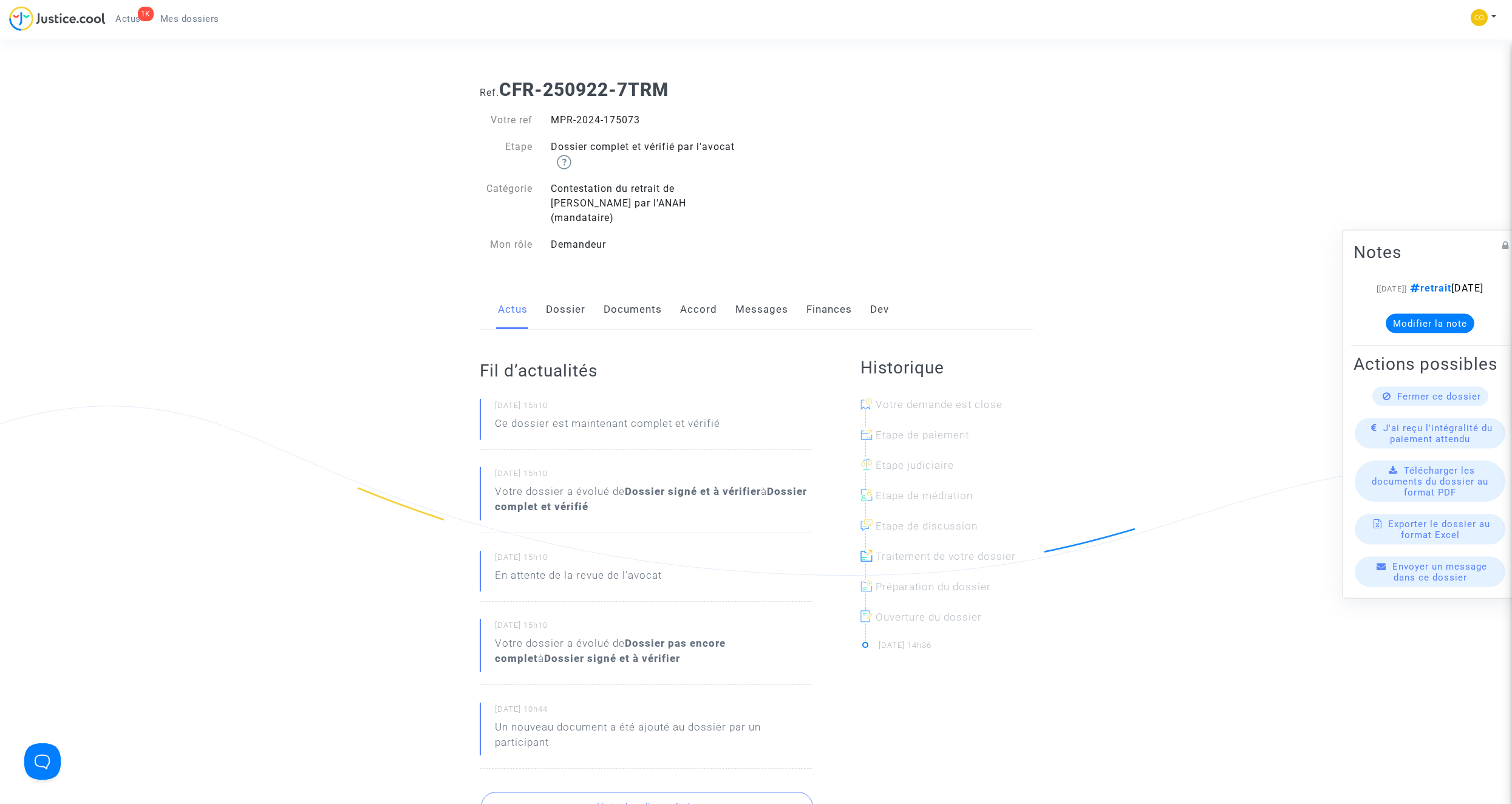
click at [636, 299] on link "Documents" at bounding box center [632, 310] width 58 height 40
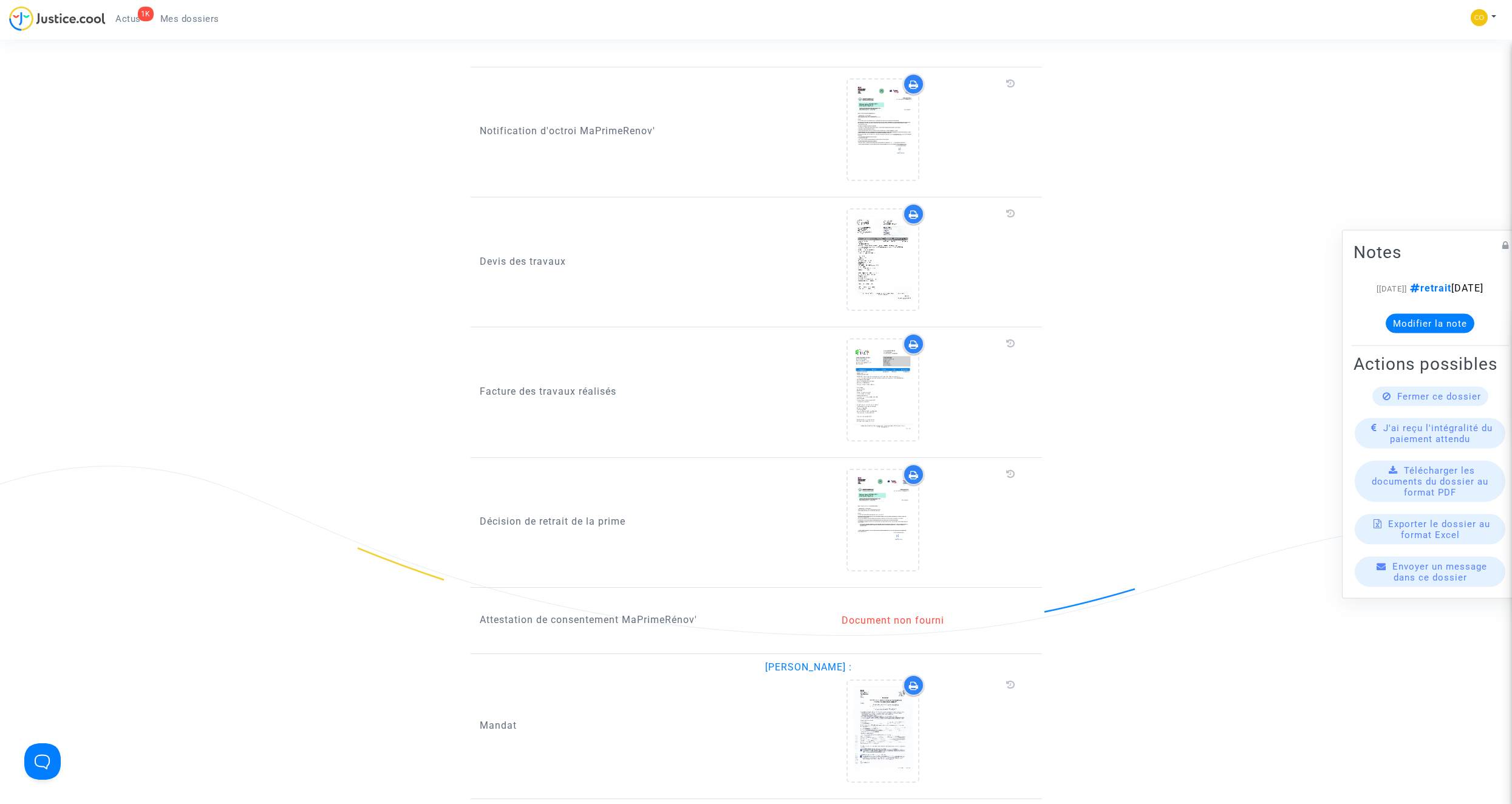
scroll to position [971, 0]
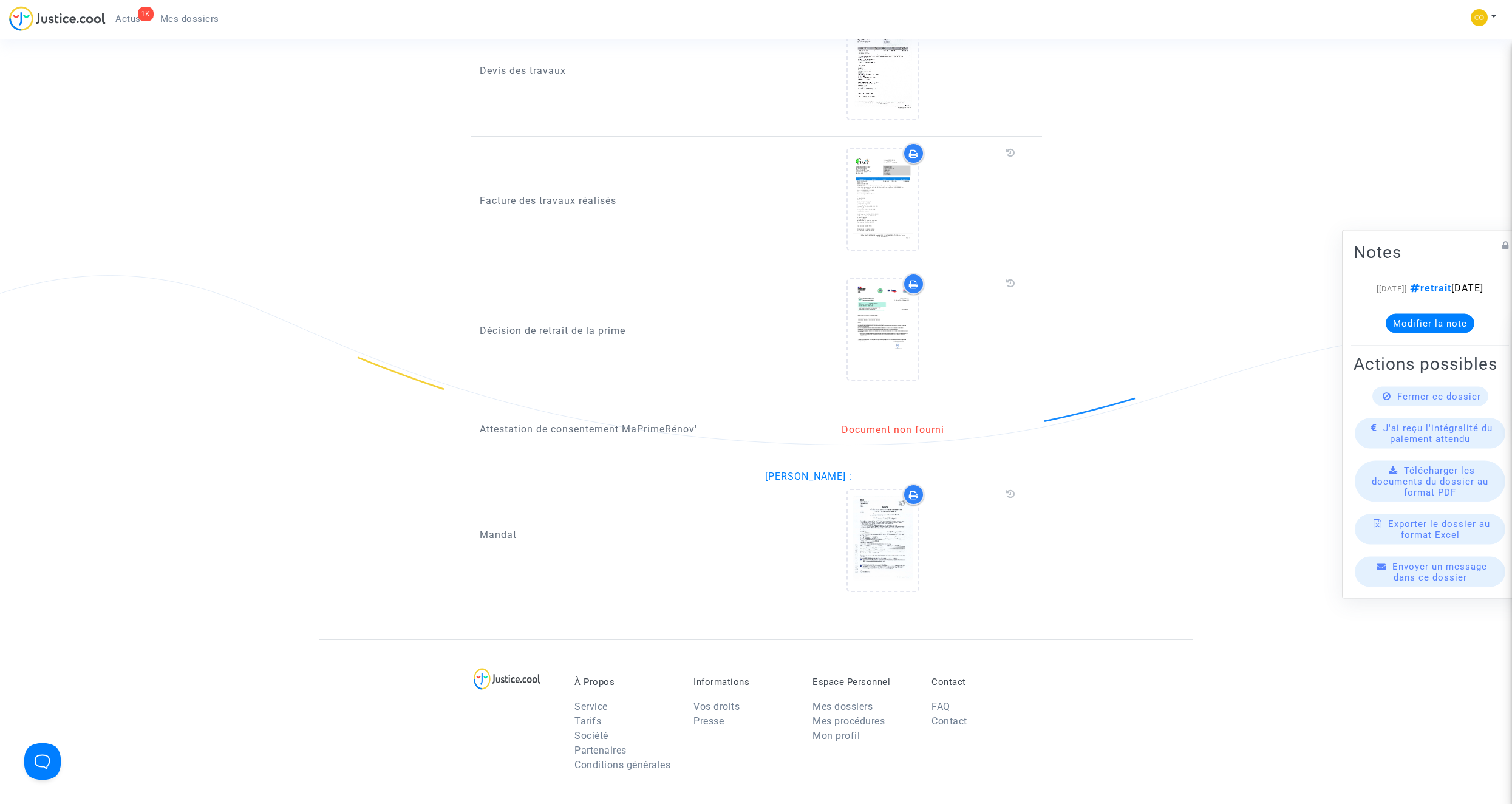
drag, startPoint x: 950, startPoint y: 415, endPoint x: 843, endPoint y: 417, distance: 107.0
click at [843, 422] on div "Document non fourni" at bounding box center [893, 430] width 256 height 15
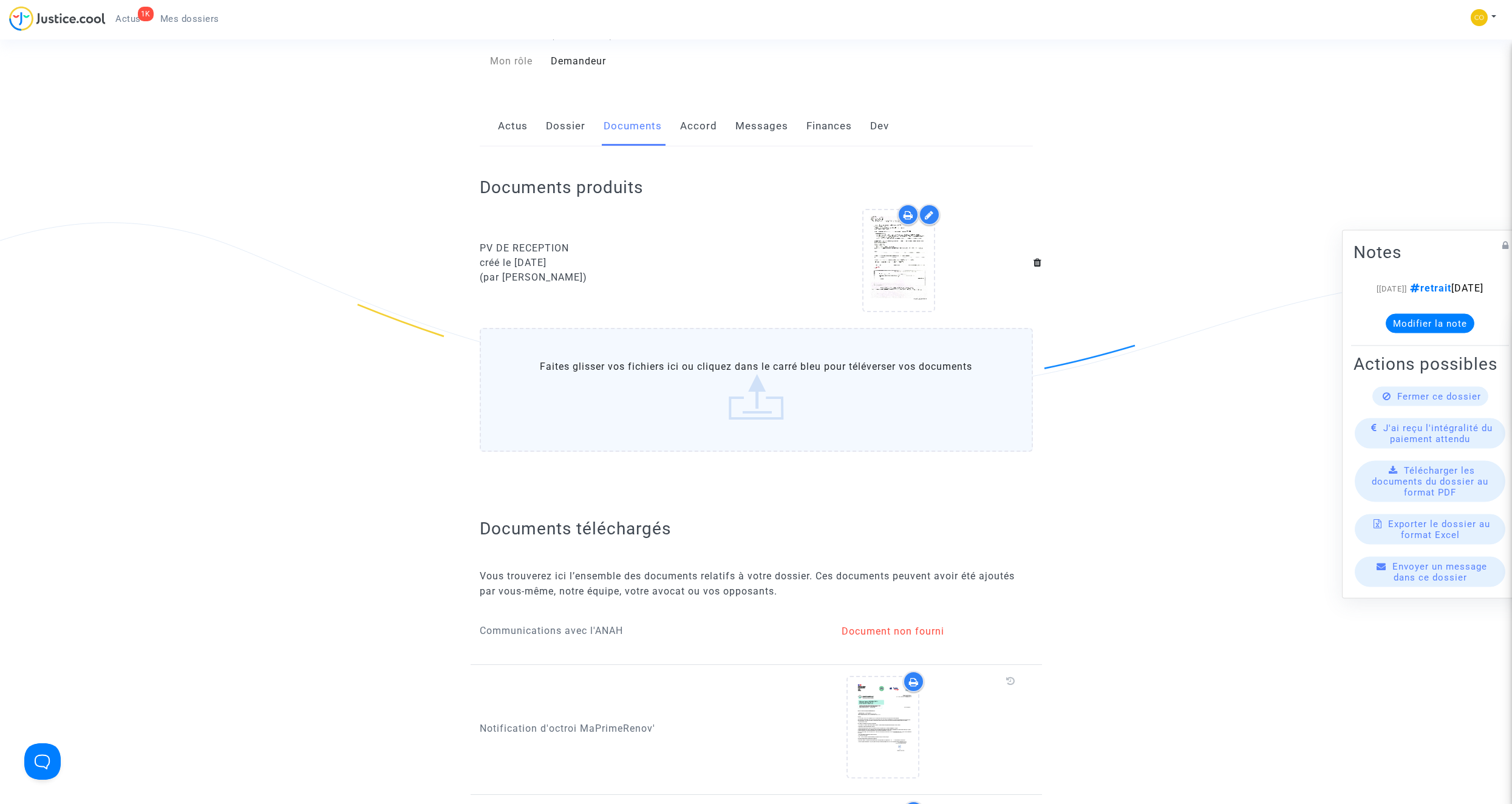
scroll to position [0, 0]
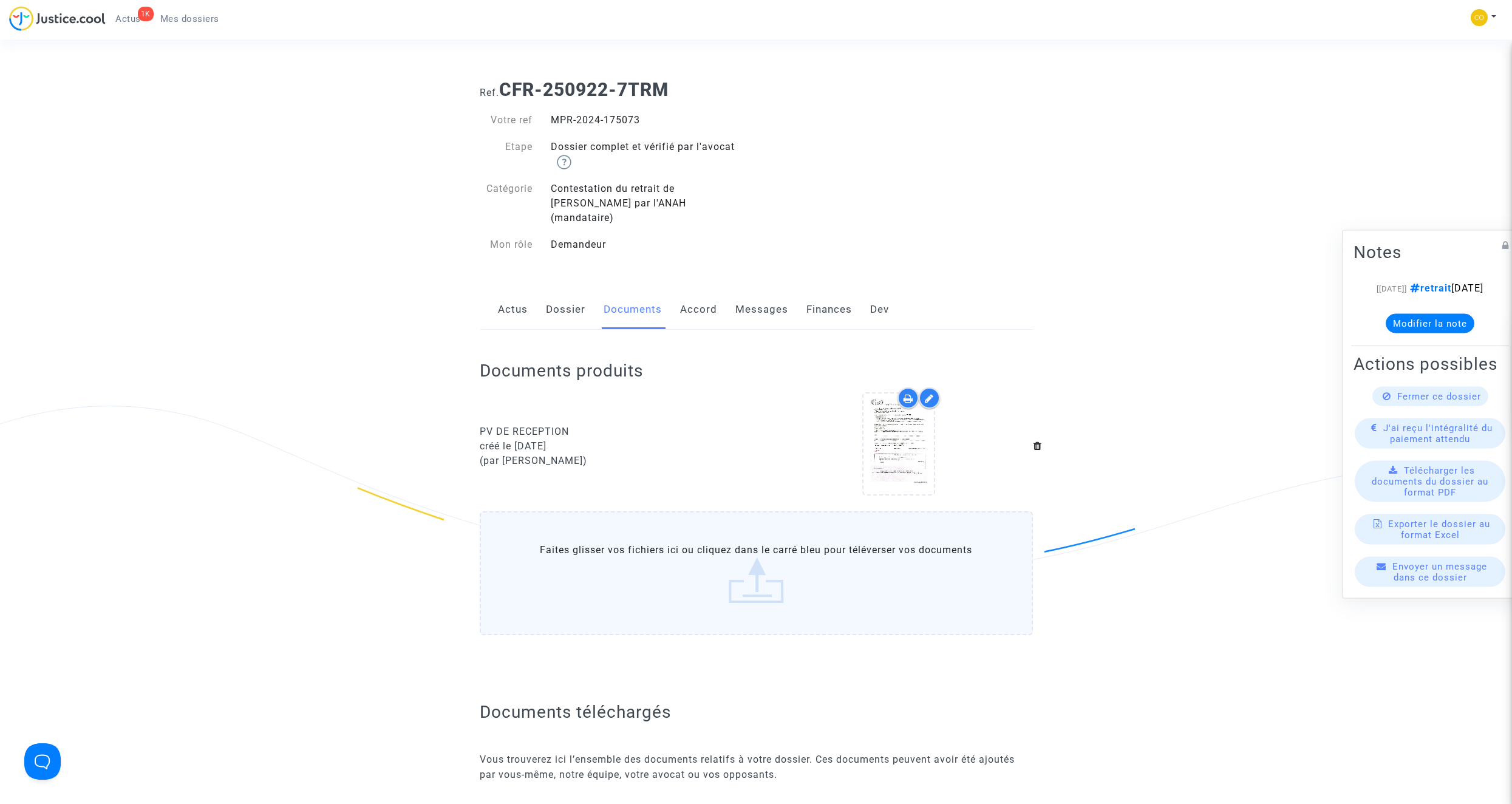
click at [139, 23] on span "Actus" at bounding box center [128, 19] width 26 height 11
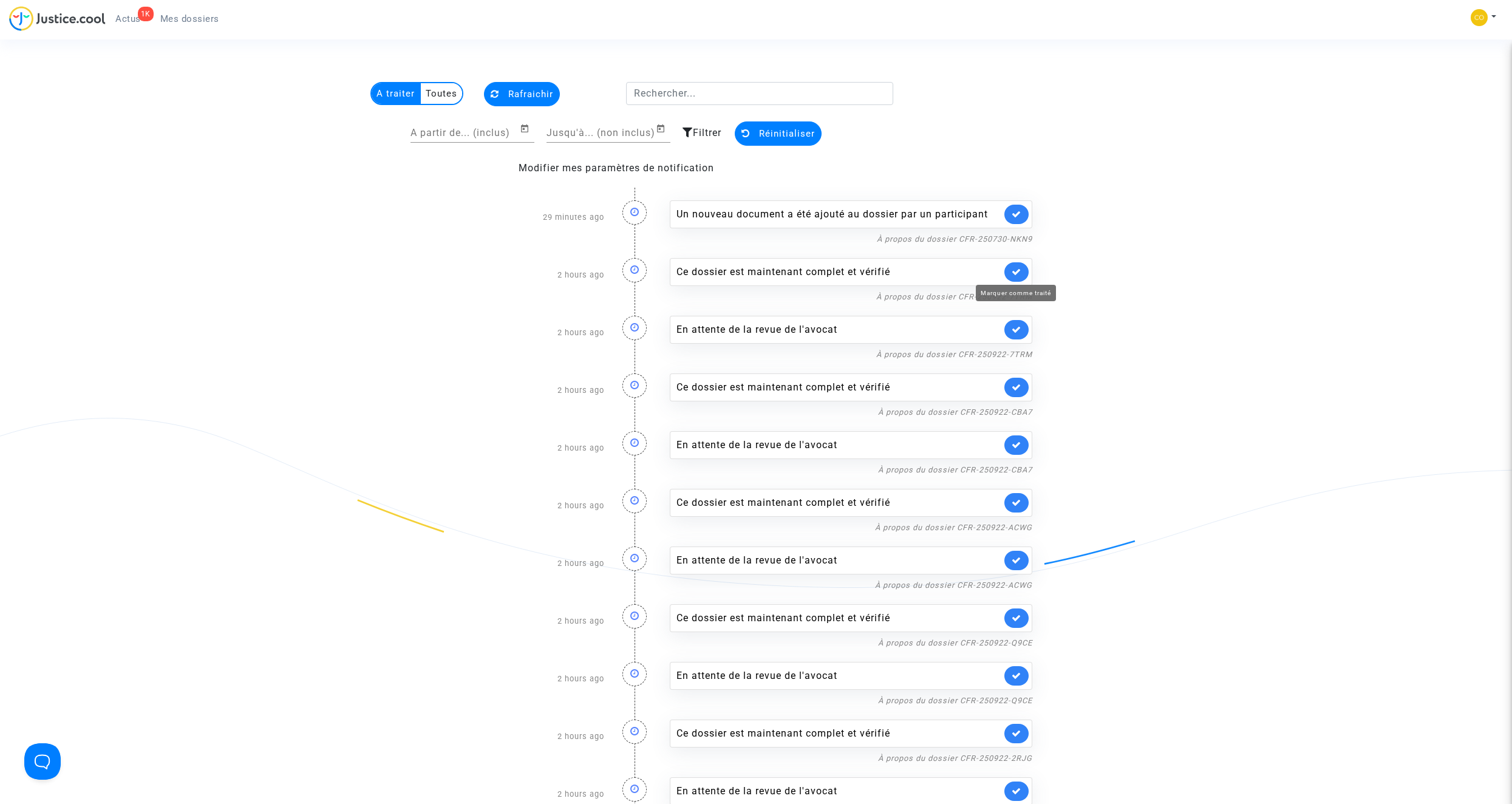
click at [1019, 272] on icon at bounding box center [1016, 271] width 10 height 9
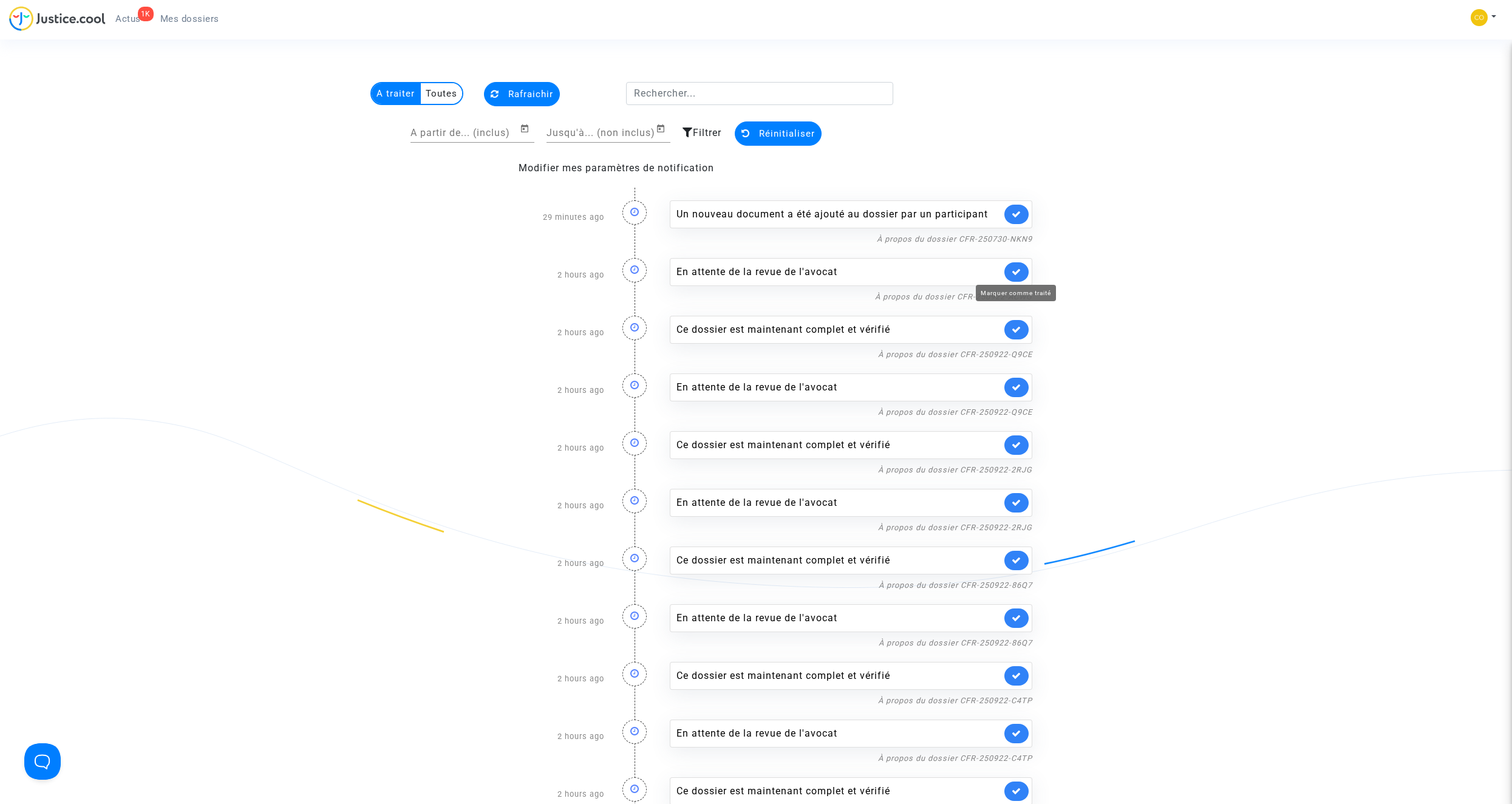
click at [1019, 272] on icon at bounding box center [1016, 271] width 10 height 9
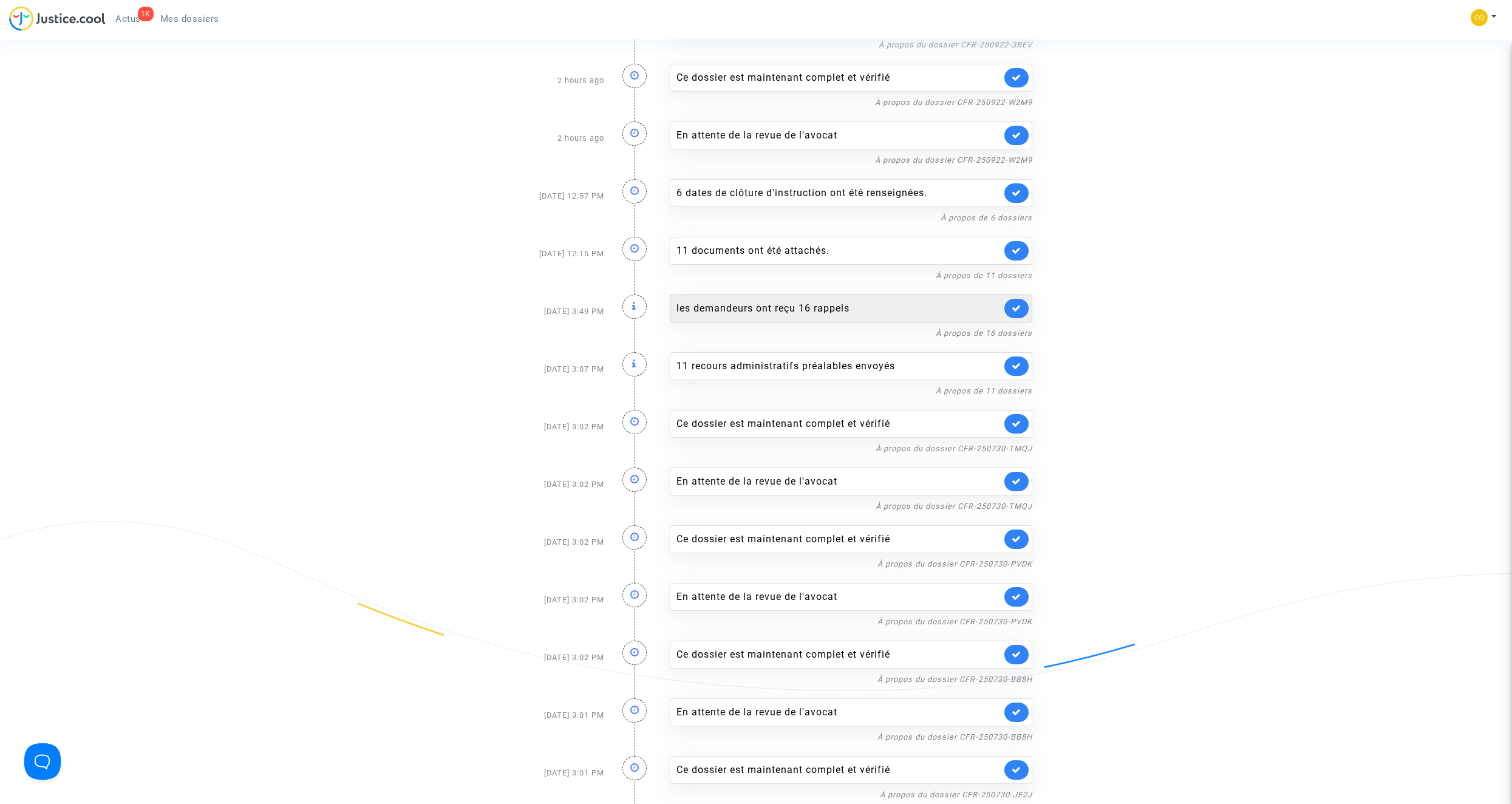
scroll to position [1518, 0]
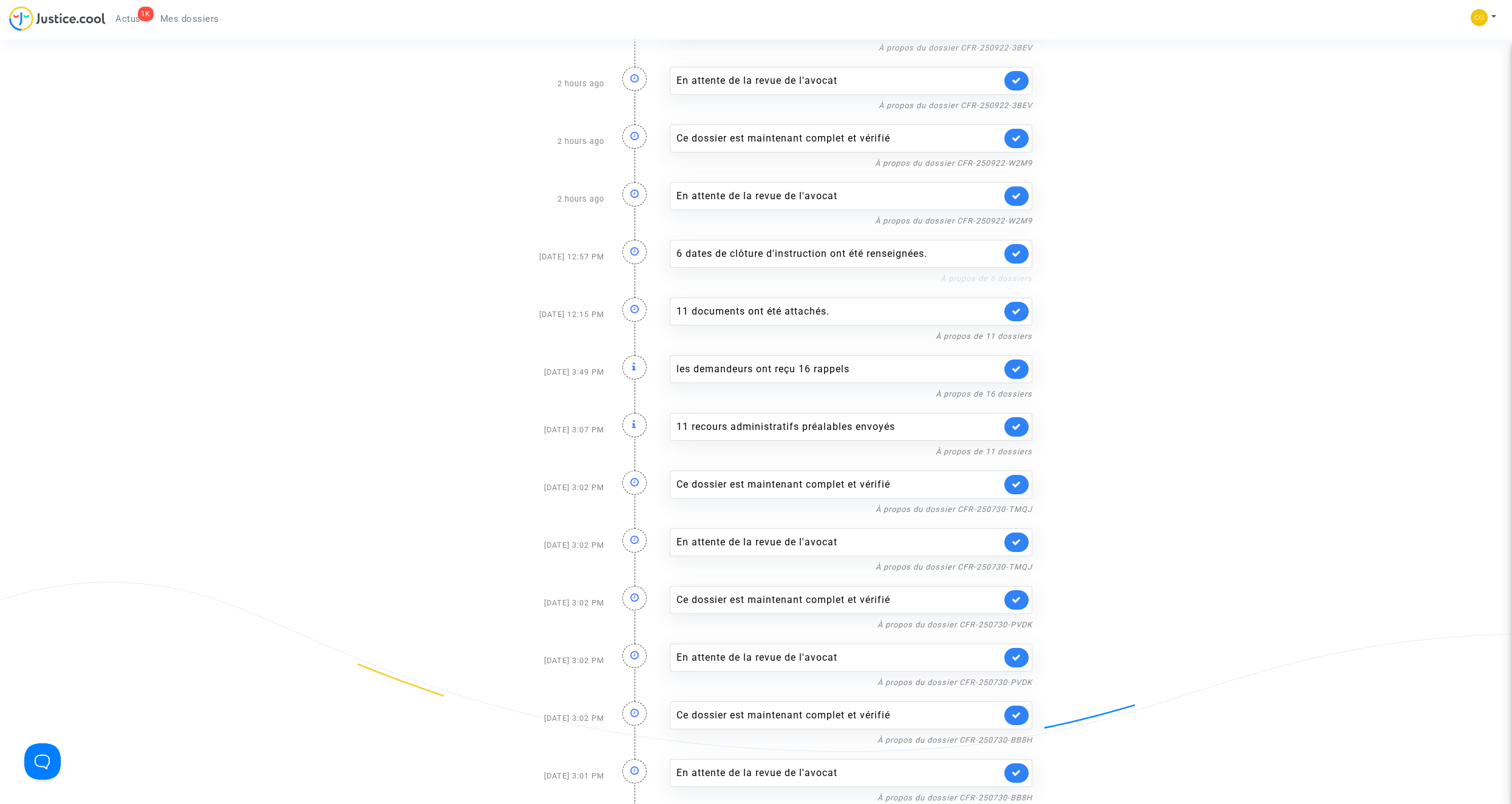
click at [983, 280] on link "À propos de 6 dossiers" at bounding box center [987, 279] width 92 height 9
